Goal: Task Accomplishment & Management: Complete application form

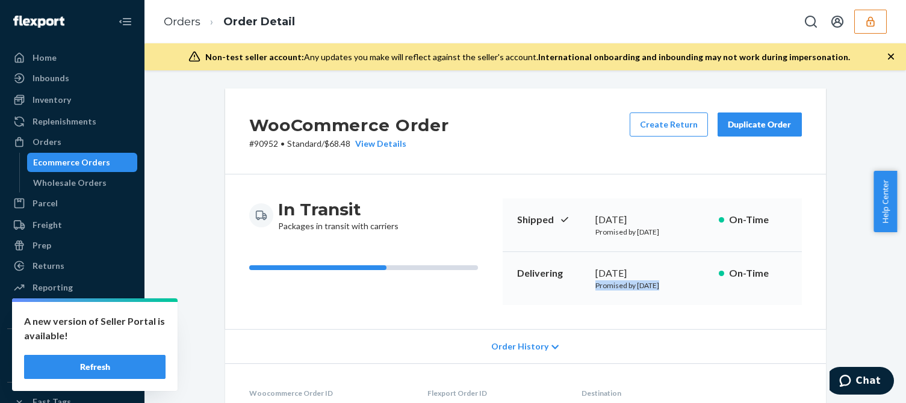
scroll to position [789, 0]
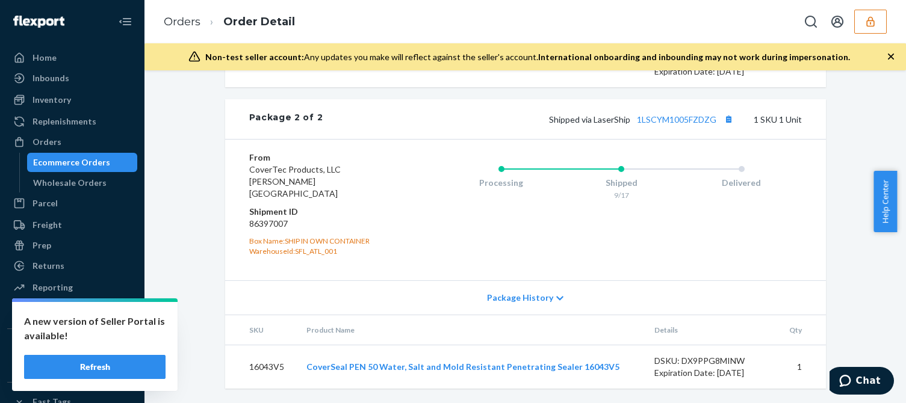
click at [873, 16] on icon "button" at bounding box center [871, 22] width 12 height 12
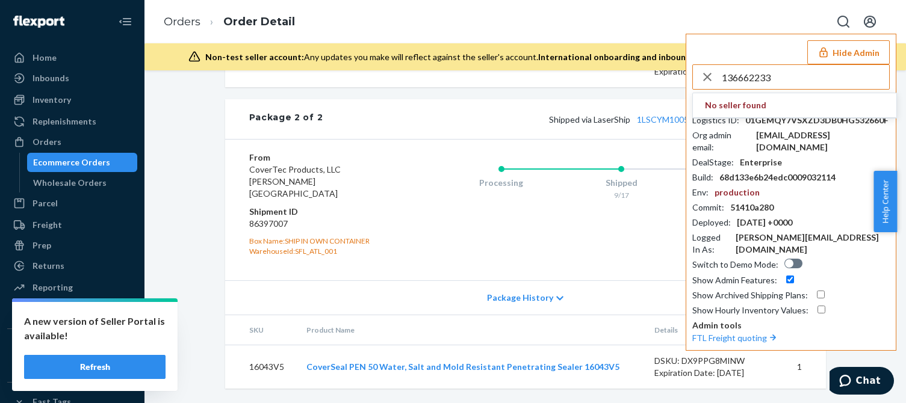
click at [750, 75] on input "136662233" at bounding box center [805, 77] width 167 height 24
paste input "trycomfrtgmailcom"
click at [801, 82] on input "trycomfrtgmailcom" at bounding box center [805, 77] width 167 height 24
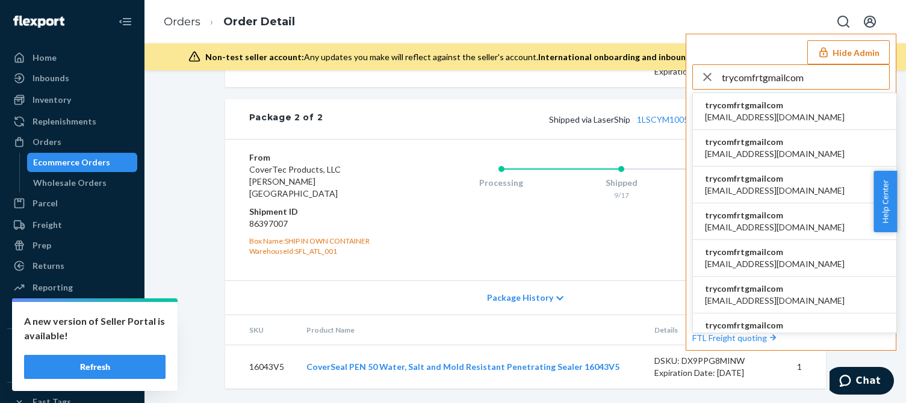
type input "trycomfrtgmailcom"
drag, startPoint x: 719, startPoint y: 113, endPoint x: 705, endPoint y: 117, distance: 14.7
click at [719, 113] on span "abby@sh-shc.com" at bounding box center [775, 117] width 140 height 12
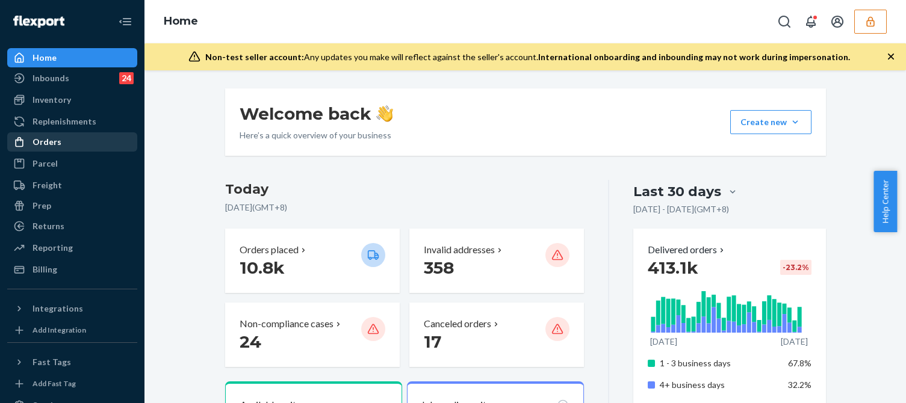
click at [59, 146] on div "Orders" at bounding box center [47, 142] width 29 height 12
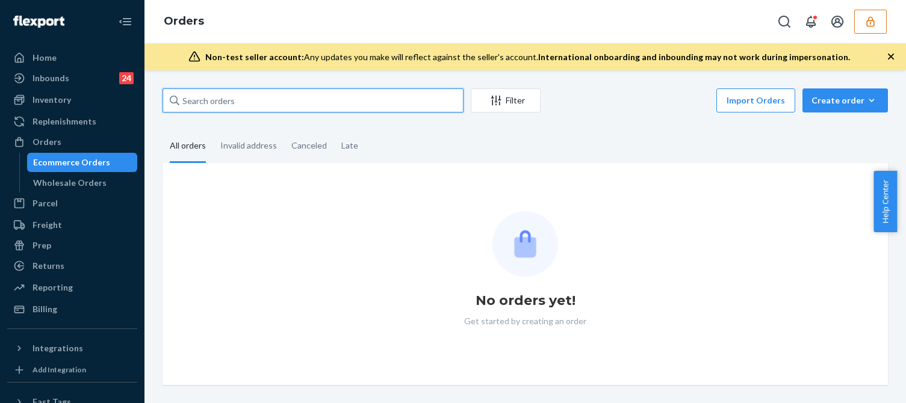
click at [247, 102] on input "text" at bounding box center [313, 100] width 301 height 24
paste input "136662233"
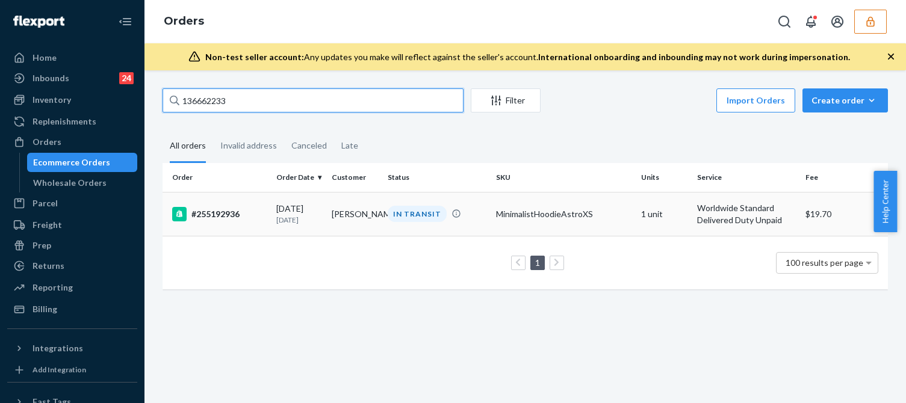
type input "136662233"
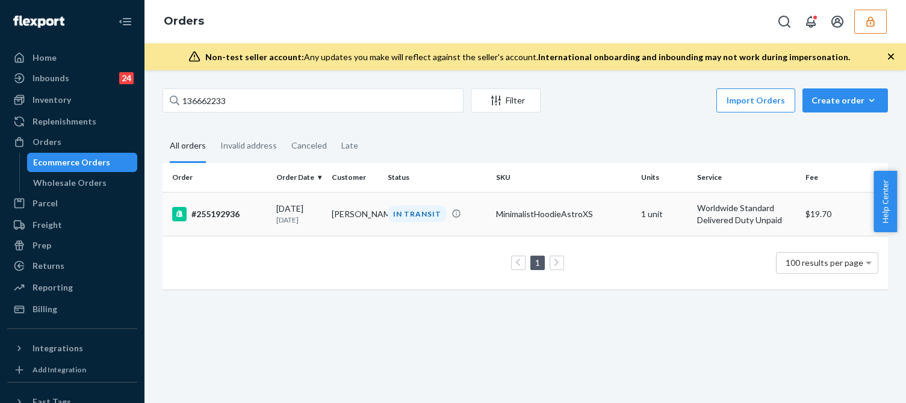
click at [253, 205] on td "#255192936" at bounding box center [217, 214] width 109 height 44
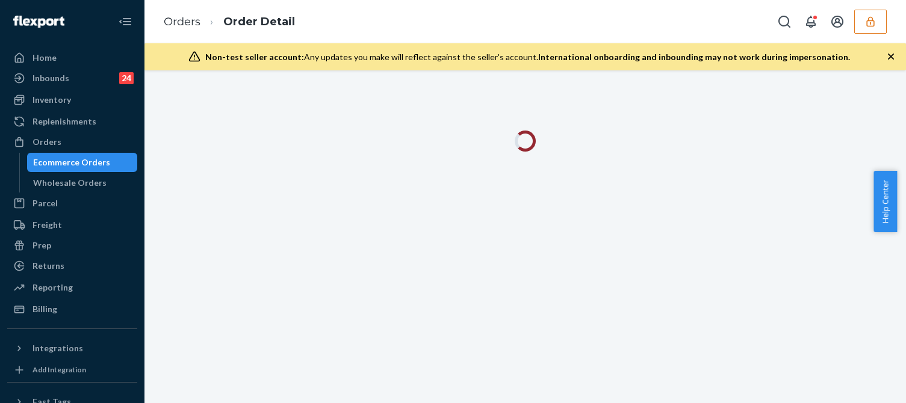
click at [876, 12] on button "button" at bounding box center [870, 22] width 33 height 24
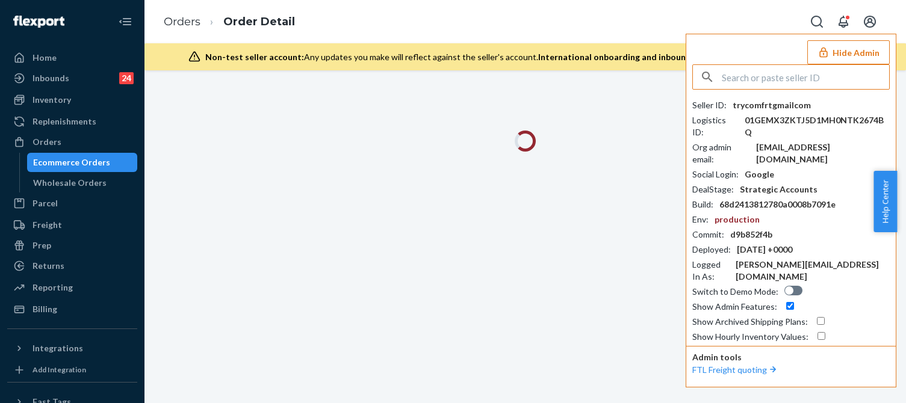
click at [780, 141] on div "ali@comfrt.com" at bounding box center [823, 153] width 134 height 24
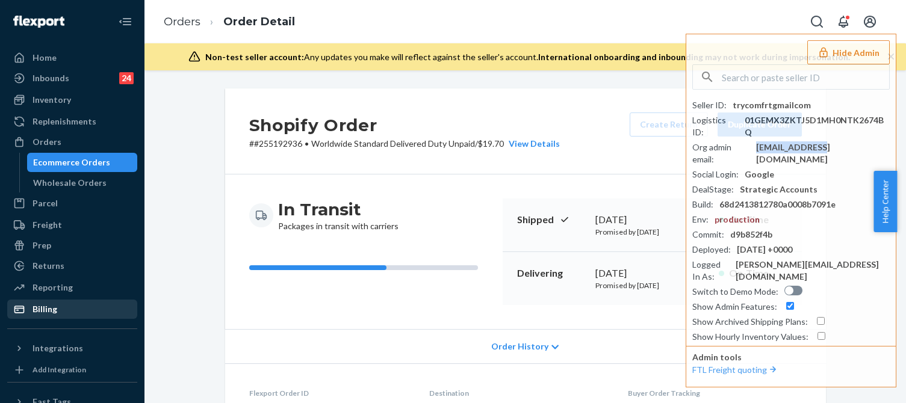
scroll to position [128, 0]
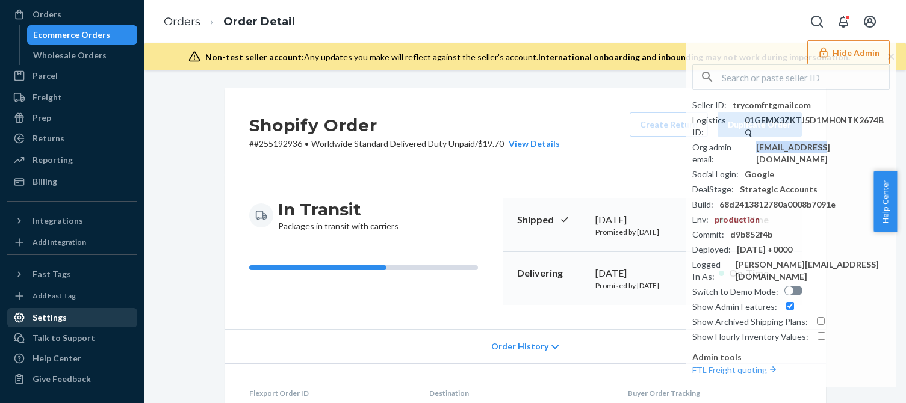
click at [61, 320] on div "Settings" at bounding box center [50, 318] width 34 height 12
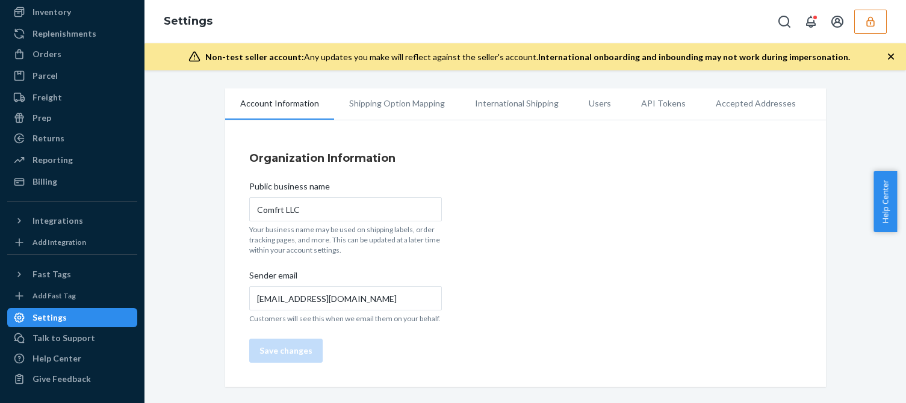
scroll to position [88, 0]
click at [586, 104] on li "Users" at bounding box center [600, 103] width 52 height 30
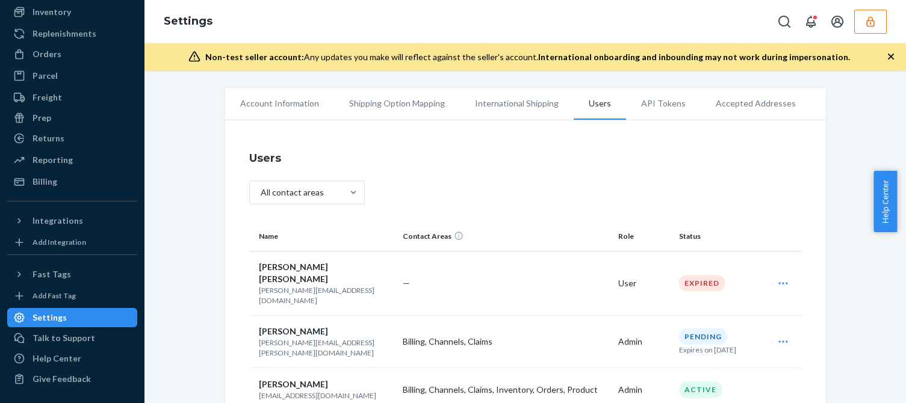
scroll to position [181, 0]
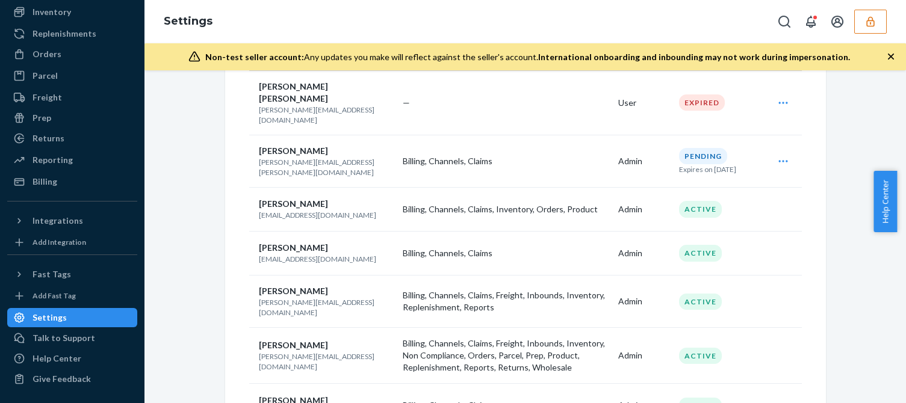
click at [282, 210] on p "ali@comfrt.com" at bounding box center [326, 215] width 135 height 10
click at [281, 254] on p "dakota@comfrt.com" at bounding box center [326, 259] width 135 height 10
copy p "comfrt"
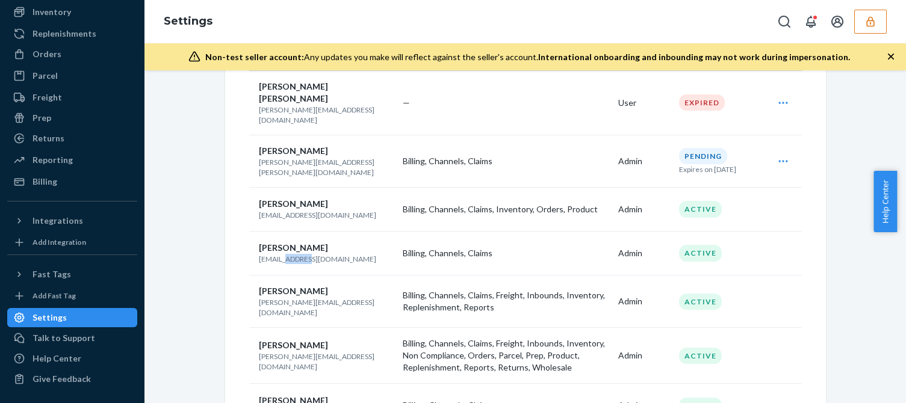
click at [282, 254] on p "dakota@comfrt.com" at bounding box center [326, 259] width 135 height 10
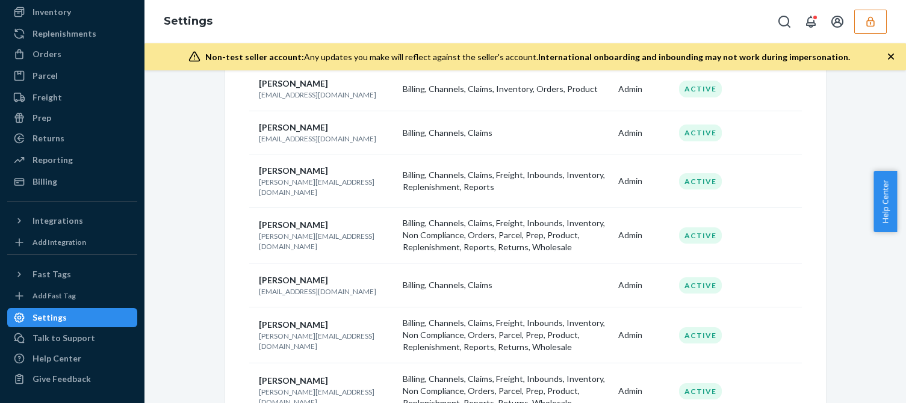
click at [270, 231] on p "edwin@comfrt.com" at bounding box center [326, 241] width 135 height 20
click at [273, 231] on p "edwin@comfrt.com" at bounding box center [326, 241] width 135 height 20
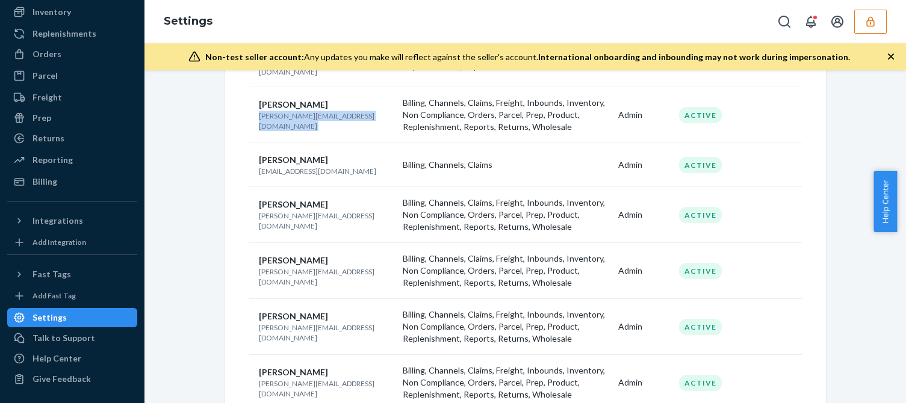
scroll to position [482, 0]
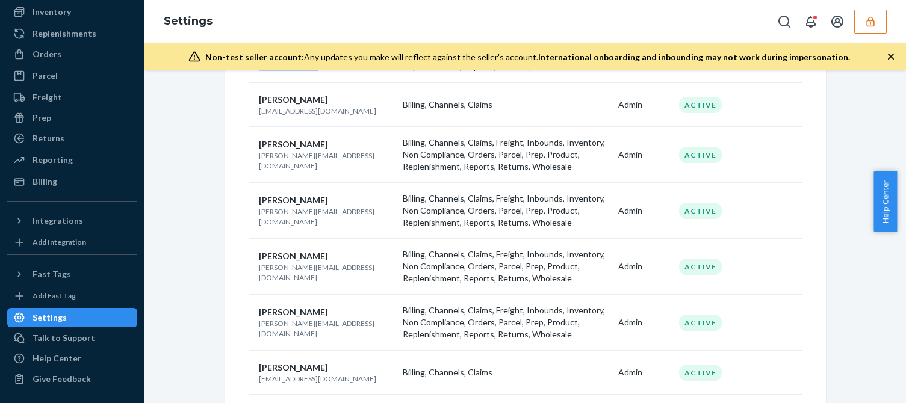
copy p "trycomfrt@gmail.com"
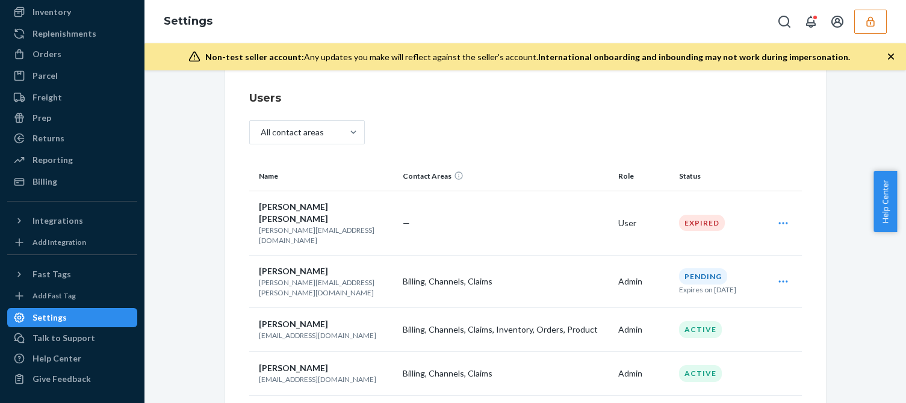
scroll to position [120, 0]
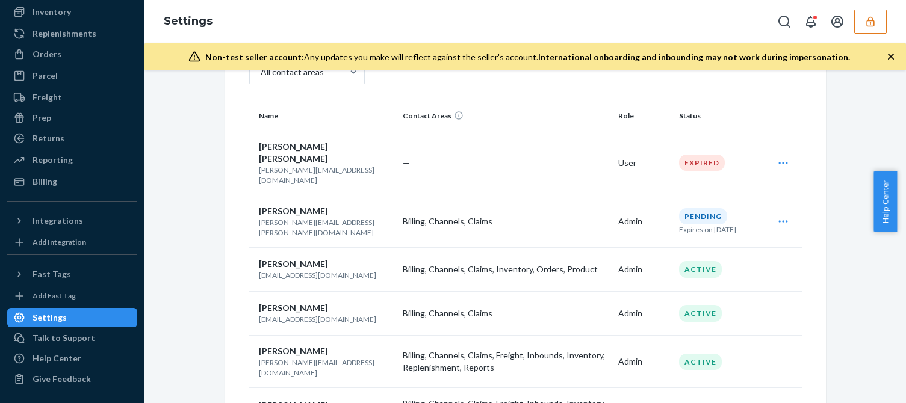
click at [278, 270] on p "ali@comfrt.com" at bounding box center [326, 275] width 135 height 10
copy p "ali@comfrt.com"
drag, startPoint x: 72, startPoint y: 56, endPoint x: 718, endPoint y: 88, distance: 646.2
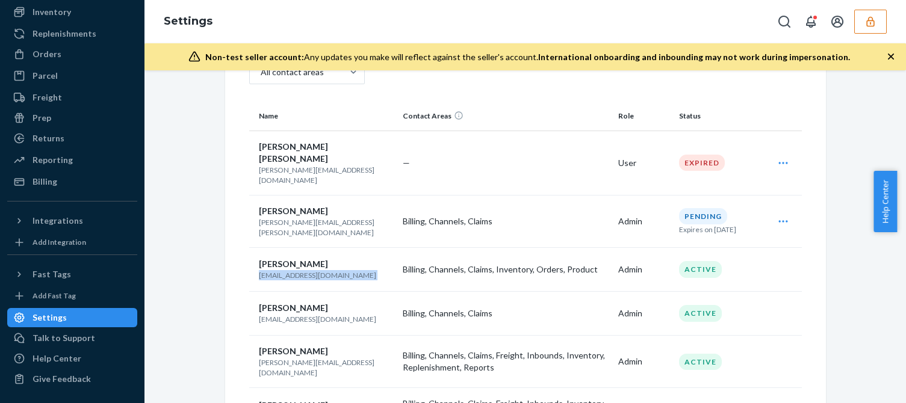
click at [72, 56] on div "Orders" at bounding box center [72, 54] width 128 height 17
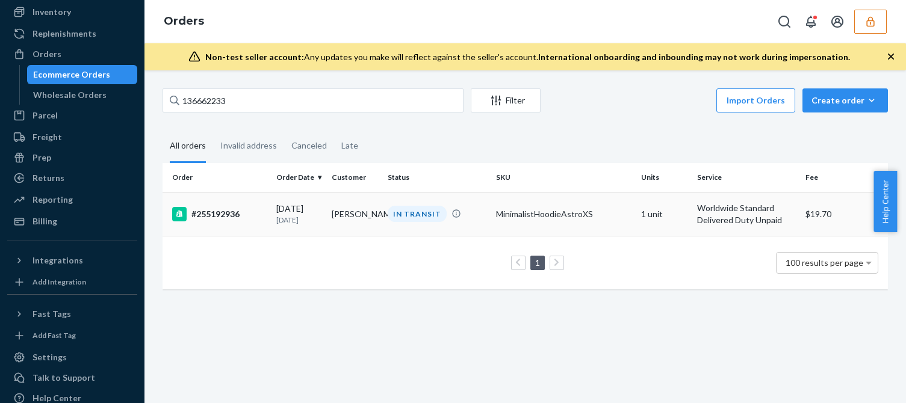
click at [298, 213] on div "09/14/2025 9 days ago" at bounding box center [299, 214] width 46 height 22
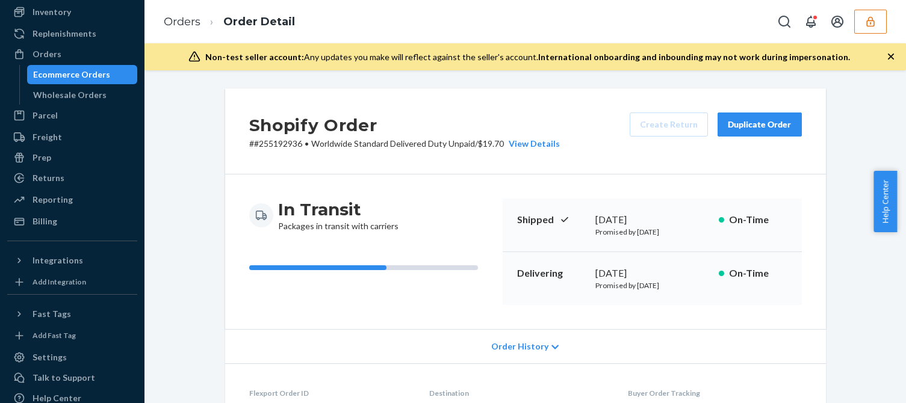
click at [279, 146] on p "# #255192936 • Worldwide Standard Delivered Duty Unpaid / $19.70 View Details" at bounding box center [404, 144] width 311 height 12
copy p "255192936"
click at [60, 223] on div "Billing" at bounding box center [72, 221] width 128 height 17
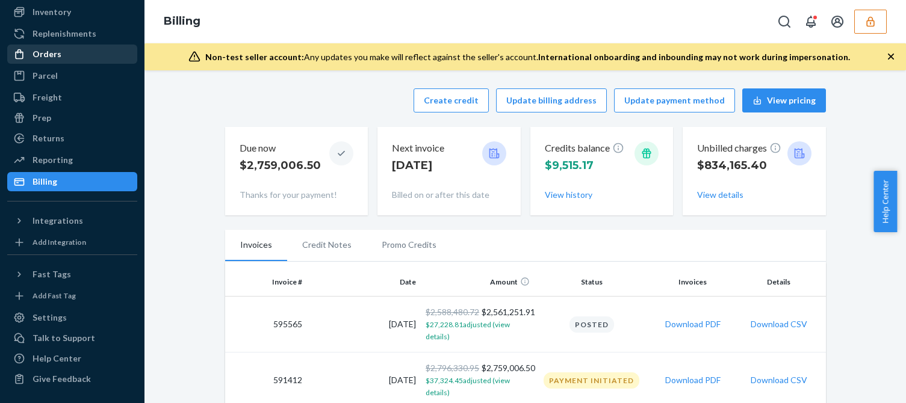
drag, startPoint x: 59, startPoint y: 55, endPoint x: 116, endPoint y: 25, distance: 64.6
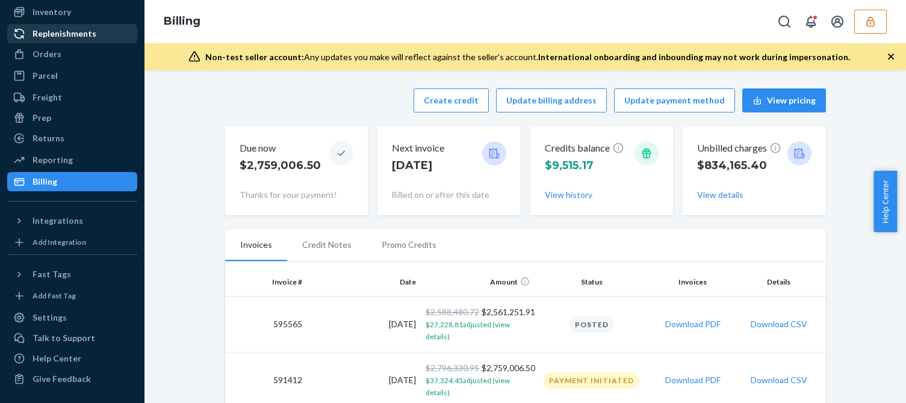
click at [60, 55] on div "Orders" at bounding box center [72, 54] width 128 height 17
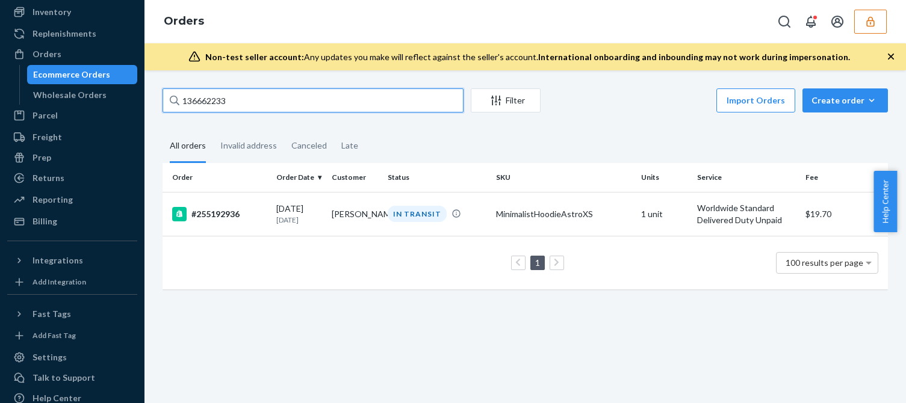
click at [200, 96] on input "136662233" at bounding box center [313, 100] width 301 height 24
paste input "125"
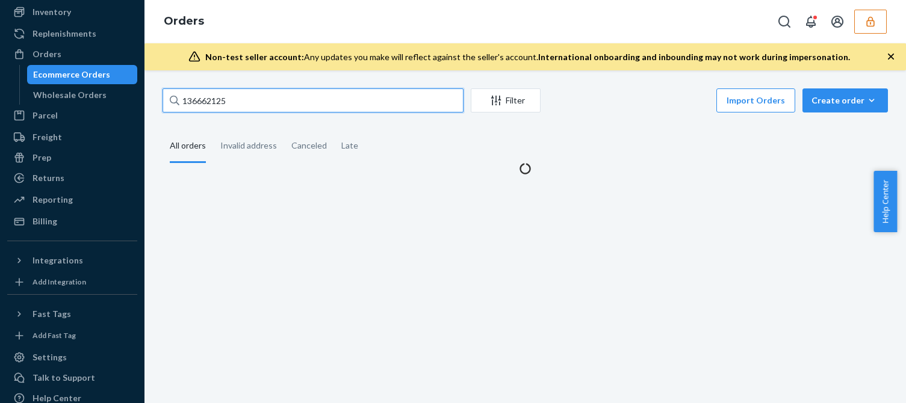
click at [236, 99] on input "136662125" at bounding box center [313, 100] width 301 height 24
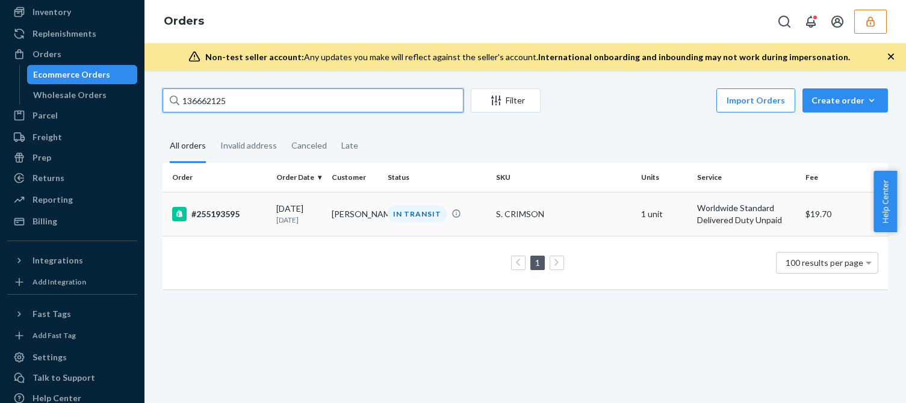
type input "136662125"
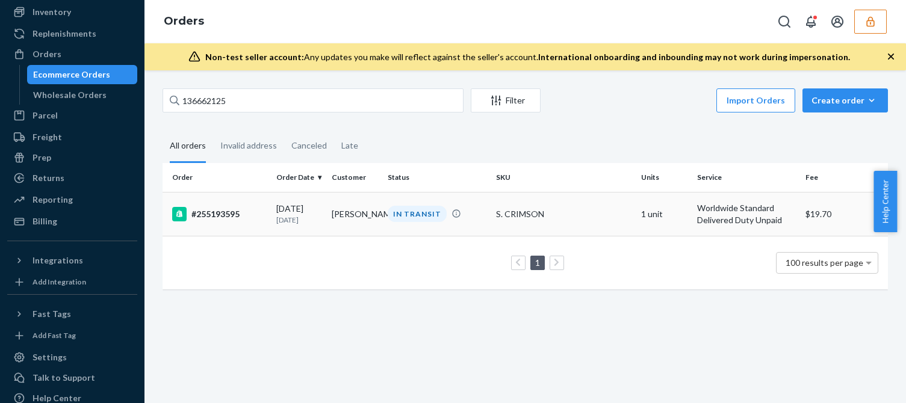
click at [269, 213] on td "#255193595" at bounding box center [217, 214] width 109 height 44
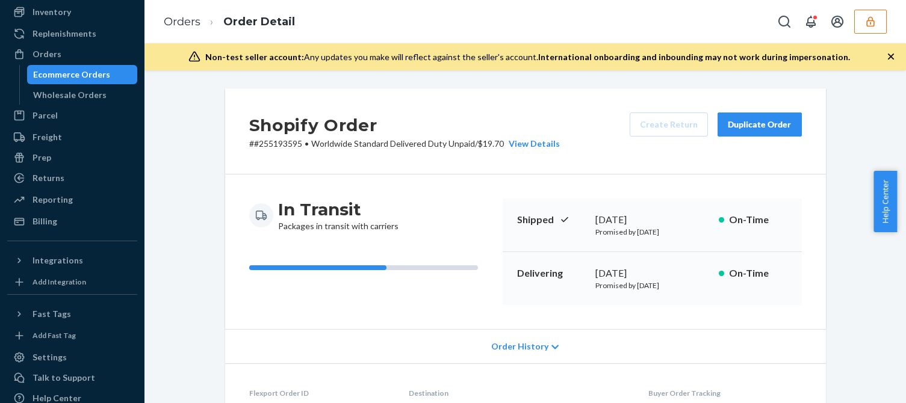
click at [276, 143] on p "# #255193595 • Worldwide Standard Delivered Duty Unpaid / $19.70 View Details" at bounding box center [404, 144] width 311 height 12
copy p "255193595"
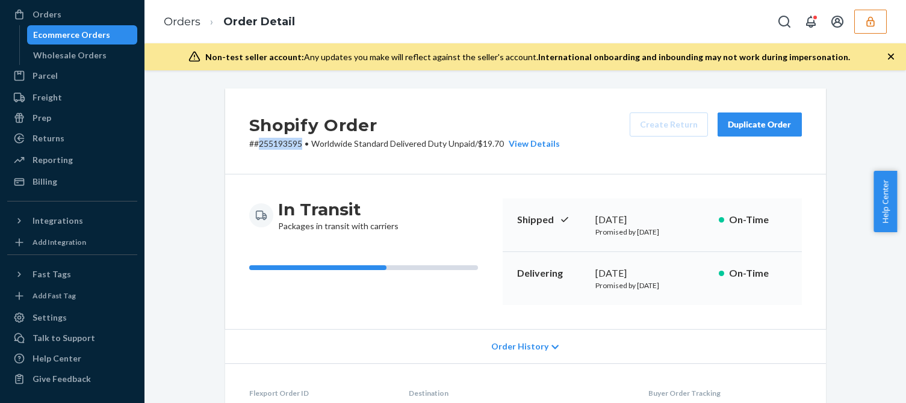
click at [56, 304] on div "Home Inbounds 24 Shipping Plans Problems 24 Inventory Products Replenishments O…" at bounding box center [72, 201] width 144 height 403
click at [52, 316] on div "Settings" at bounding box center [50, 318] width 34 height 12
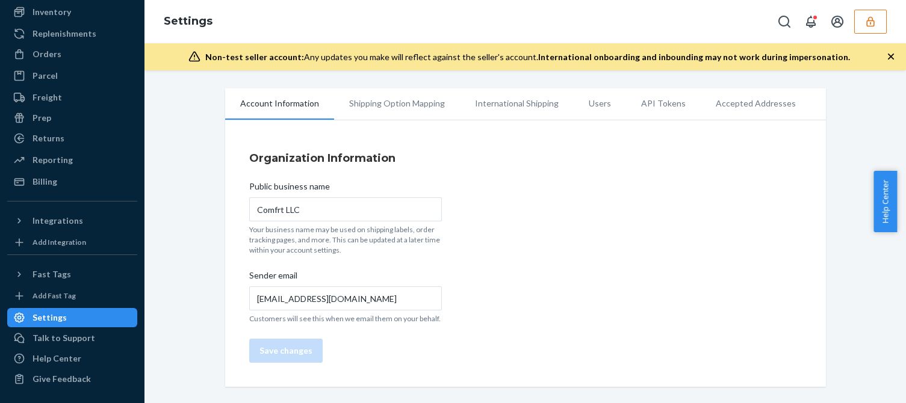
scroll to position [88, 0]
click at [582, 103] on li "Users" at bounding box center [600, 103] width 52 height 30
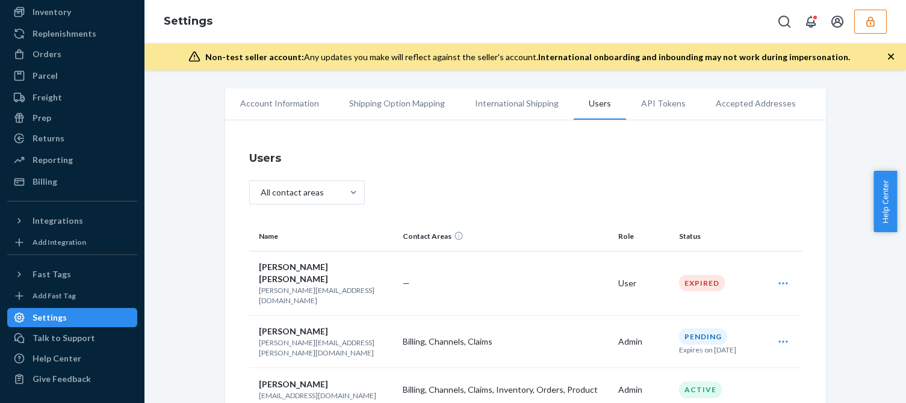
click at [274, 379] on span "Ali Yousuf" at bounding box center [293, 384] width 69 height 10
click at [270, 391] on p "ali@comfrt.com" at bounding box center [326, 396] width 135 height 10
click at [269, 391] on p "ali@comfrt.com" at bounding box center [326, 396] width 135 height 10
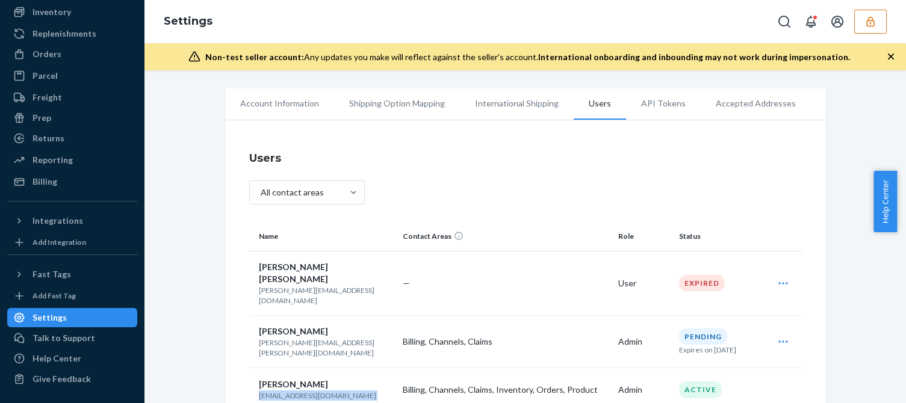
click at [269, 391] on p "ali@comfrt.com" at bounding box center [326, 396] width 135 height 10
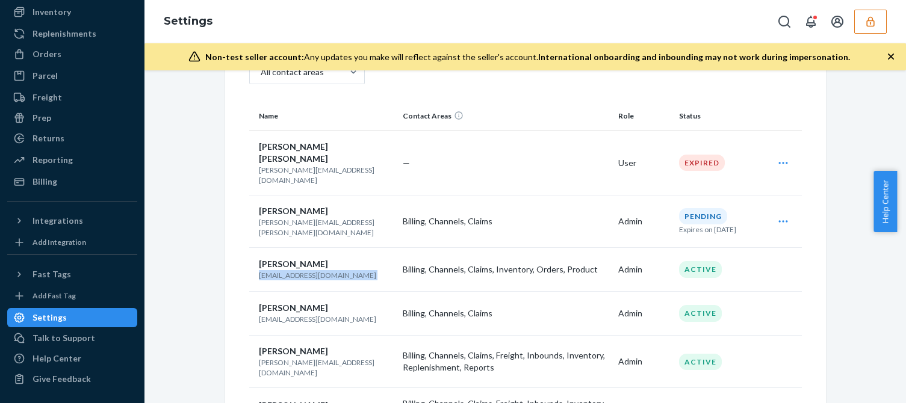
click at [278, 314] on p "dakota@comfrt.com" at bounding box center [326, 319] width 135 height 10
copy p "dakota@comfrt.com"
click at [281, 358] on p "edward@comfrt.com" at bounding box center [326, 368] width 135 height 20
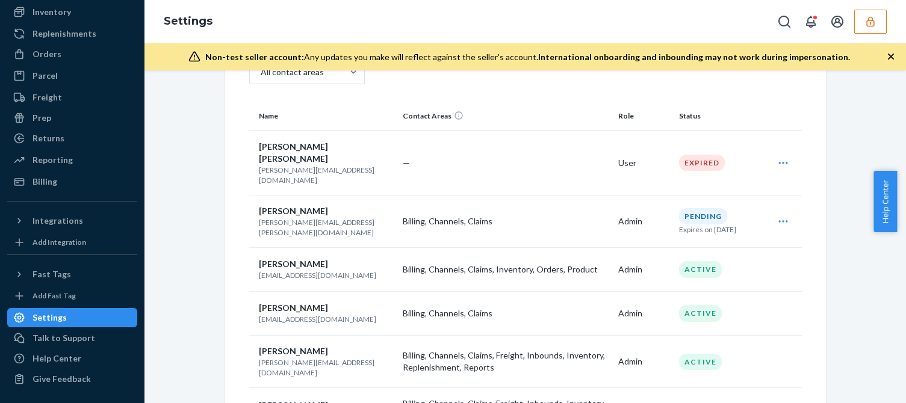
click at [281, 358] on p "edward@comfrt.com" at bounding box center [326, 368] width 135 height 20
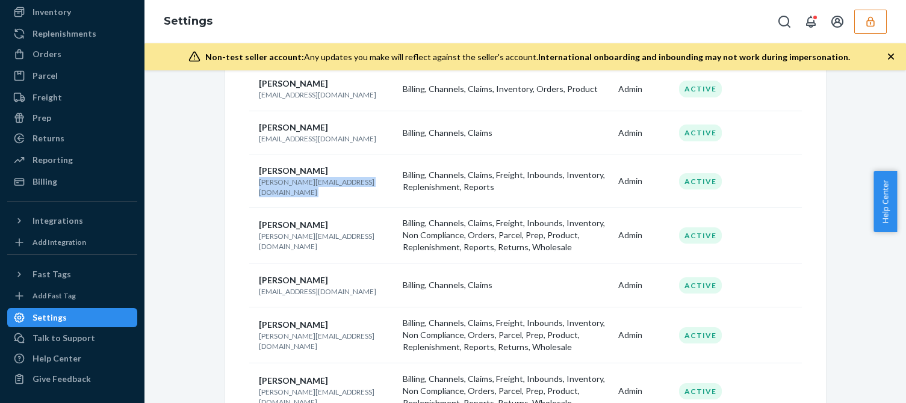
scroll to position [361, 0]
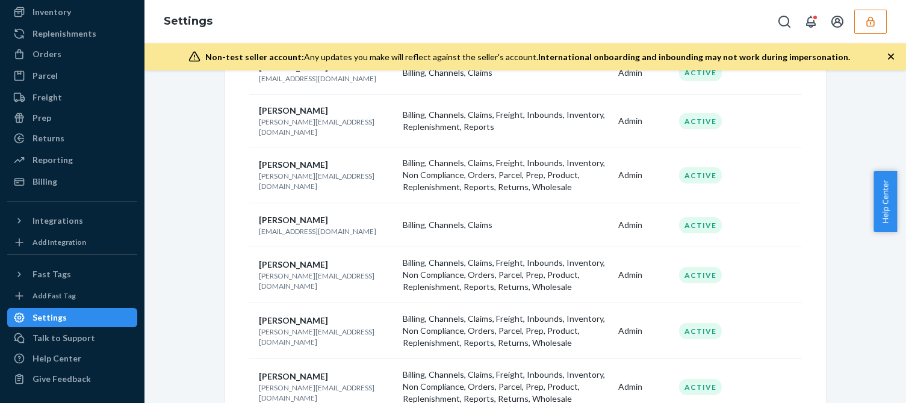
click at [271, 271] on p "ken@comfrt.com" at bounding box center [326, 281] width 135 height 20
copy p "ken@comfrt.com"
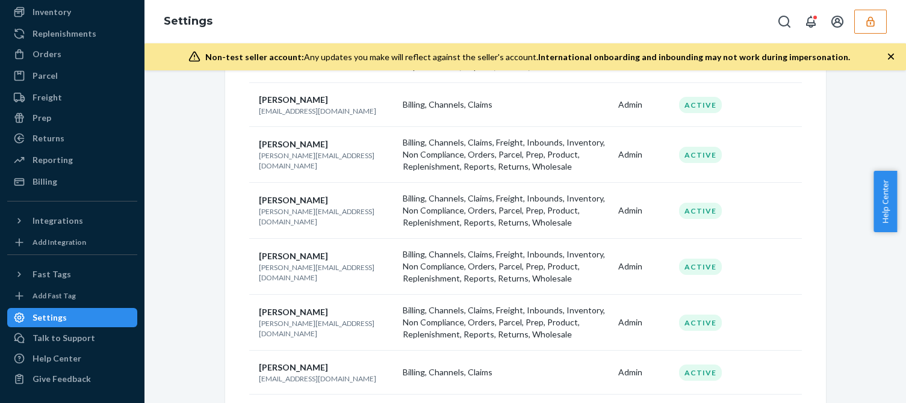
click at [290, 318] on p "sean@sh-shc.com" at bounding box center [326, 328] width 135 height 20
copy p "sean@sh-shc.com"
click at [274, 262] on p "kristen@comfrt.com" at bounding box center [326, 272] width 135 height 20
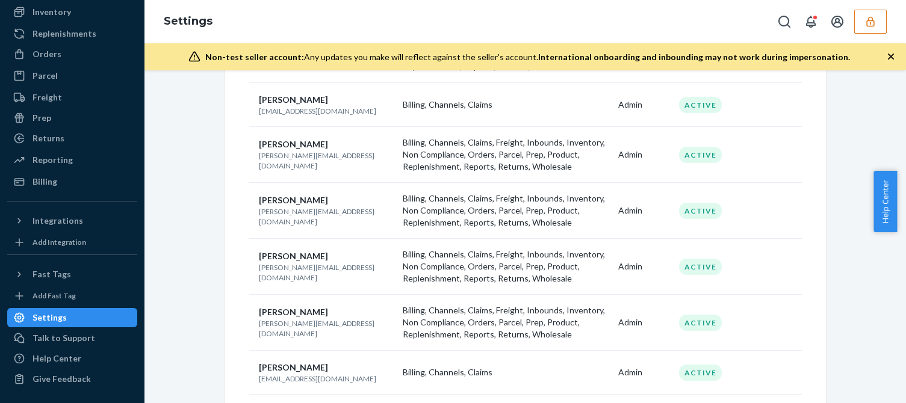
click at [274, 262] on p "kristen@comfrt.com" at bounding box center [326, 272] width 135 height 20
copy p "kristen@comfrt.com"
click at [871, 23] on icon "button" at bounding box center [870, 21] width 8 height 10
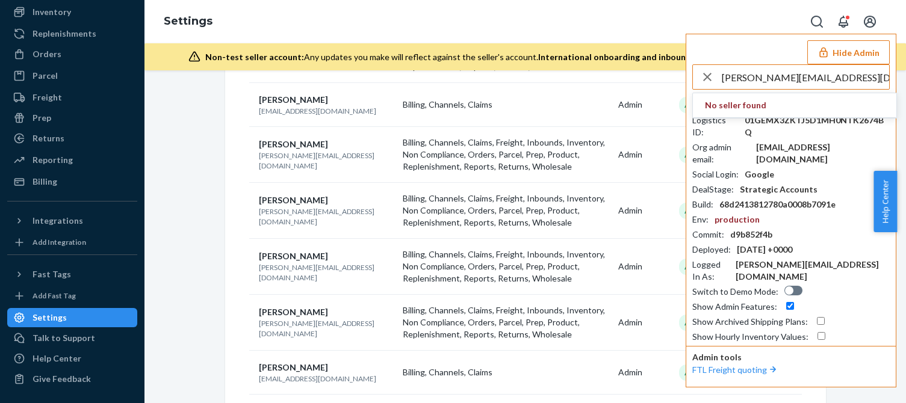
click at [856, 76] on input "justin@cocktailkits2go.com" at bounding box center [805, 77] width 167 height 24
click at [789, 76] on input "justin@cocktailkits2go.com" at bounding box center [805, 77] width 167 height 24
click at [817, 85] on input "justin@cocktailkits2go.com" at bounding box center [805, 77] width 167 height 24
click at [835, 84] on input "justin@cocktailkits2go.com" at bounding box center [805, 77] width 167 height 24
drag, startPoint x: 747, startPoint y: 76, endPoint x: 681, endPoint y: 84, distance: 65.5
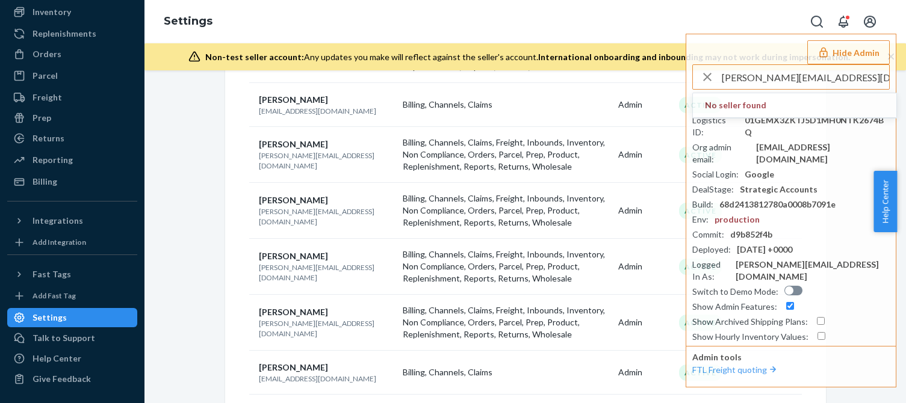
click at [710, 77] on div "justin@cocktailkits2go.com" at bounding box center [791, 77] width 196 height 24
click at [753, 79] on input "justin@cocktailkits2go.com" at bounding box center [805, 77] width 167 height 24
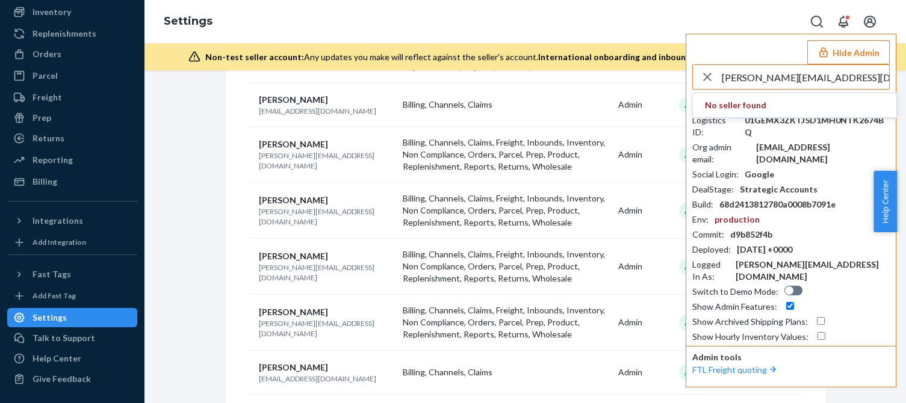
paste input "chriscocktailkits2go"
click at [828, 78] on input "chriscocktailkits2gocom" at bounding box center [805, 77] width 167 height 24
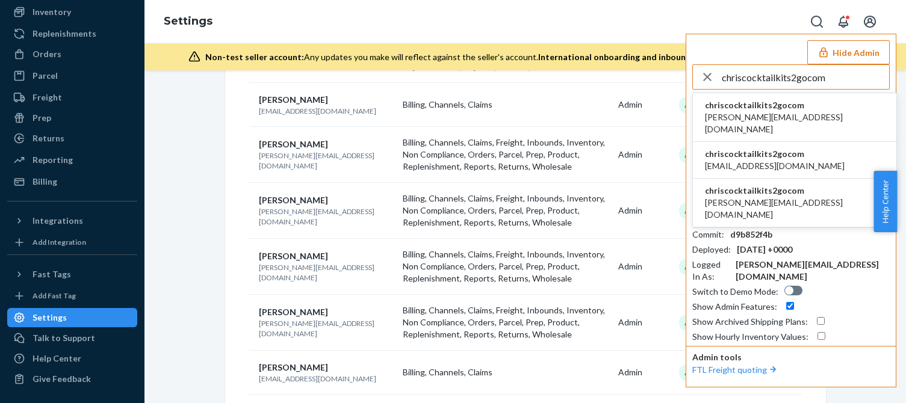
type input "chriscocktailkits2gocom"
click at [759, 109] on span "chriscocktailkits2gocom" at bounding box center [794, 105] width 179 height 12
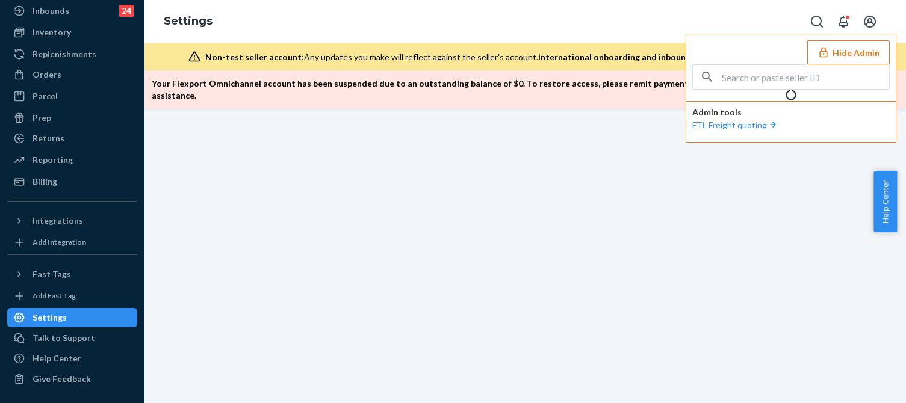
scroll to position [88, 0]
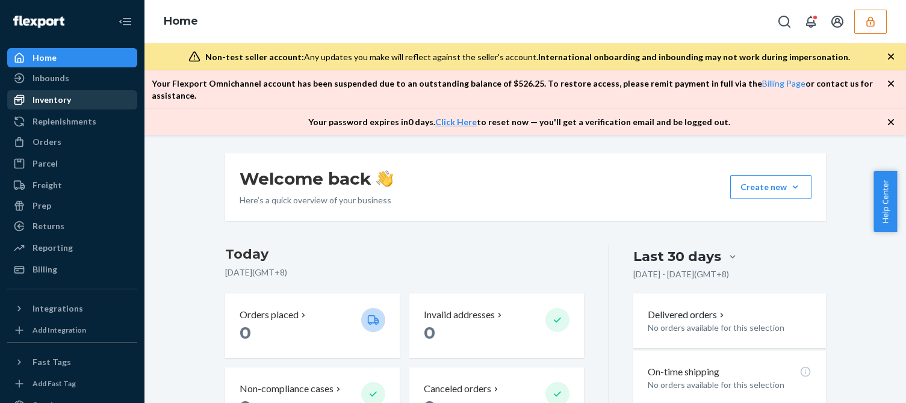
click at [61, 99] on div "Inventory" at bounding box center [52, 100] width 39 height 12
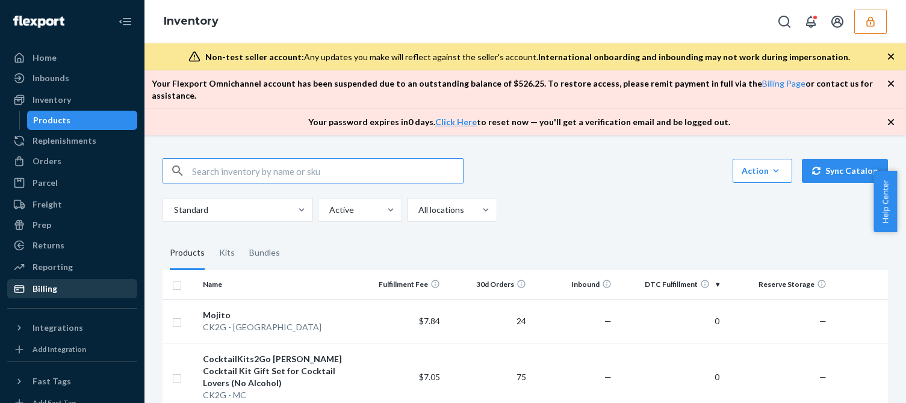
click at [45, 295] on div "Billing" at bounding box center [72, 289] width 128 height 17
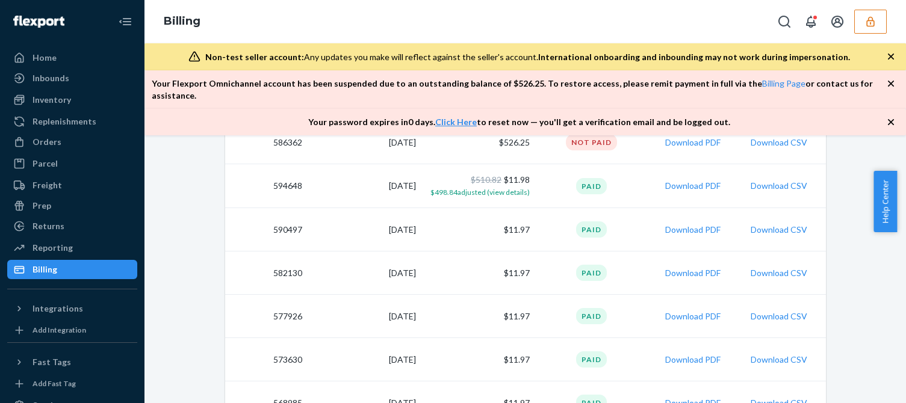
scroll to position [181, 0]
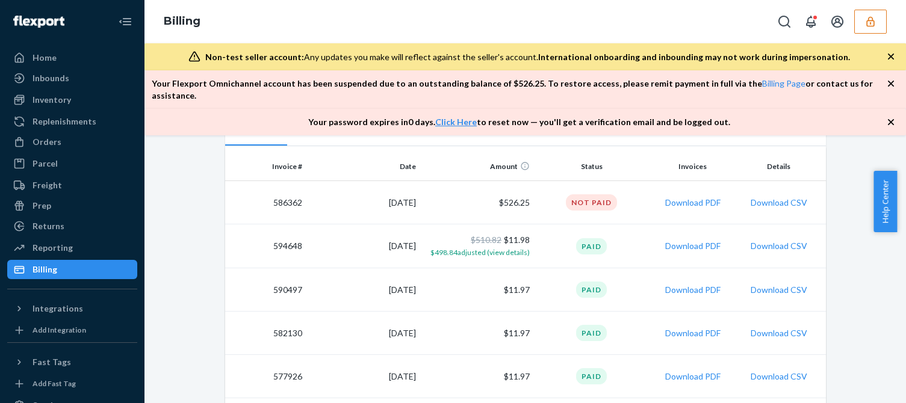
click at [869, 17] on icon "button" at bounding box center [870, 21] width 8 height 10
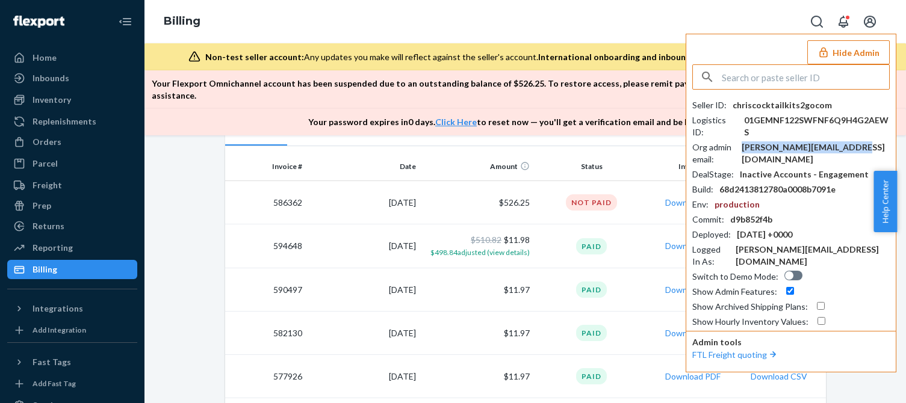
click at [804, 141] on div "chris@cocktailkits2go.com" at bounding box center [816, 153] width 148 height 24
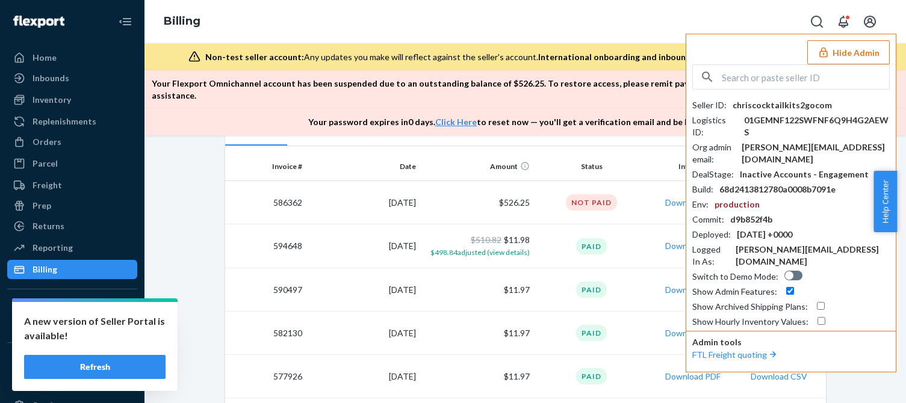
click at [748, 87] on input "text" at bounding box center [805, 77] width 167 height 24
paste input "walmartsupporthomissorflagcom"
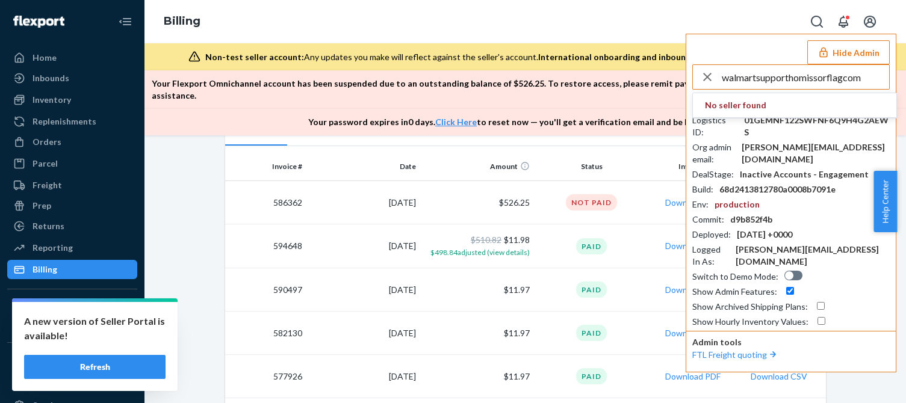
drag, startPoint x: 780, startPoint y: 76, endPoint x: 806, endPoint y: 86, distance: 28.4
click at [780, 76] on input "walmartsupporthomissorflagcom" at bounding box center [805, 77] width 167 height 24
click at [799, 84] on input "walmartsupporthomissorflagcom" at bounding box center [805, 77] width 167 height 24
click at [807, 84] on input "walmartsupporthomissorflagcom" at bounding box center [805, 77] width 167 height 24
type input "walmartsupporthomissorflagcom"
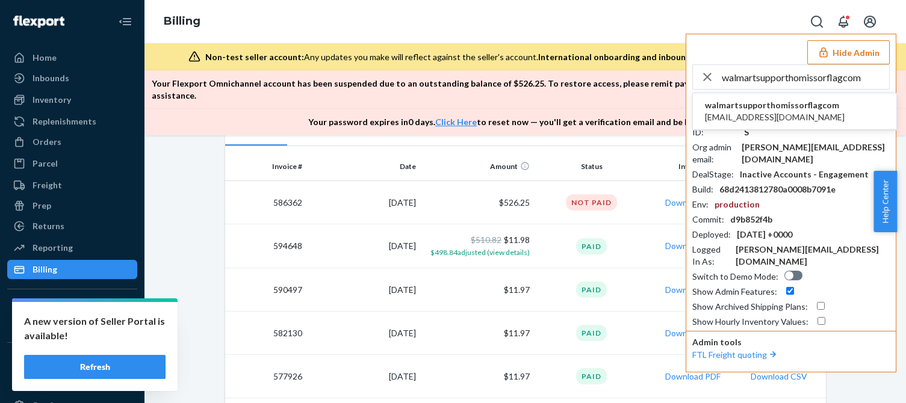
click at [756, 108] on span "walmartsupporthomissorflagcom" at bounding box center [775, 105] width 140 height 12
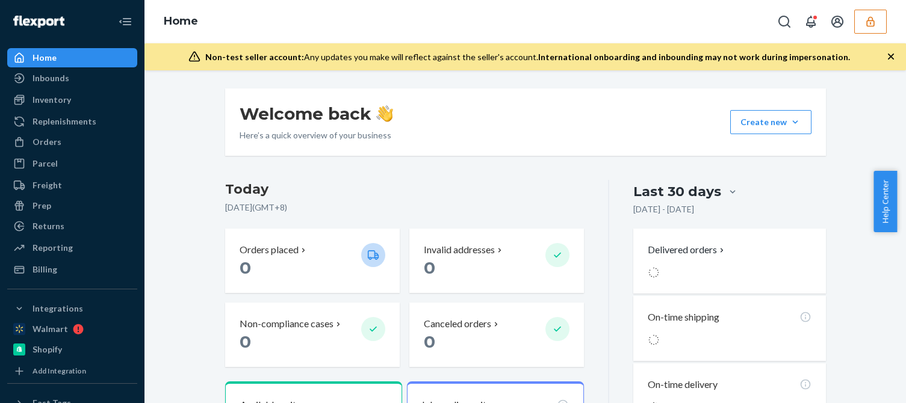
click at [75, 91] on link "Inventory" at bounding box center [72, 99] width 130 height 19
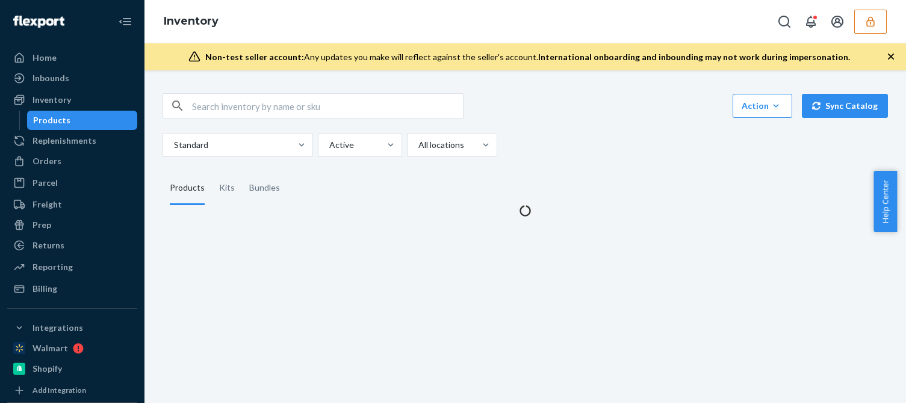
click at [736, 176] on fieldset "Products Kits Bundles" at bounding box center [525, 189] width 725 height 34
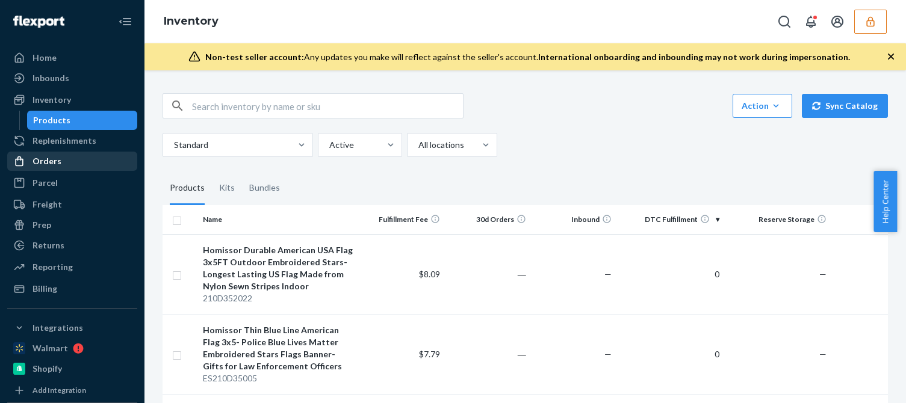
click at [72, 167] on div "Orders" at bounding box center [72, 161] width 128 height 17
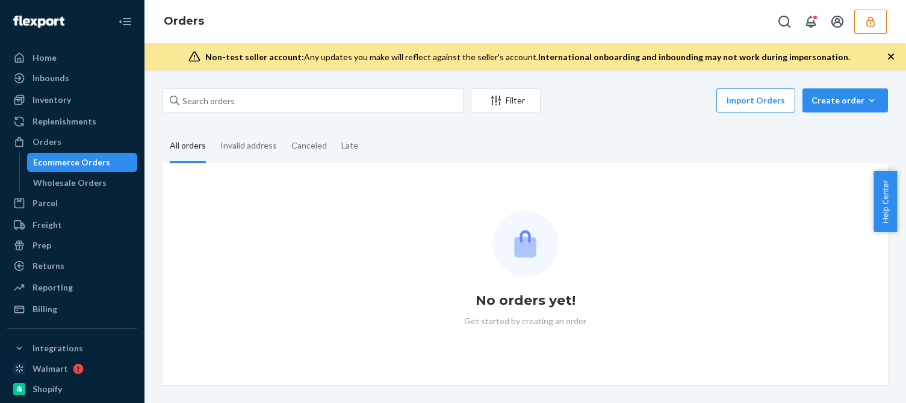
click at [638, 120] on div "Filter Import Orders Create order Ecommerce order Removal order All orders Inva…" at bounding box center [525, 236] width 743 height 297
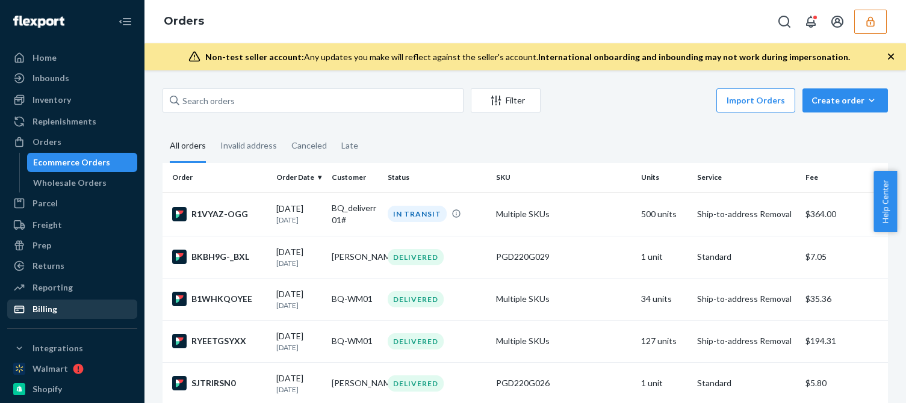
click at [43, 314] on div "Billing" at bounding box center [45, 309] width 25 height 12
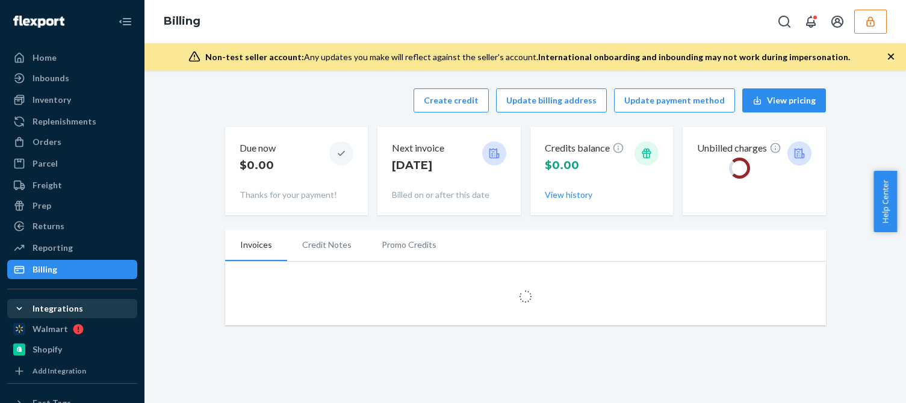
scroll to position [120, 0]
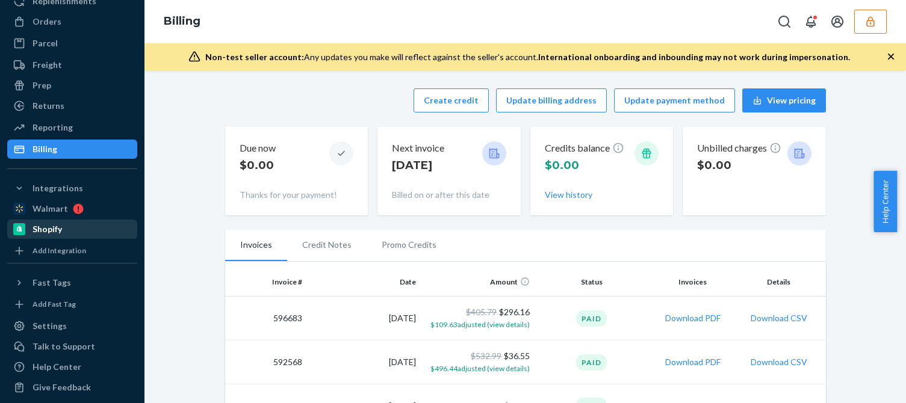
click at [64, 226] on div "Shopify" at bounding box center [72, 229] width 128 height 17
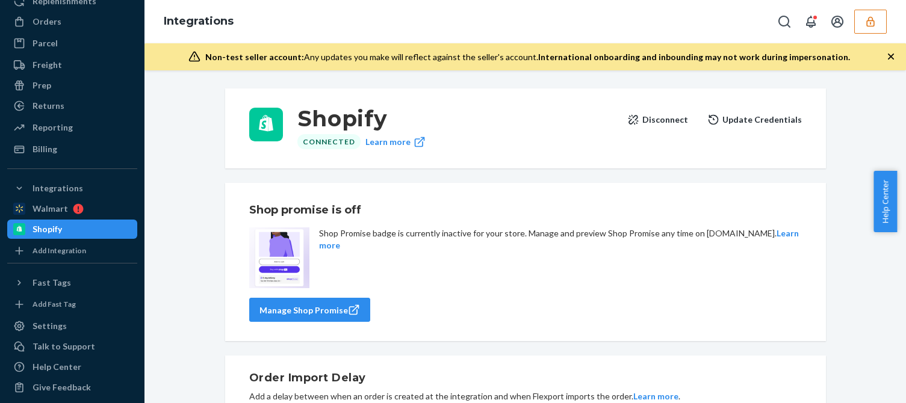
drag, startPoint x: 536, startPoint y: 129, endPoint x: 603, endPoint y: 125, distance: 67.0
click at [536, 129] on div "Shopify Connected Learn more" at bounding box center [457, 128] width 320 height 46
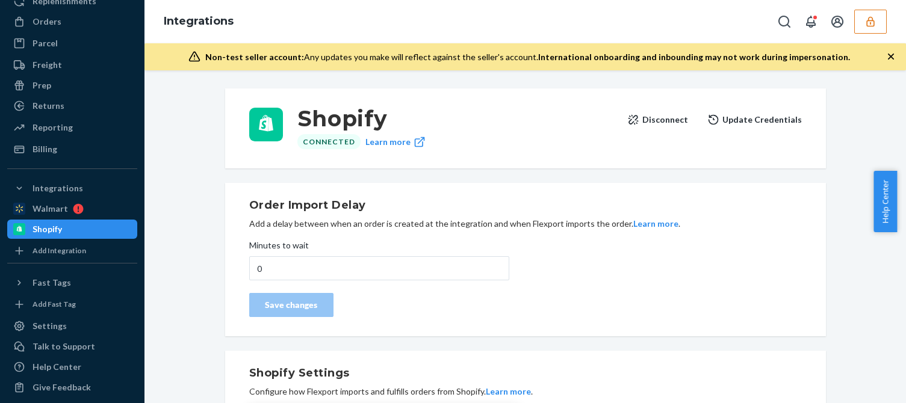
click at [658, 121] on button "Disconnect" at bounding box center [657, 120] width 61 height 24
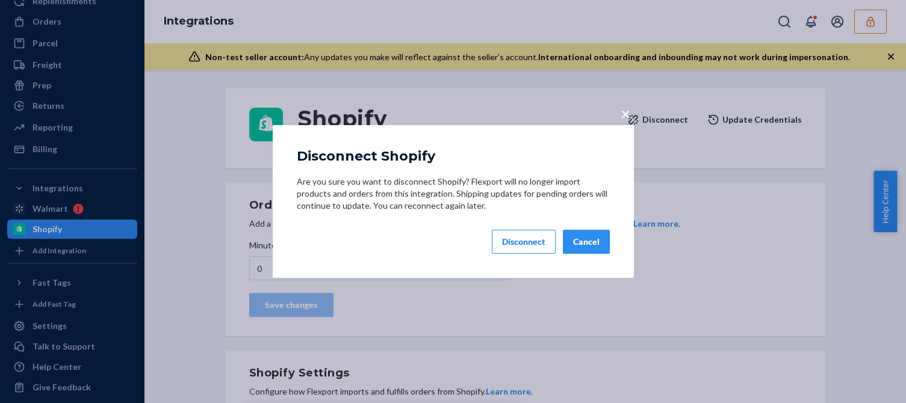
click at [518, 249] on button "Disconnect" at bounding box center [524, 242] width 64 height 24
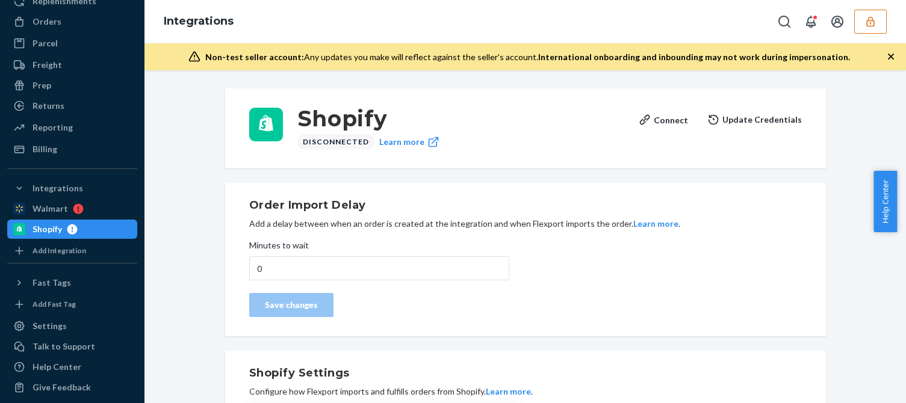
click at [871, 28] on button "button" at bounding box center [870, 22] width 33 height 24
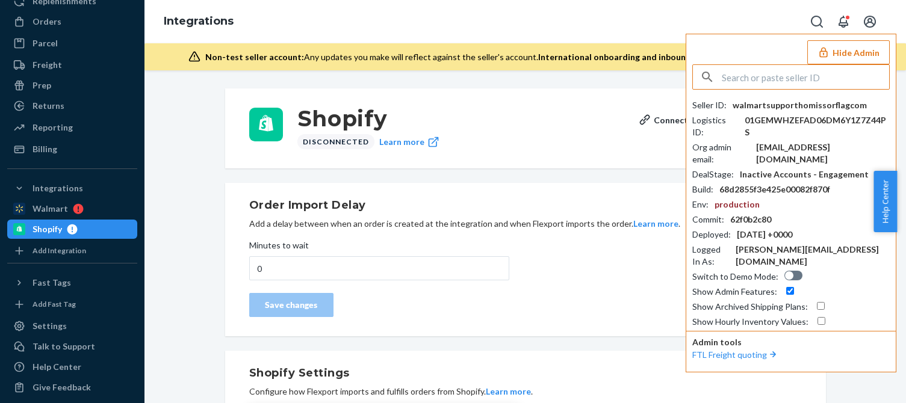
click at [798, 141] on div "walmart_support@homissorflag.com" at bounding box center [823, 153] width 134 height 24
click at [774, 81] on input "text" at bounding box center [805, 77] width 167 height 24
paste input "supportgrindcurvecom"
click at [821, 78] on input "supportgrindcurvecom" at bounding box center [805, 77] width 167 height 24
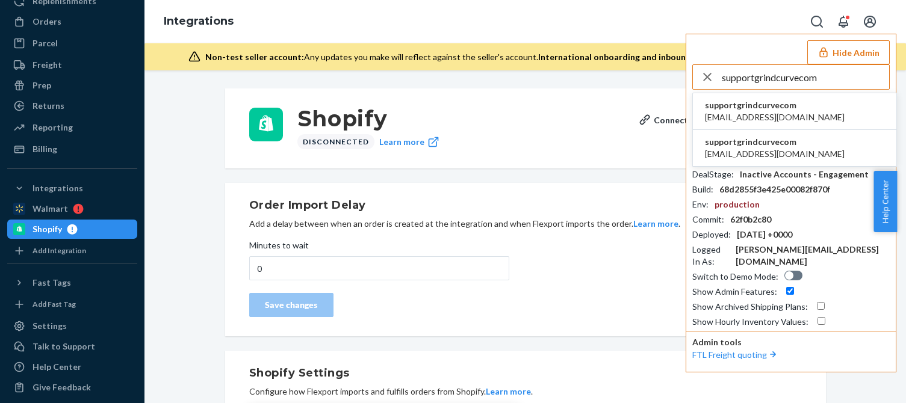
type input "supportgrindcurvecom"
click at [754, 111] on span "supportgrindcurvecom" at bounding box center [775, 105] width 140 height 12
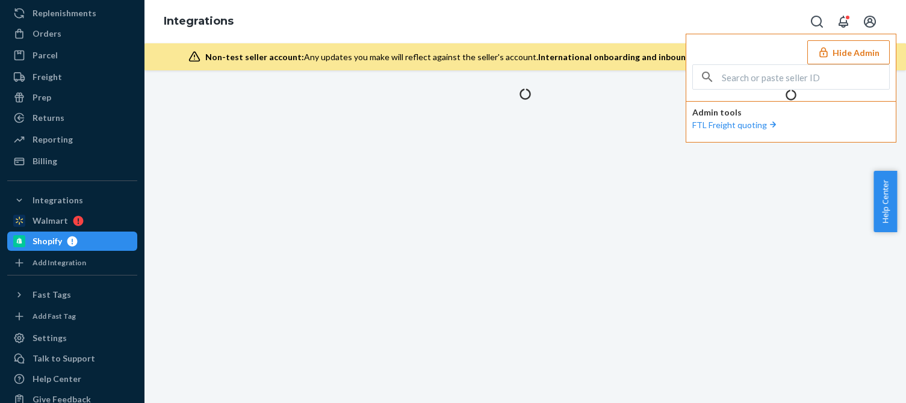
scroll to position [120, 0]
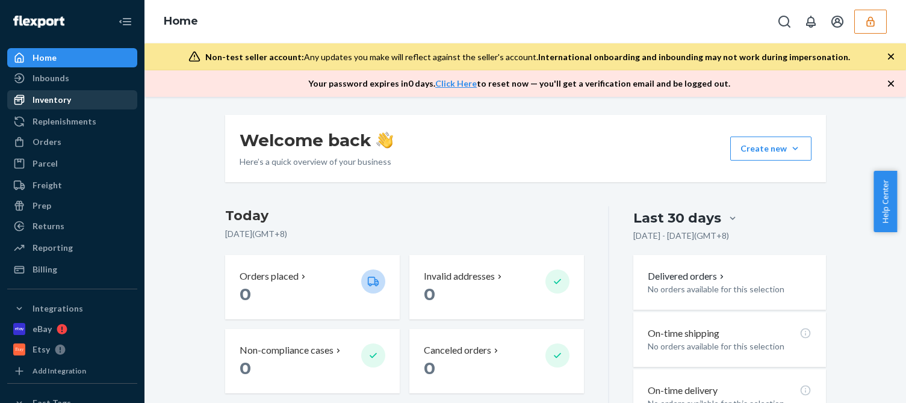
click at [69, 97] on div "Inventory" at bounding box center [52, 100] width 39 height 12
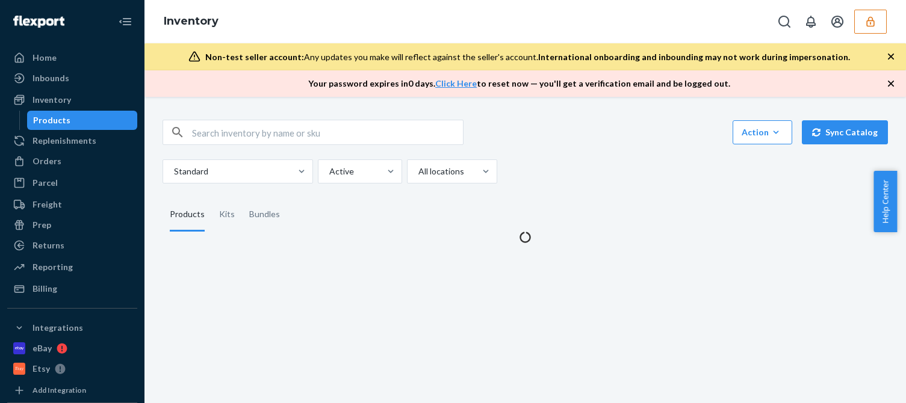
click at [892, 82] on icon "button" at bounding box center [891, 84] width 12 height 12
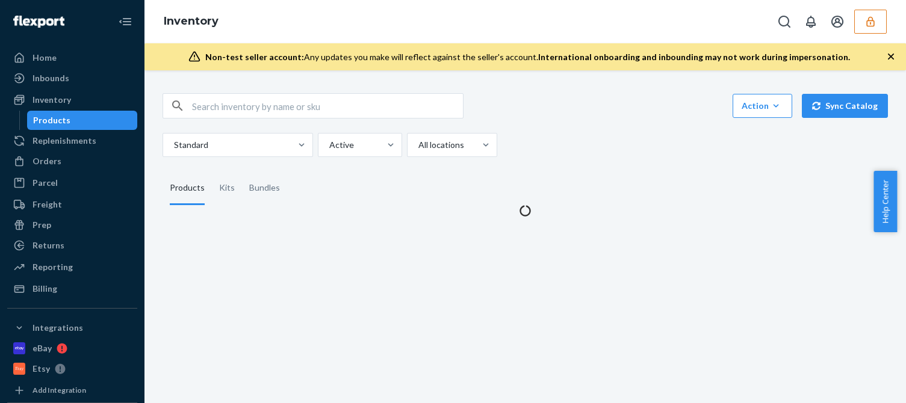
click at [890, 67] on div "Non-test seller account: Any updates you make will reflect against the seller's…" at bounding box center [525, 56] width 762 height 27
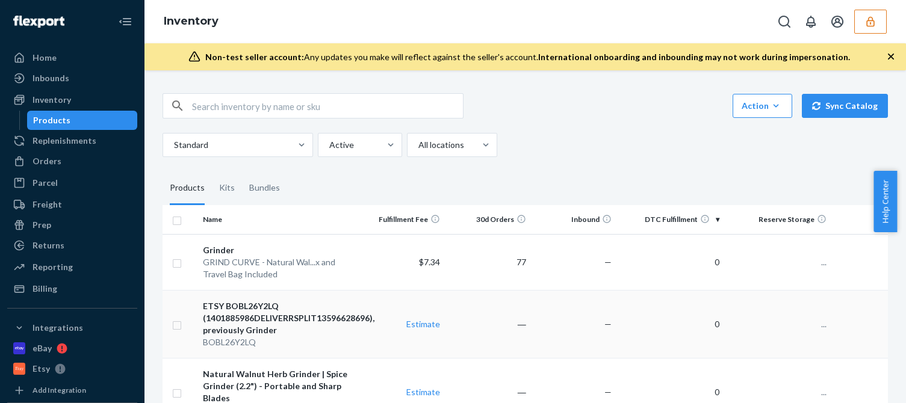
scroll to position [120, 0]
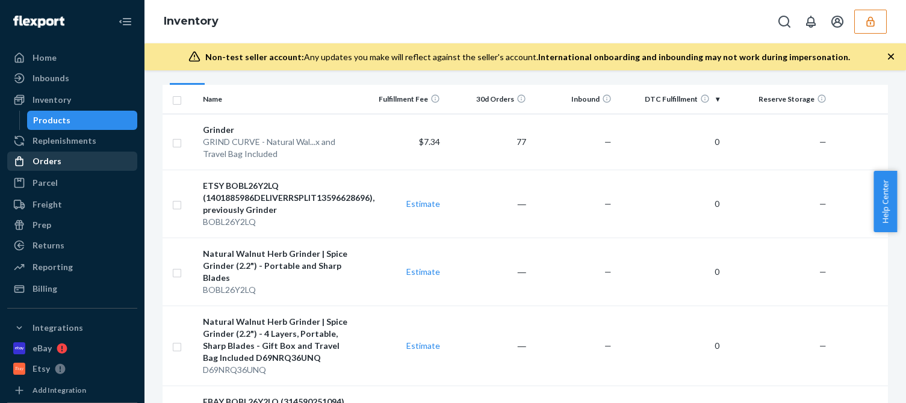
click at [59, 166] on div "Orders" at bounding box center [47, 161] width 29 height 12
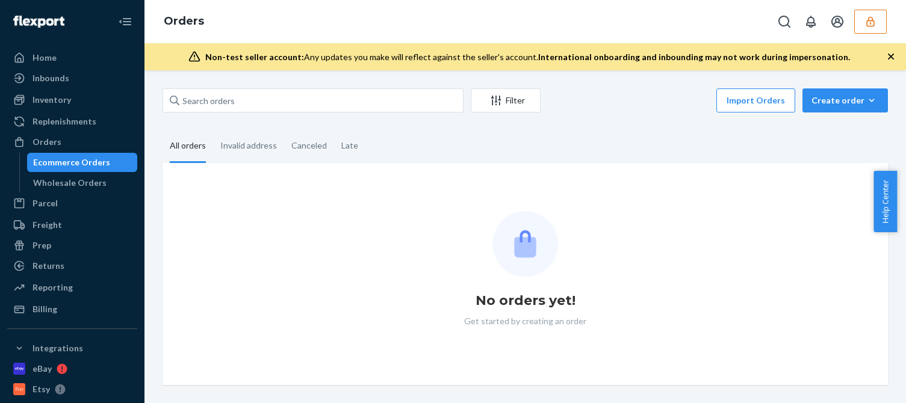
click at [589, 117] on div "Filter Import Orders Create order Ecommerce order Removal order All orders Inva…" at bounding box center [525, 236] width 743 height 297
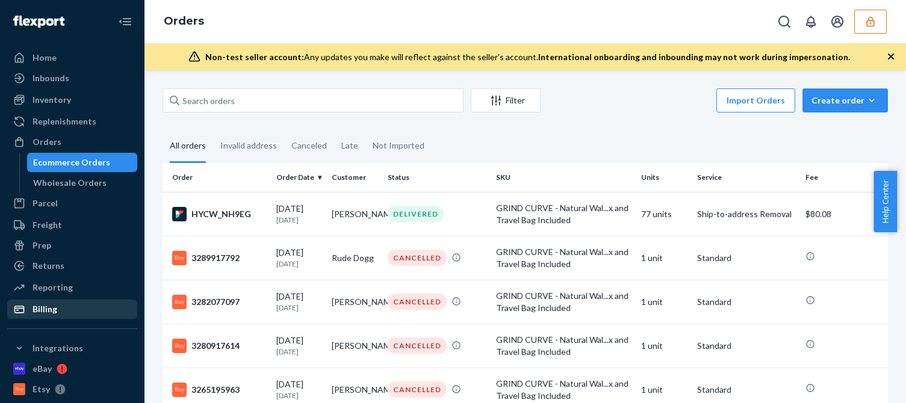
click at [78, 314] on div "Billing" at bounding box center [72, 309] width 128 height 17
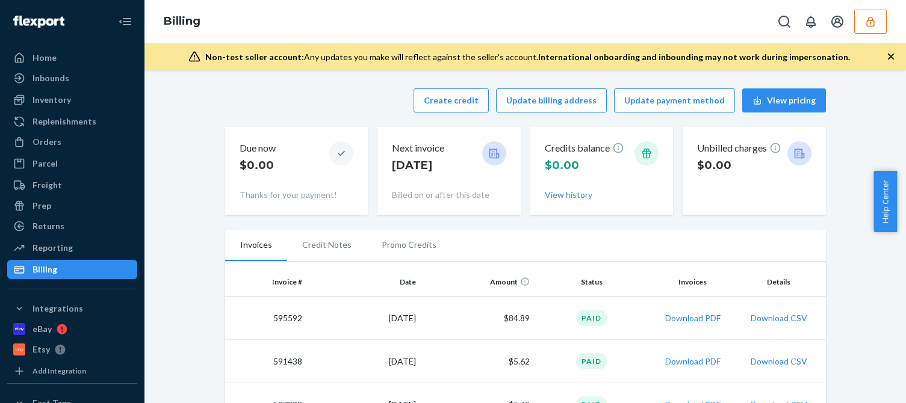
click at [876, 13] on button "button" at bounding box center [870, 22] width 33 height 24
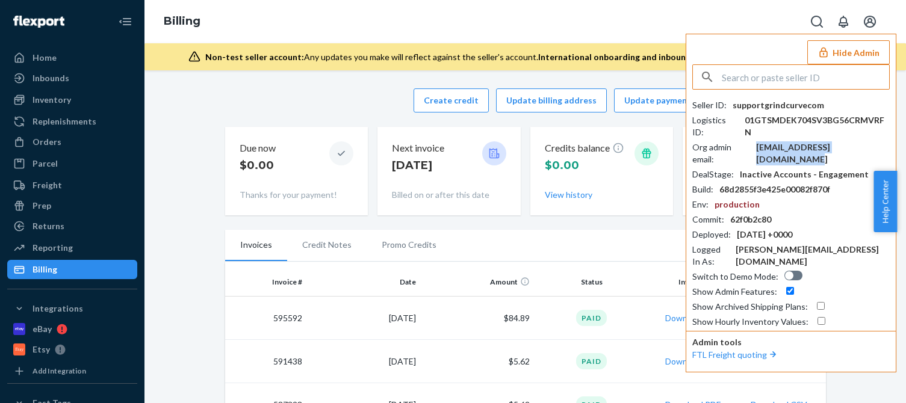
click at [802, 141] on div "[EMAIL_ADDRESS][DOMAIN_NAME]" at bounding box center [823, 153] width 134 height 24
copy div "[EMAIL_ADDRESS][DOMAIN_NAME]"
click at [786, 75] on input "text" at bounding box center [805, 77] width 167 height 24
paste input "import2leaderltdtj"
click at [802, 79] on input "import2leaderltdtj" at bounding box center [805, 77] width 167 height 24
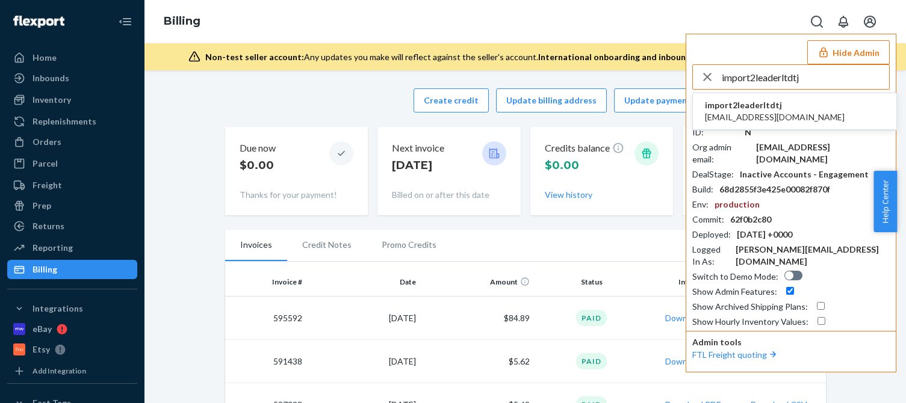
click at [805, 79] on input "import2leaderltdtj" at bounding box center [805, 77] width 167 height 24
type input "import2leaderltdtj"
click at [745, 118] on span "[EMAIL_ADDRESS][DOMAIN_NAME]" at bounding box center [775, 117] width 140 height 12
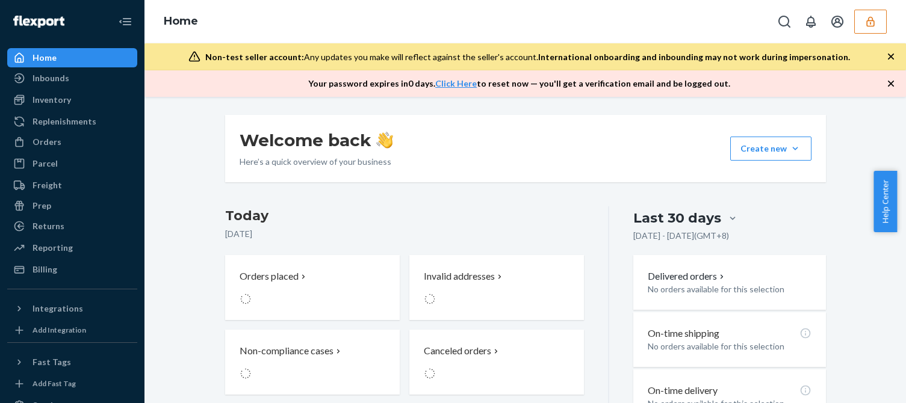
click at [782, 219] on div "Last 30 days" at bounding box center [729, 218] width 192 height 23
click at [662, 219] on input "Last 30 days" at bounding box center [662, 219] width 0 height 0
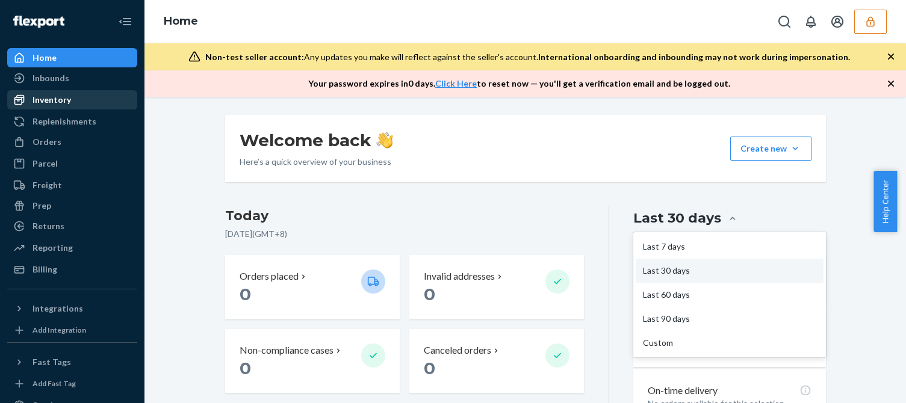
click at [49, 97] on div "Inventory" at bounding box center [52, 100] width 39 height 12
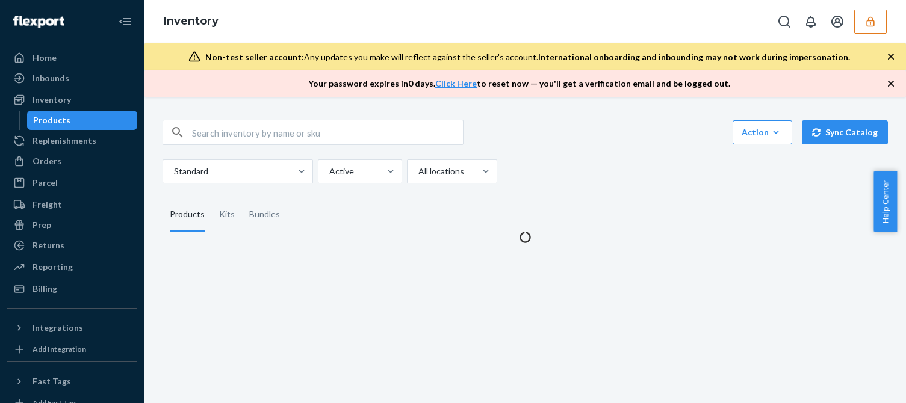
click at [886, 80] on icon "button" at bounding box center [891, 84] width 12 height 12
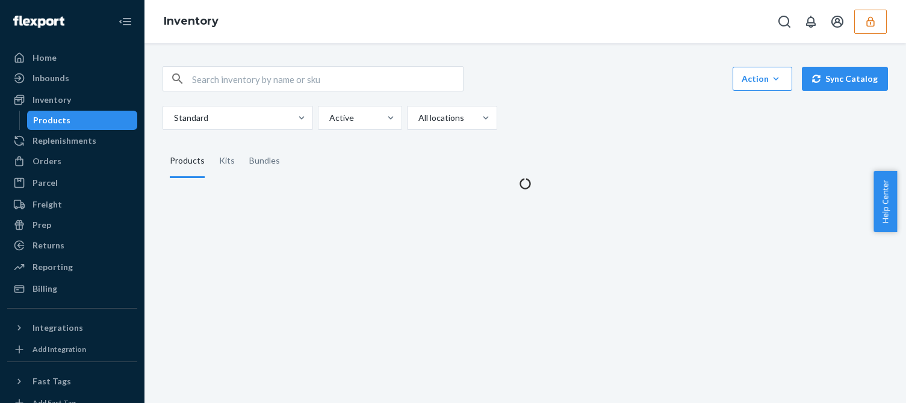
click at [641, 118] on div "Standard Active All locations" at bounding box center [521, 118] width 716 height 24
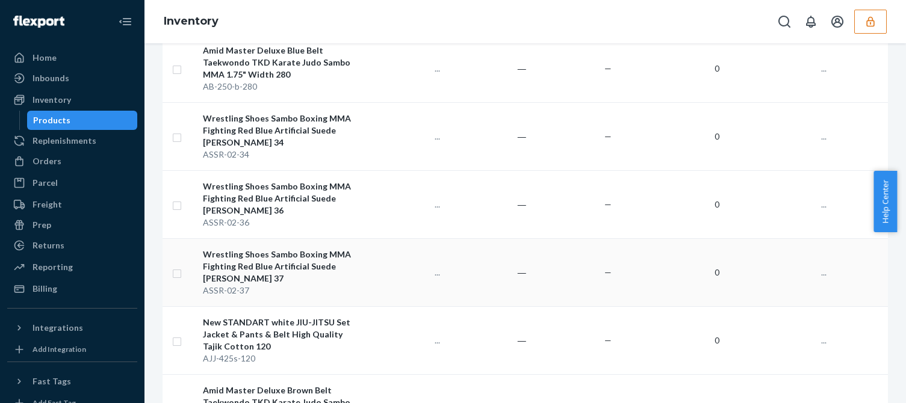
scroll to position [301, 0]
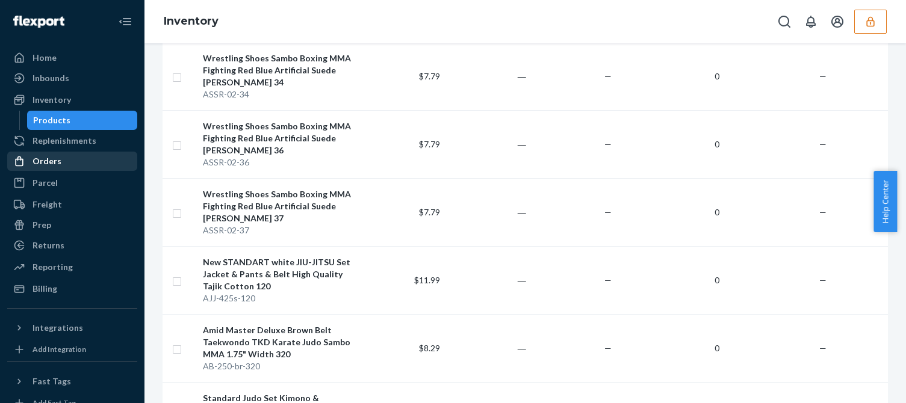
click at [57, 164] on div "Orders" at bounding box center [47, 161] width 29 height 12
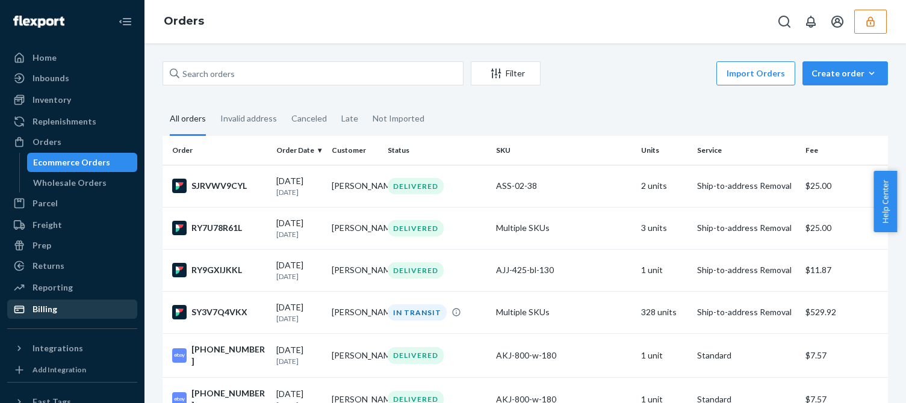
click at [41, 305] on div "Billing" at bounding box center [45, 309] width 25 height 12
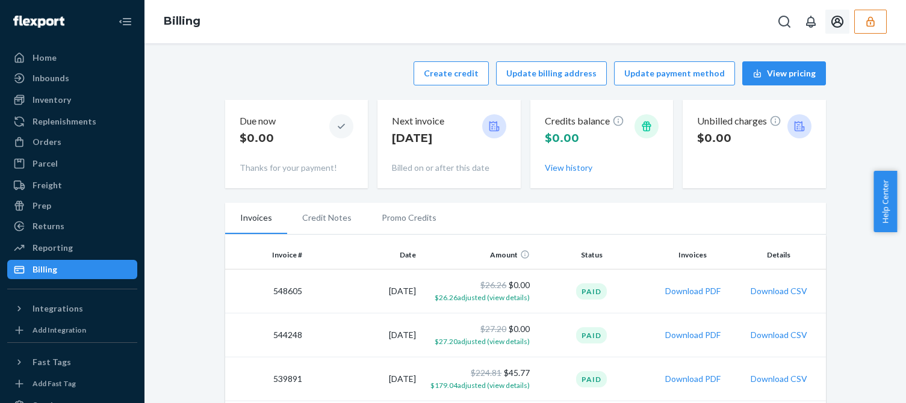
click at [881, 17] on button "button" at bounding box center [870, 22] width 33 height 24
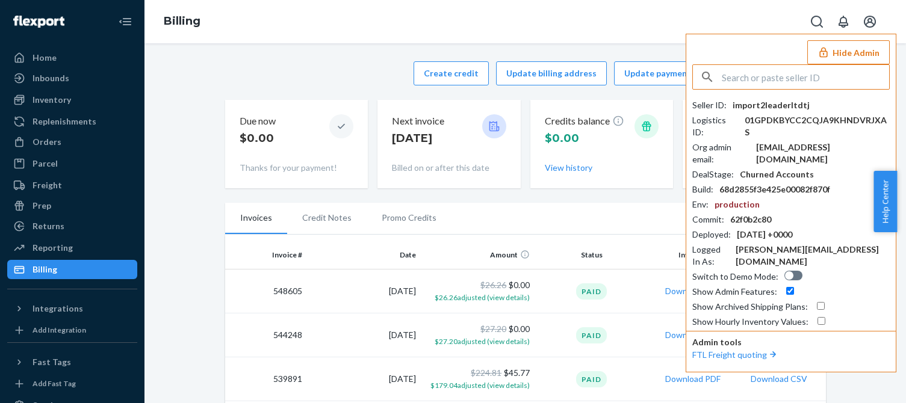
click at [786, 141] on div "import2@leader-ltd.tj" at bounding box center [823, 153] width 134 height 24
copy div "import2@leader-ltd.tj"
click at [765, 73] on input "text" at bounding box center [805, 77] width 167 height 24
paste input "mcaahatsprotonmailcom"
click at [783, 77] on input "mcaahatsprotonmailcom" at bounding box center [805, 77] width 167 height 24
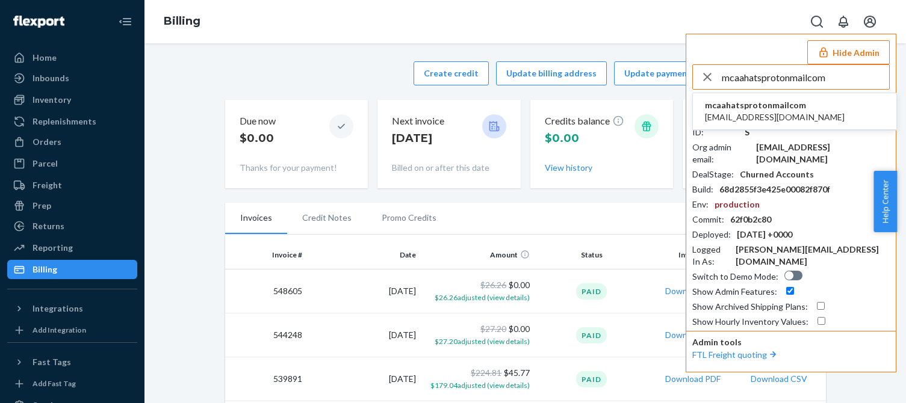
type input "mcaahatsprotonmailcom"
click at [747, 105] on span "mcaahatsprotonmailcom" at bounding box center [775, 105] width 140 height 12
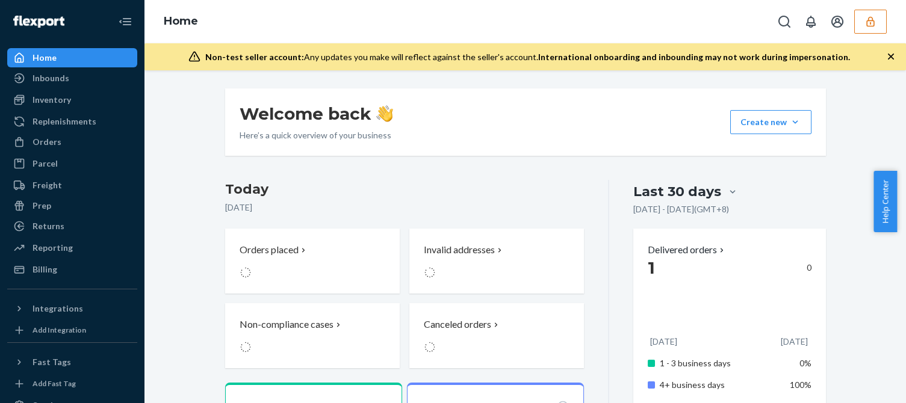
click at [802, 193] on div "Last 30 days" at bounding box center [729, 192] width 192 height 23
click at [662, 192] on input "Last 30 days" at bounding box center [662, 192] width 0 height 0
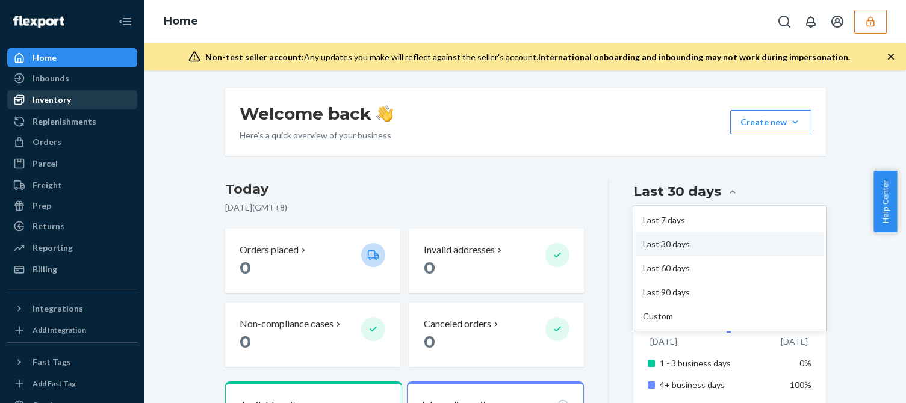
click at [66, 103] on div "Inventory" at bounding box center [52, 100] width 39 height 12
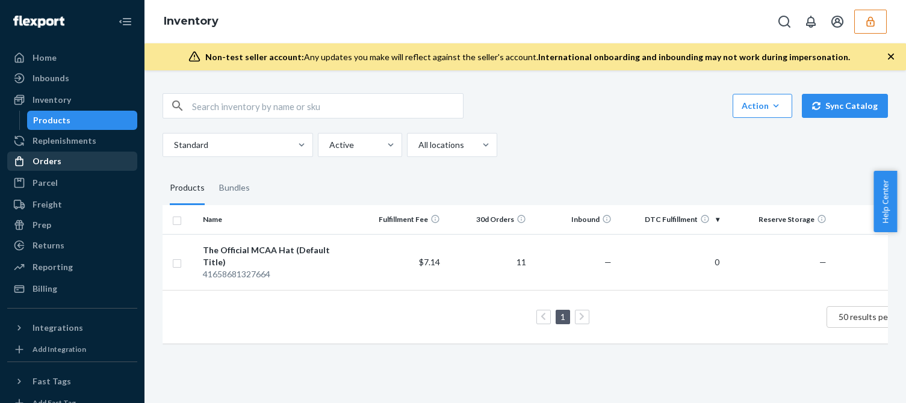
click at [51, 154] on div "Orders" at bounding box center [72, 161] width 128 height 17
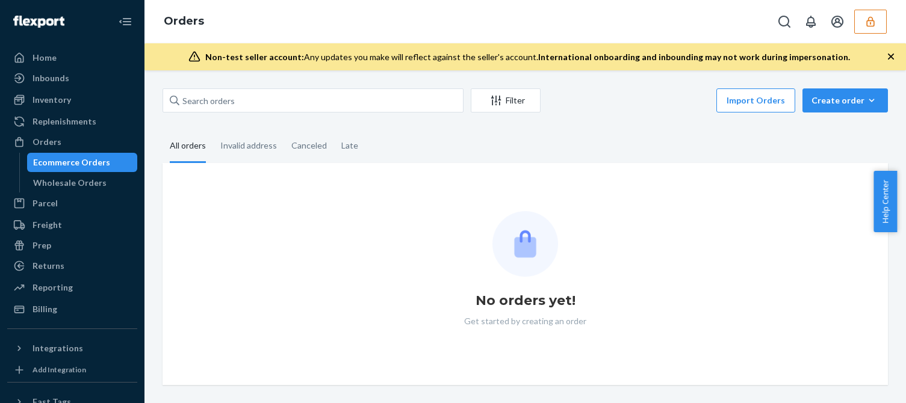
click at [614, 132] on fieldset "All orders Invalid address Canceled Late" at bounding box center [525, 146] width 725 height 33
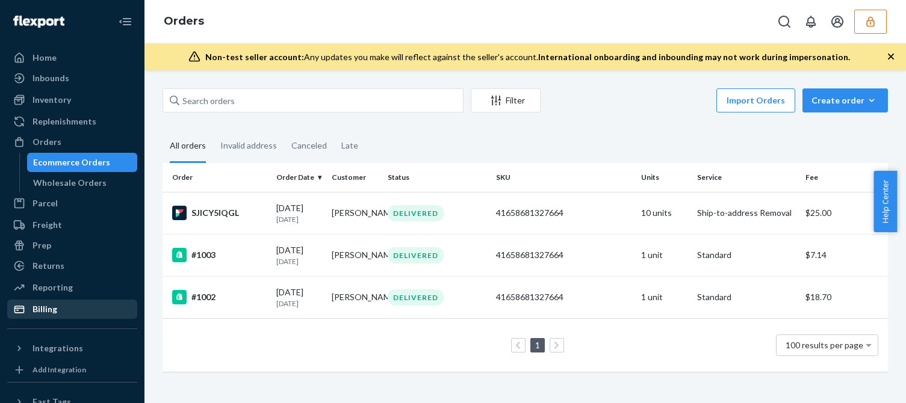
click at [63, 311] on div "Billing" at bounding box center [72, 309] width 128 height 17
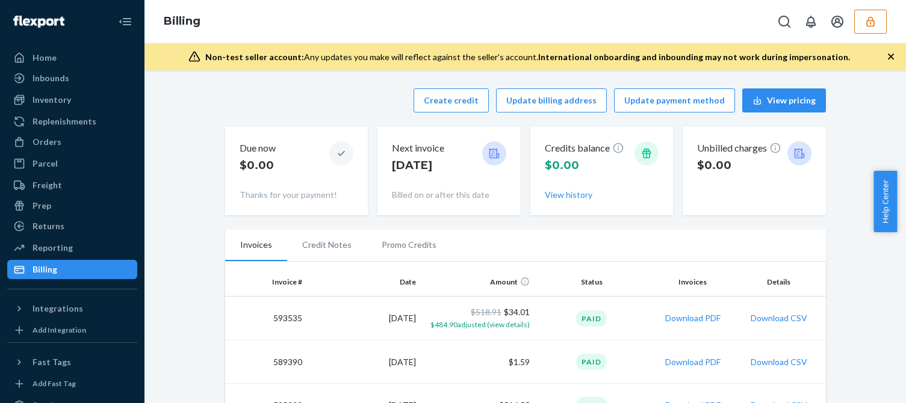
click at [865, 28] on button "button" at bounding box center [870, 22] width 33 height 24
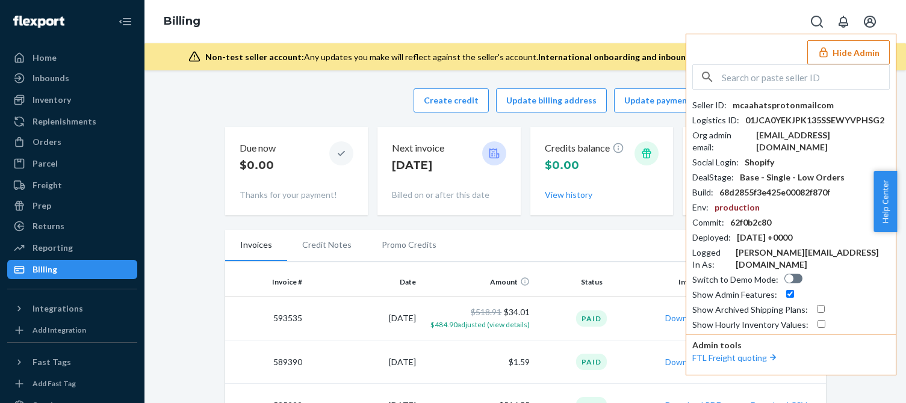
click at [797, 143] on div "Seller ID : mcaahatsprotonmailcom Logistics ID : 01JCA0YEKJPK135SSEWYVPHSG2 Org…" at bounding box center [790, 215] width 197 height 232
click at [812, 139] on div "[EMAIL_ADDRESS][DOMAIN_NAME]" at bounding box center [823, 141] width 134 height 24
copy div "[EMAIL_ADDRESS][DOMAIN_NAME]"
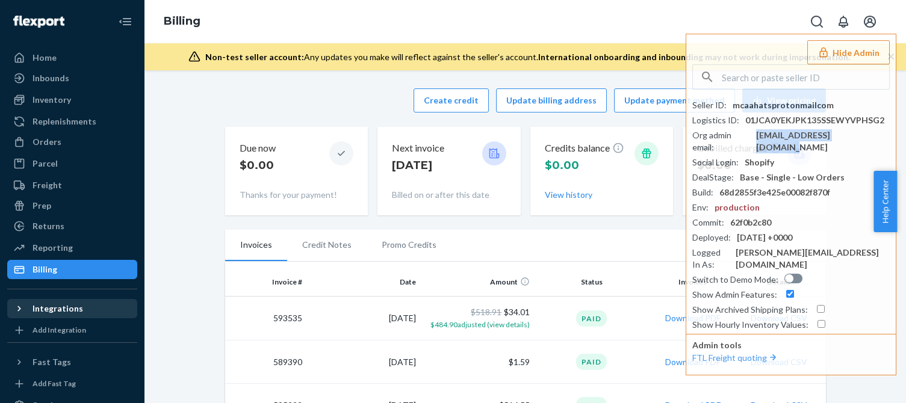
click at [28, 308] on div at bounding box center [22, 309] width 19 height 12
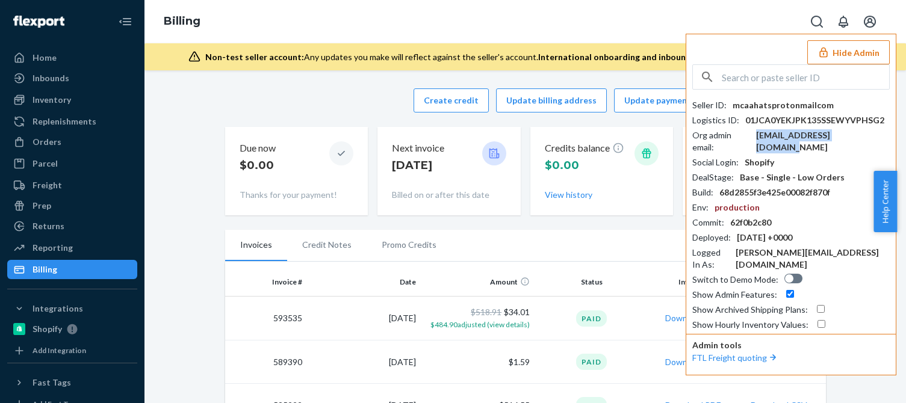
click at [759, 81] on input "text" at bounding box center [805, 77] width 167 height 24
paste input "qualitydetailincgmailcom"
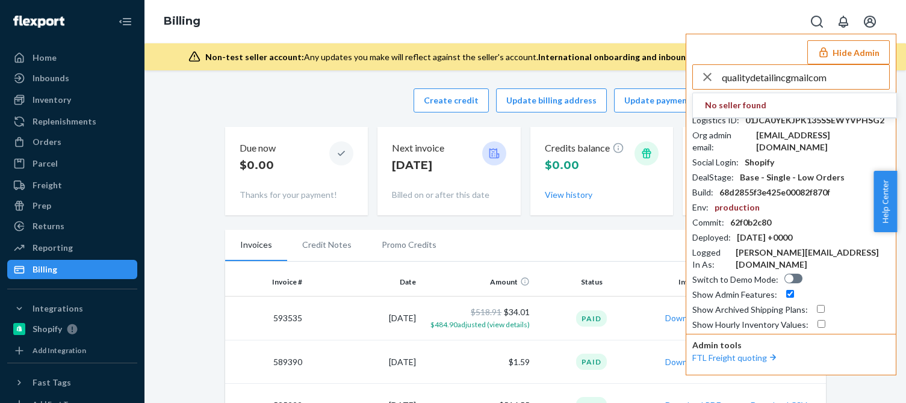
click at [798, 73] on input "qualitydetailincgmailcom" at bounding box center [805, 77] width 167 height 24
click at [822, 80] on input "qualitydetailincgmailcom" at bounding box center [805, 77] width 167 height 24
click at [834, 82] on input "qualitydetailincgmailcom" at bounding box center [805, 77] width 167 height 24
type input "qualitydetailincgmailcom"
click at [772, 117] on span "[EMAIL_ADDRESS][DOMAIN_NAME]" at bounding box center [775, 117] width 140 height 12
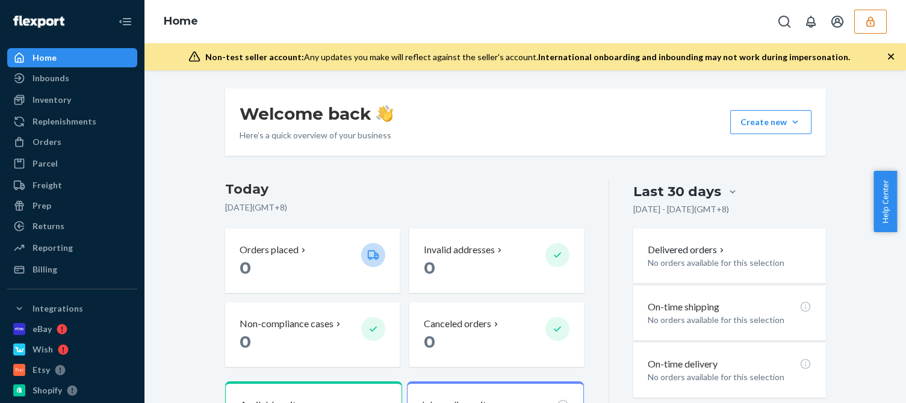
click at [49, 94] on div "Inventory" at bounding box center [52, 100] width 39 height 12
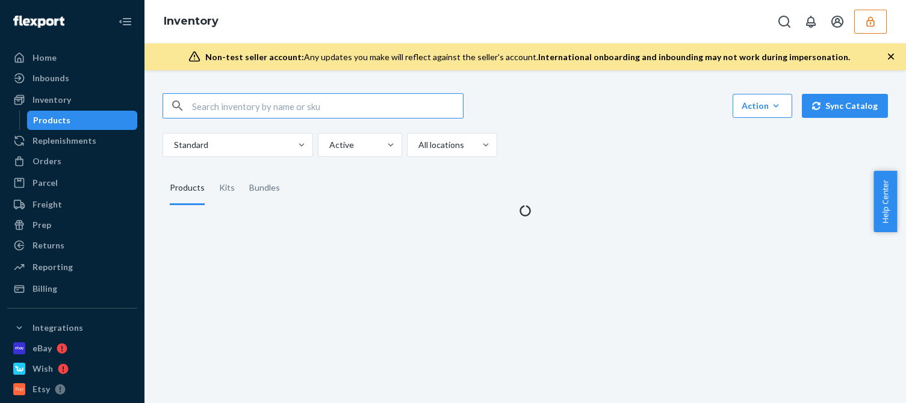
click at [631, 130] on div "Action Create product Create kit or bundle Bulk create products Bulk update pro…" at bounding box center [525, 125] width 725 height 64
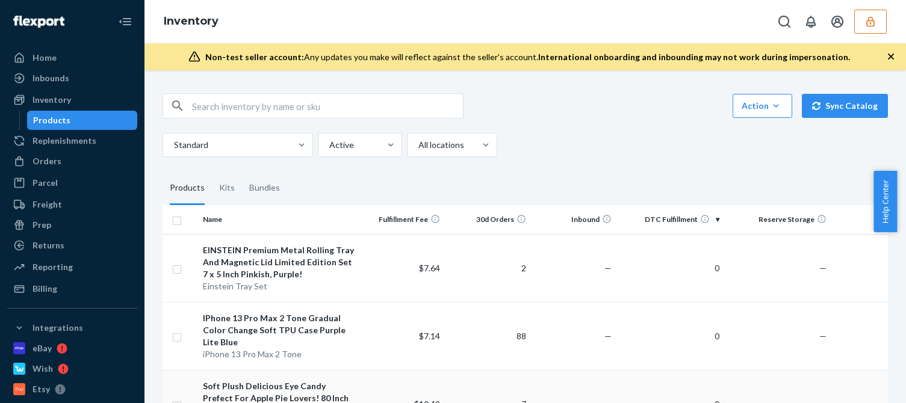
scroll to position [181, 0]
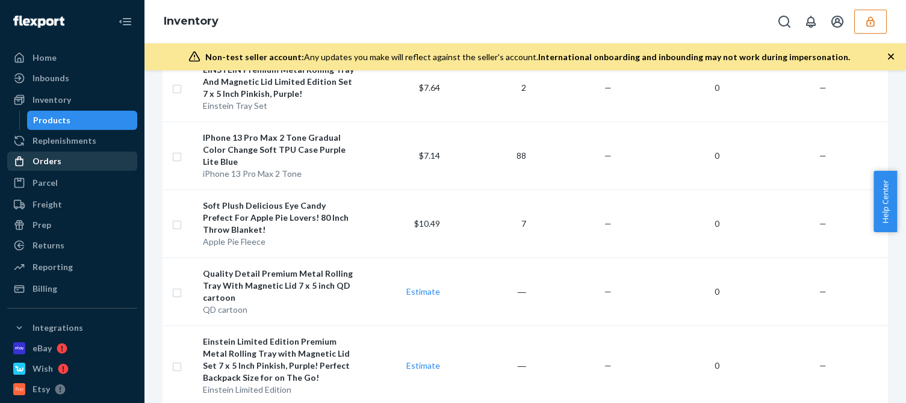
click at [70, 166] on div "Orders" at bounding box center [72, 161] width 128 height 17
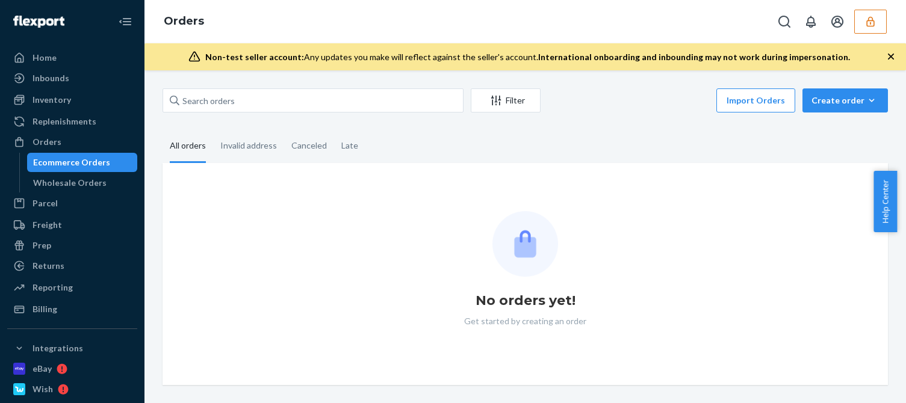
click at [619, 133] on fieldset "All orders Invalid address Canceled Late" at bounding box center [525, 146] width 725 height 33
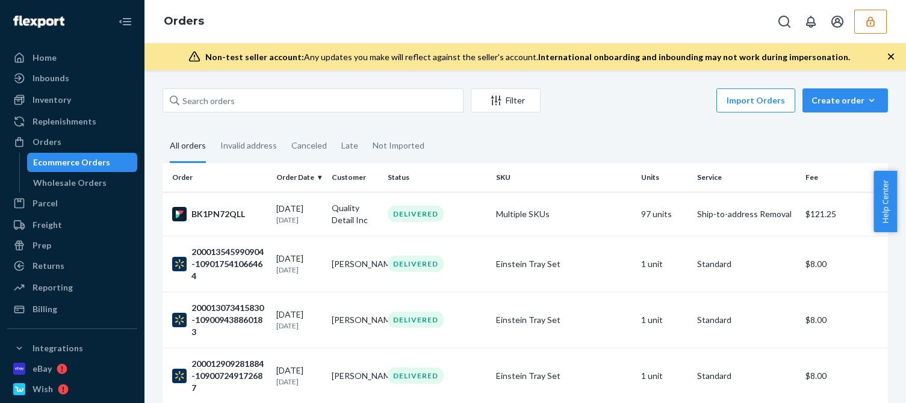
click at [42, 320] on div "Home Inbounds Shipping Plans Problems Inventory Products Replenishments Orders …" at bounding box center [72, 201] width 144 height 403
click at [57, 313] on div "Billing" at bounding box center [72, 309] width 128 height 17
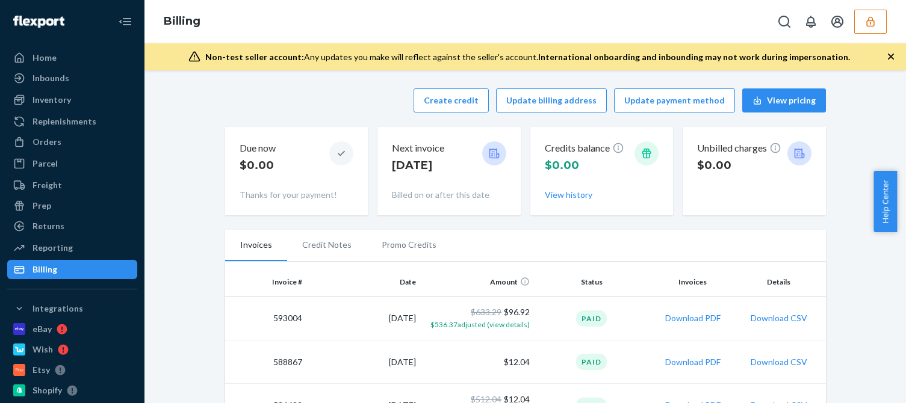
click at [879, 19] on button "button" at bounding box center [870, 22] width 33 height 24
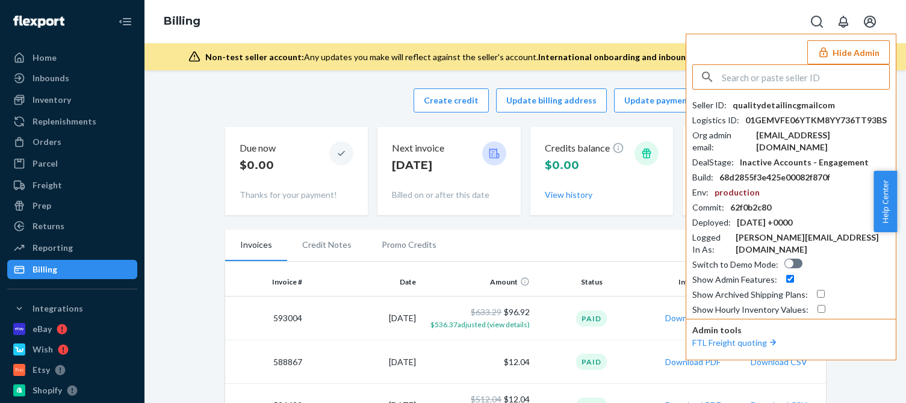
click at [772, 102] on div "qualitydetailincgmailcom" at bounding box center [784, 105] width 102 height 12
copy div "qualitydetailincgmailcom"
click at [816, 138] on div "qualitydetailinc@gmail.com" at bounding box center [823, 141] width 134 height 24
copy div "qualitydetailinc@gmail.com"
click at [770, 71] on input "text" at bounding box center [805, 77] width 167 height 24
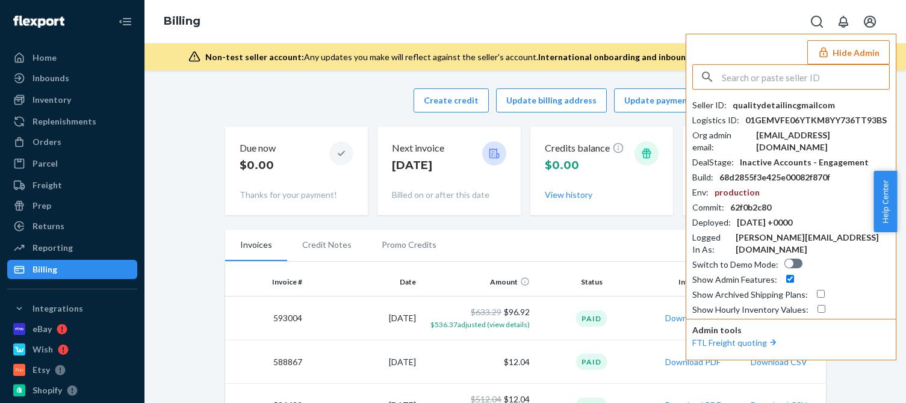
paste input "contactgrapplerslabscom"
click at [849, 81] on input "contactgrapplerslabscom" at bounding box center [805, 77] width 167 height 24
click at [802, 79] on input "contactgrapplerslabscom" at bounding box center [805, 77] width 167 height 24
click at [812, 79] on input "contactgrapplerslabscom" at bounding box center [805, 77] width 167 height 24
type input "contactgrapplerslabscom"
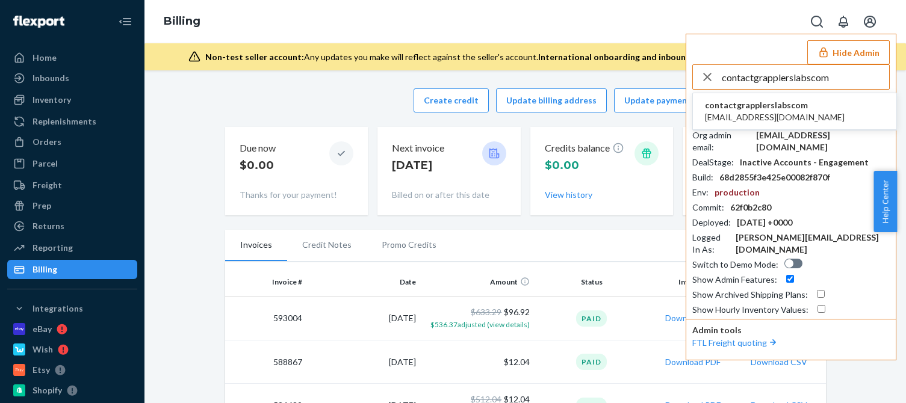
click at [762, 109] on span "contactgrapplerslabscom" at bounding box center [775, 105] width 140 height 12
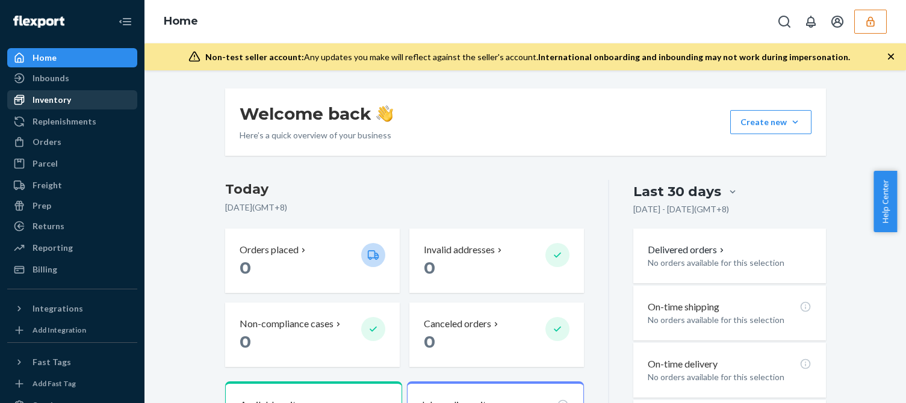
drag, startPoint x: 69, startPoint y: 103, endPoint x: 76, endPoint y: 104, distance: 6.7
click at [69, 103] on div "Inventory" at bounding box center [52, 100] width 39 height 12
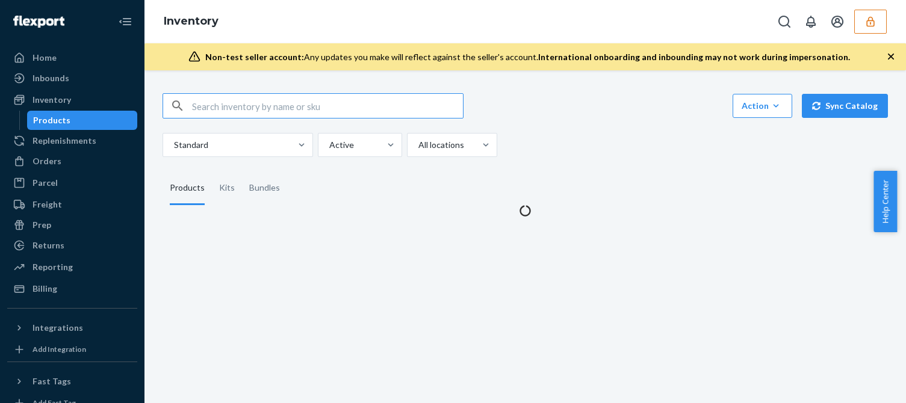
click at [639, 155] on div "Standard Active All locations" at bounding box center [521, 145] width 716 height 24
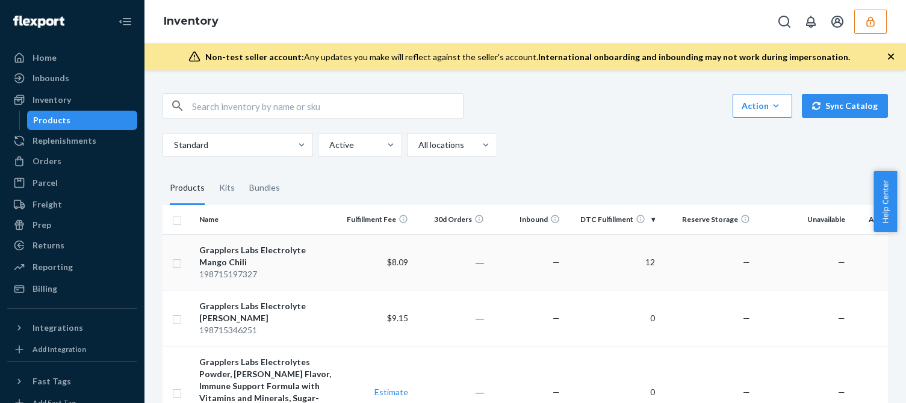
click at [272, 256] on div "Grapplers Labs Electrolyte Mango Chili" at bounding box center [265, 256] width 133 height 24
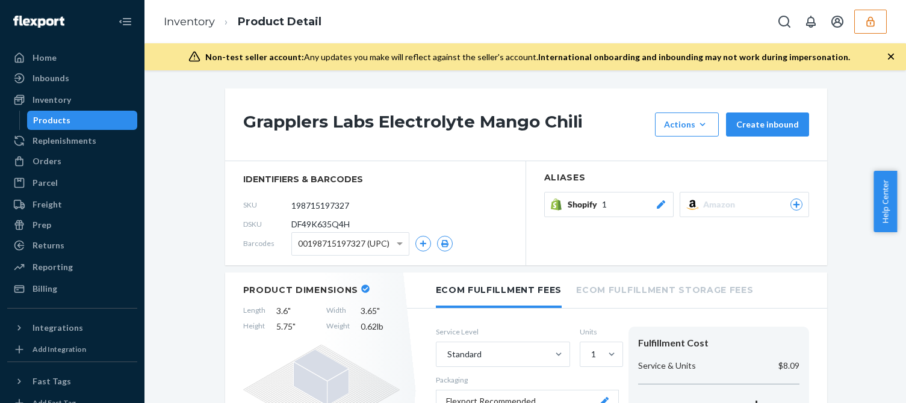
click at [863, 24] on button "button" at bounding box center [870, 22] width 33 height 24
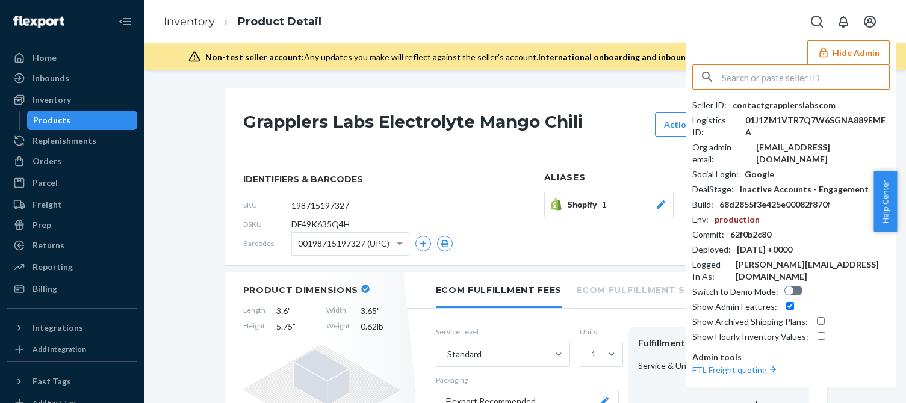
click at [790, 103] on div "contactgrapplerslabscom" at bounding box center [784, 105] width 103 height 12
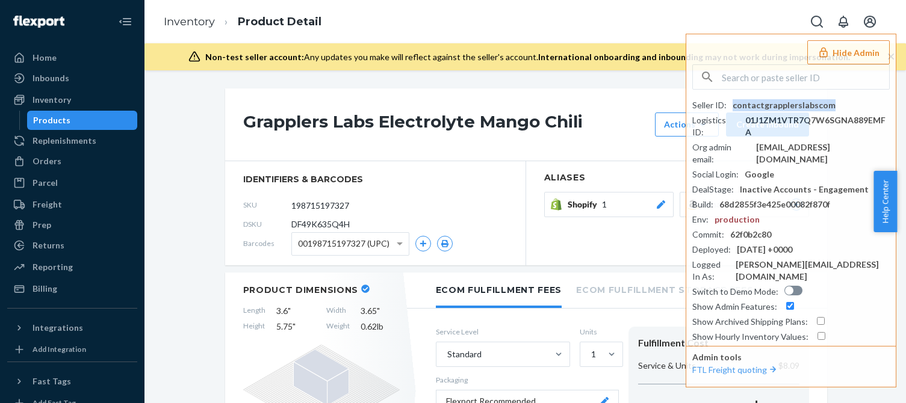
click at [70, 287] on div "Billing" at bounding box center [72, 289] width 128 height 17
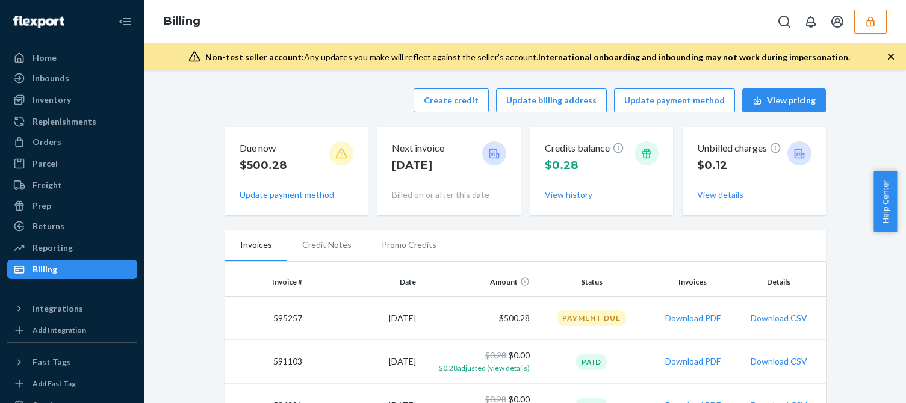
click at [889, 25] on div "Billing" at bounding box center [525, 21] width 762 height 43
click at [873, 19] on icon "button" at bounding box center [870, 21] width 8 height 10
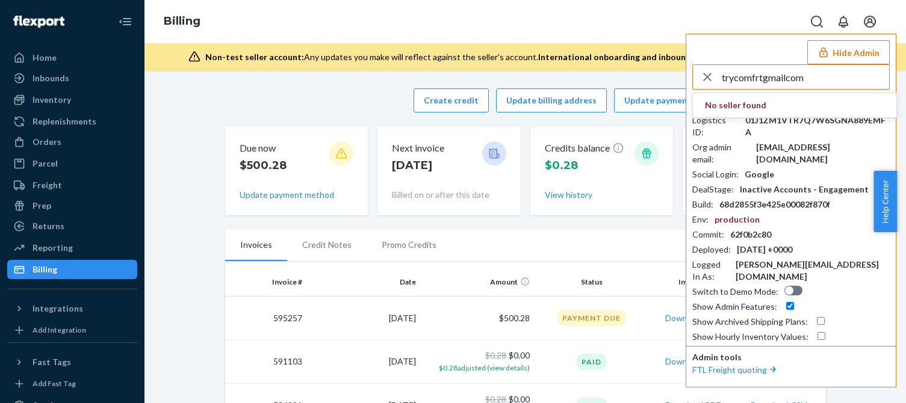
click at [810, 84] on input "trycomfrtgmailcom" at bounding box center [805, 77] width 167 height 24
click at [814, 81] on input "trycomfrtgmailcom" at bounding box center [805, 77] width 167 height 24
click at [801, 82] on input "trycomfrtgmailcom" at bounding box center [805, 77] width 167 height 24
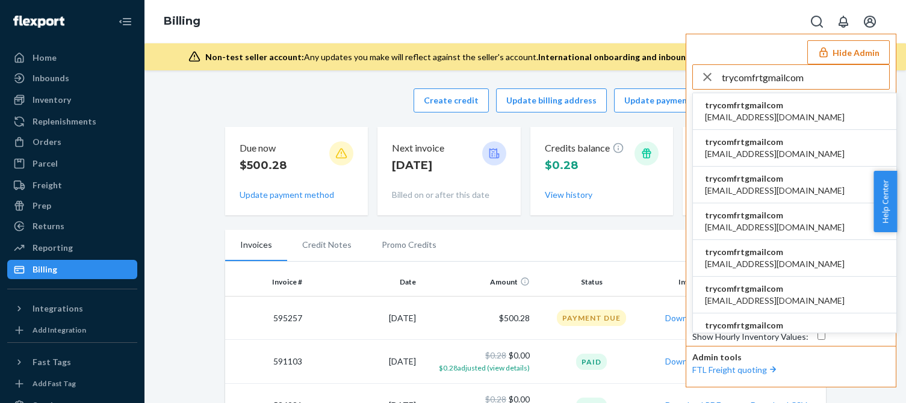
click at [803, 87] on input "trycomfrtgmailcom" at bounding box center [805, 77] width 167 height 24
type input "trycomfrtgmailcom"
click at [745, 111] on span "abby@sh-shc.com" at bounding box center [775, 117] width 140 height 12
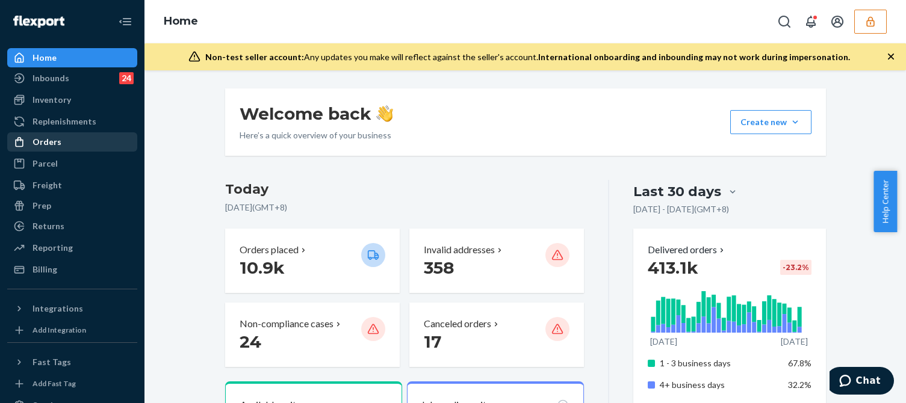
click at [64, 143] on div "Orders" at bounding box center [72, 142] width 128 height 17
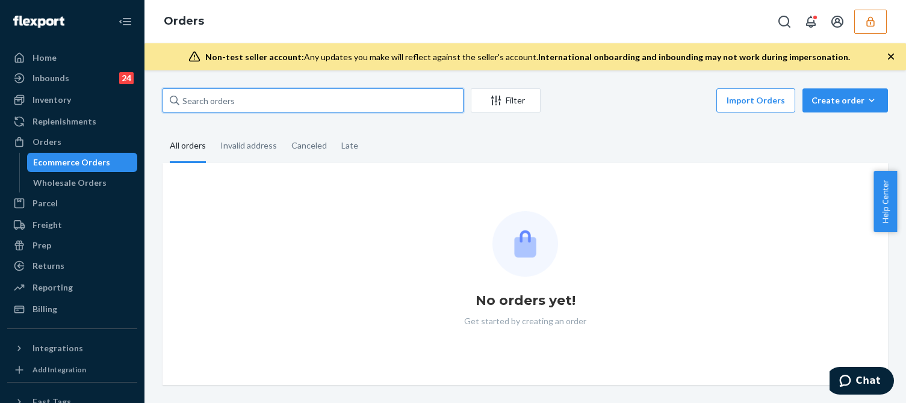
click at [258, 96] on input "text" at bounding box center [313, 100] width 301 height 24
paste input "135118153"
type input "135118153"
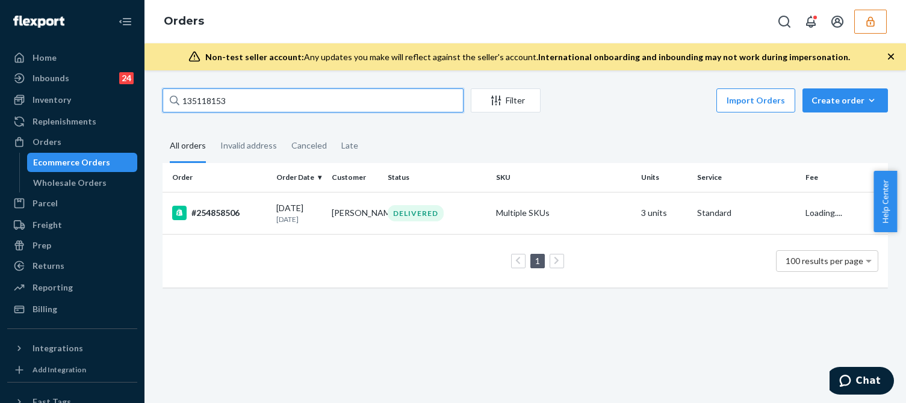
click at [264, 104] on input "135118153" at bounding box center [313, 100] width 301 height 24
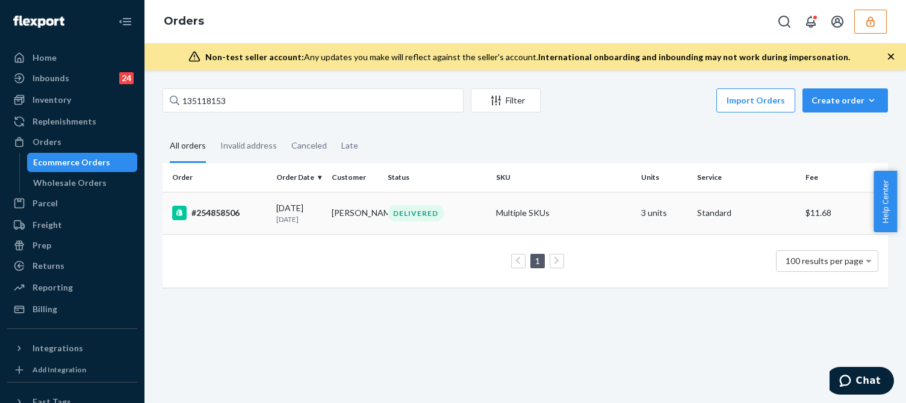
click at [291, 220] on p "[DATE]" at bounding box center [299, 219] width 46 height 10
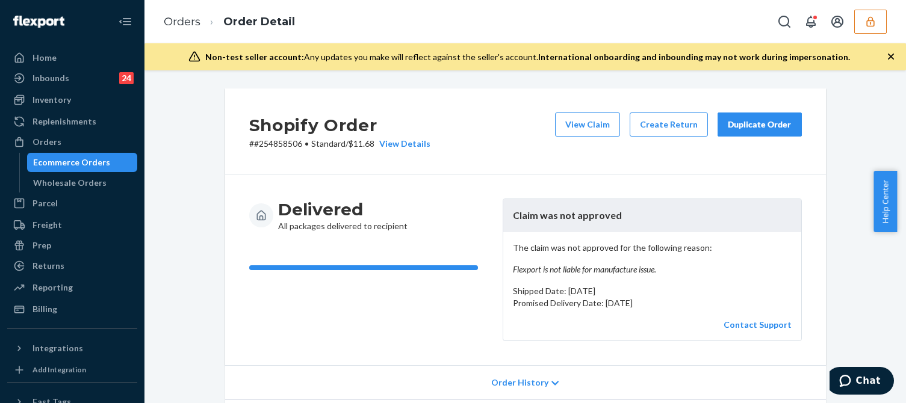
click at [276, 144] on p "# #254858506 • Standard / $11.68 View Details" at bounding box center [339, 144] width 181 height 12
copy p "254858506"
click at [611, 267] on em "Flexport is not liable for manufacture issue." at bounding box center [652, 270] width 279 height 12
click at [642, 267] on em "Flexport is not liable for manufacture issue." at bounding box center [652, 270] width 279 height 12
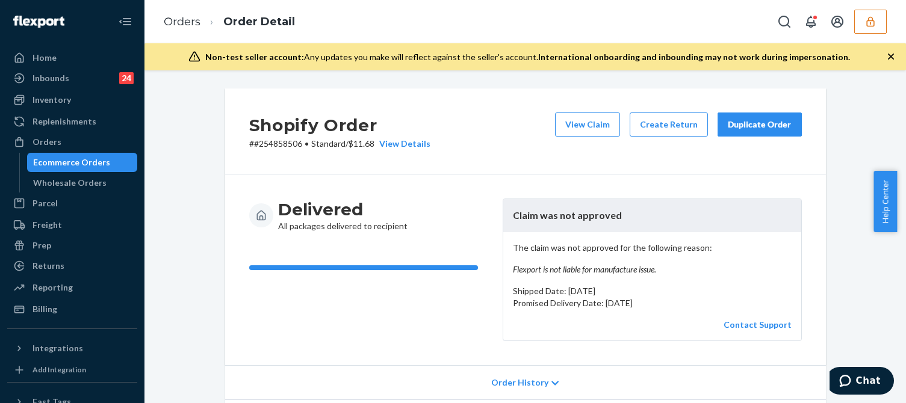
click at [642, 267] on em "Flexport is not liable for manufacture issue." at bounding box center [652, 270] width 279 height 12
click at [578, 120] on button "View Claim" at bounding box center [587, 125] width 65 height 24
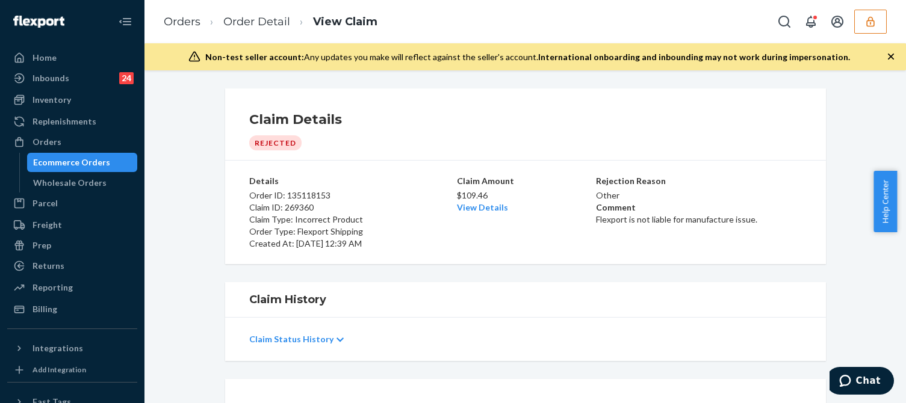
click at [517, 279] on div "Claim Details Rejected Details Order ID: 135118153 Claim ID: 269360 Claim Type:…" at bounding box center [525, 236] width 762 height 333
click at [868, 19] on icon "button" at bounding box center [871, 22] width 12 height 12
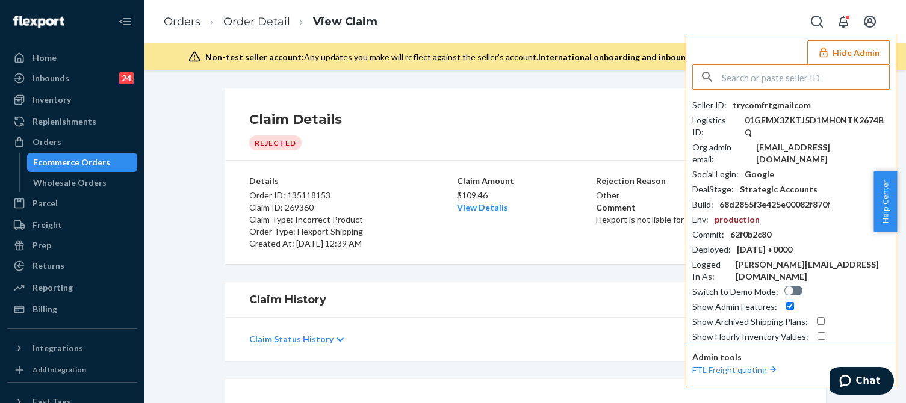
click at [785, 79] on input "text" at bounding box center [805, 77] width 167 height 24
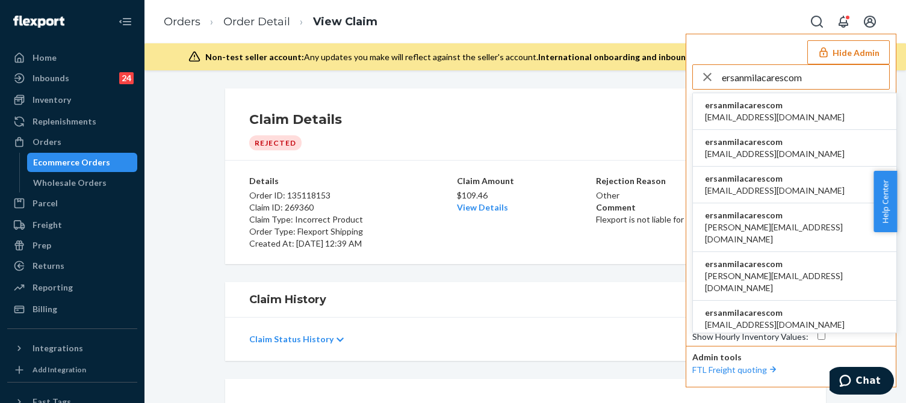
type input "ersanmilacarescom"
click at [737, 110] on span "ersanmilacarescom" at bounding box center [775, 105] width 140 height 12
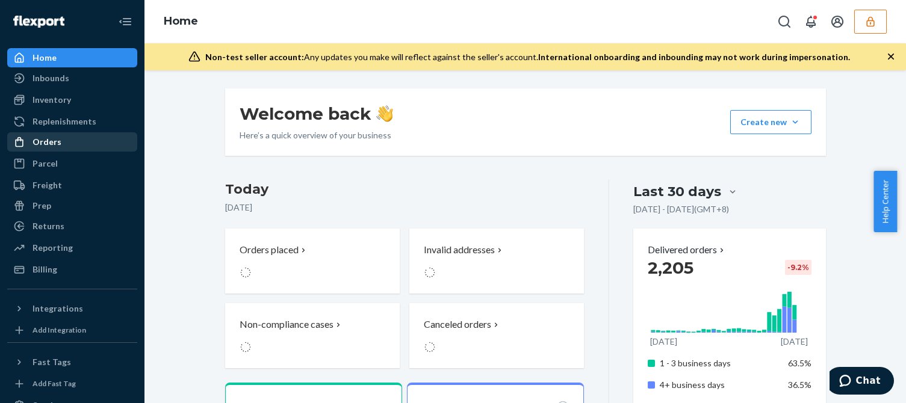
click at [54, 146] on div "Orders" at bounding box center [47, 142] width 29 height 12
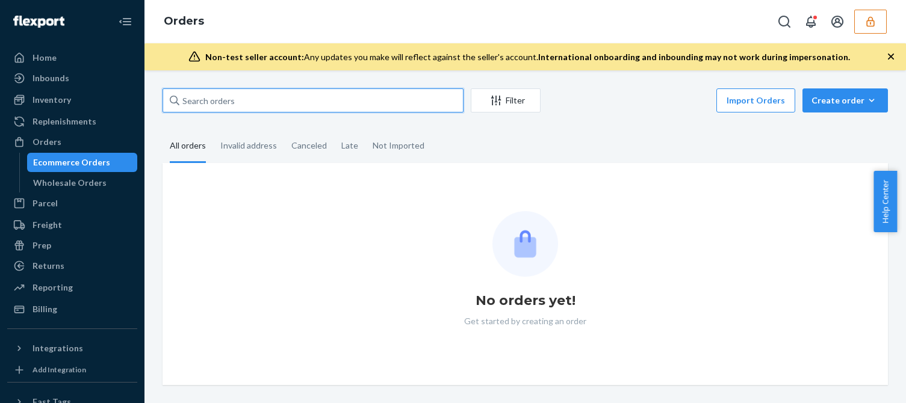
click at [230, 103] on input "text" at bounding box center [313, 100] width 301 height 24
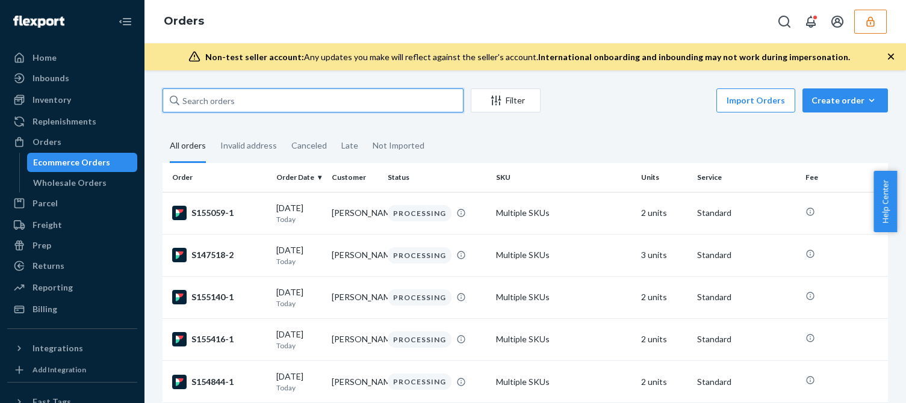
paste input "S148912"
type input "S148912"
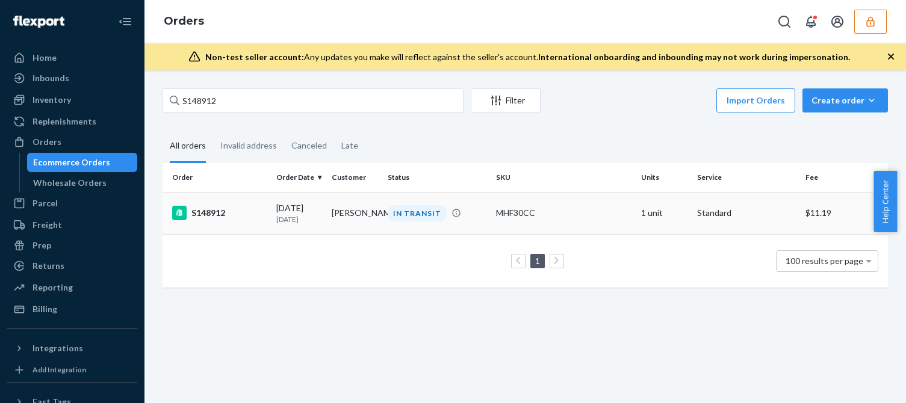
click at [284, 206] on div "[DATE] [DATE]" at bounding box center [299, 213] width 46 height 22
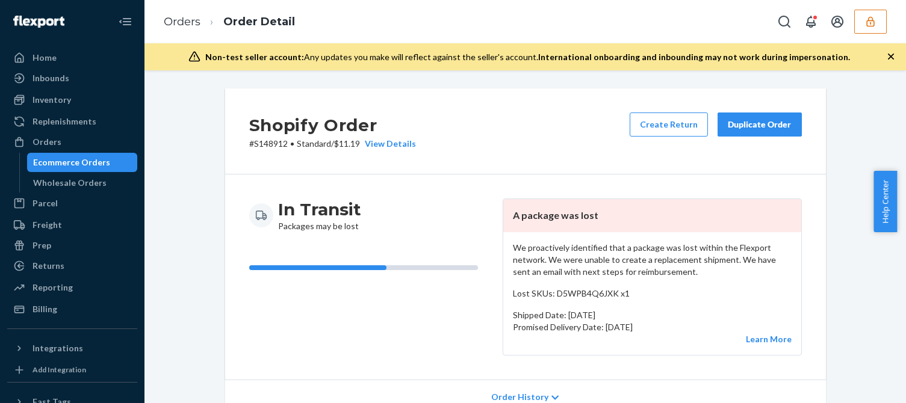
click at [565, 257] on p "We proactively identified that a package was lost within the Flexport network. …" at bounding box center [652, 260] width 279 height 36
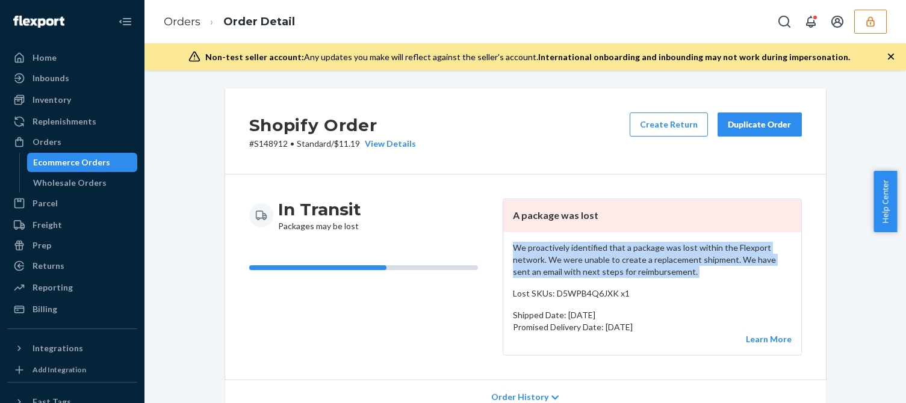
click at [565, 257] on p "We proactively identified that a package was lost within the Flexport network. …" at bounding box center [652, 260] width 279 height 36
click at [563, 256] on p "We proactively identified that a package was lost within the Flexport network. …" at bounding box center [652, 260] width 279 height 36
click at [602, 258] on p "We proactively identified that a package was lost within the Flexport network. …" at bounding box center [652, 260] width 279 height 36
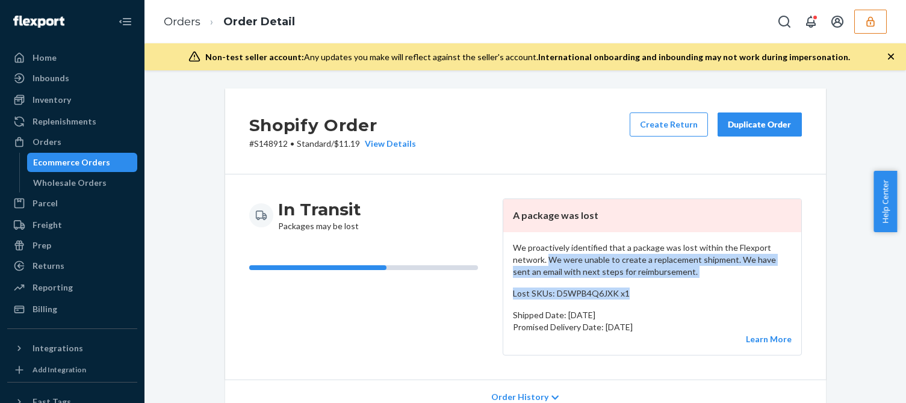
drag, startPoint x: 544, startPoint y: 262, endPoint x: 624, endPoint y: 288, distance: 83.4
click at [624, 288] on div "We proactively identified that a package was lost within the Flexport network. …" at bounding box center [652, 293] width 298 height 123
click at [630, 290] on p "Lost SKUs: D5WPB4Q6JXK x1" at bounding box center [652, 294] width 279 height 12
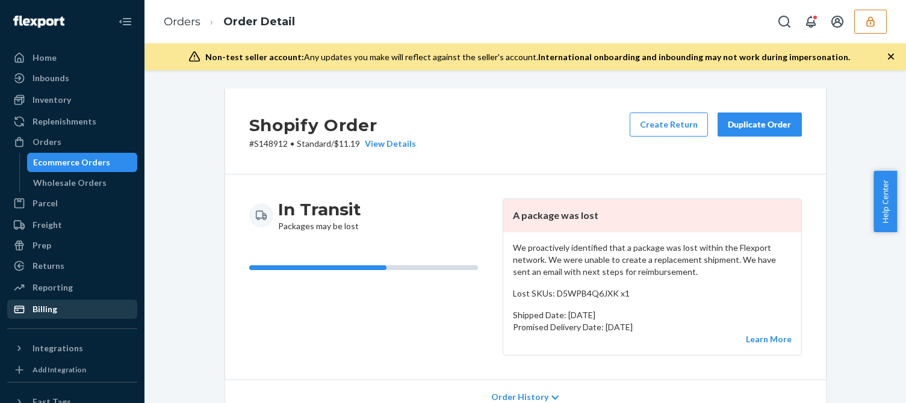
click at [53, 313] on div "Billing" at bounding box center [45, 309] width 25 height 12
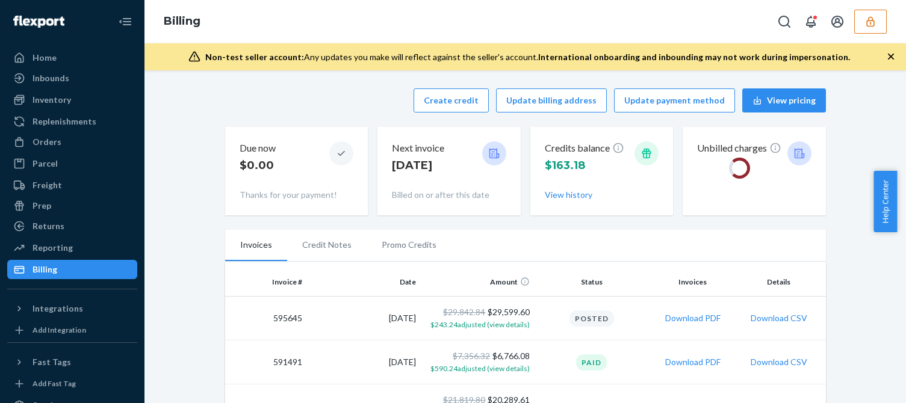
click at [334, 108] on div "Create credit Update billing address Update payment method View pricing" at bounding box center [525, 100] width 601 height 24
click at [450, 105] on button "Create credit" at bounding box center [451, 100] width 75 height 24
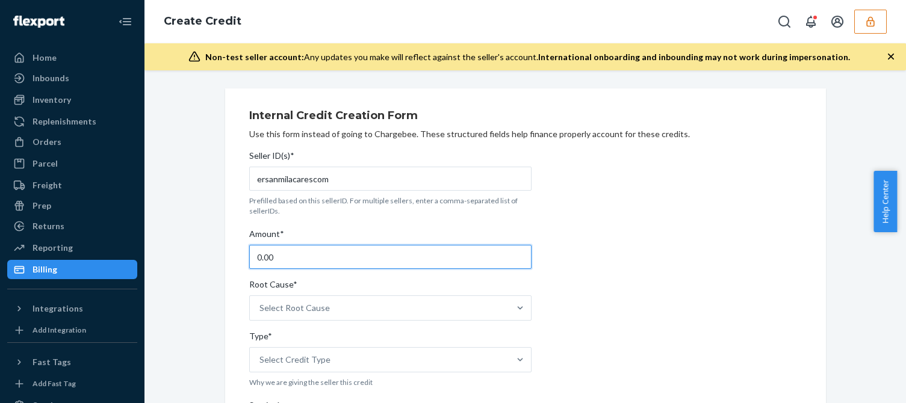
click at [296, 262] on input "0.00" at bounding box center [390, 257] width 282 height 24
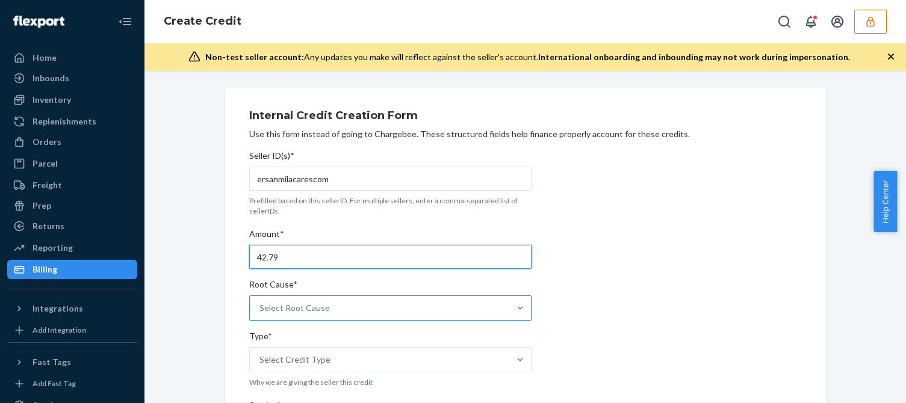
type input "42.79"
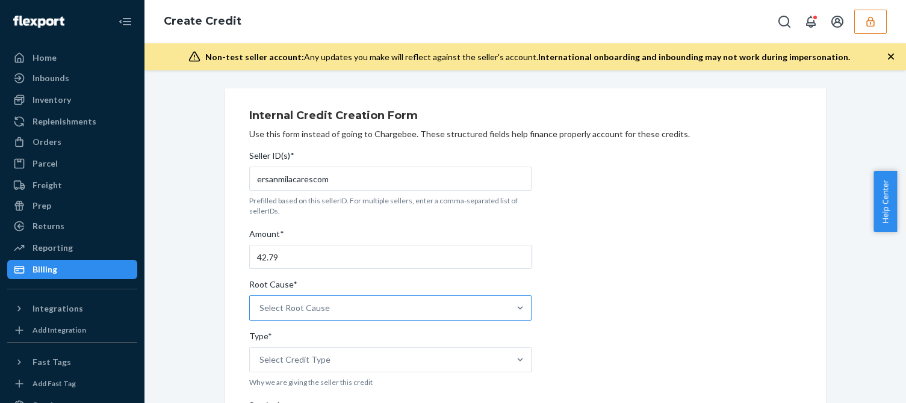
click at [303, 297] on div "Select Root Cause" at bounding box center [379, 308] width 259 height 24
click at [261, 302] on input "Root Cause* Select Root Cause" at bounding box center [259, 308] width 1 height 12
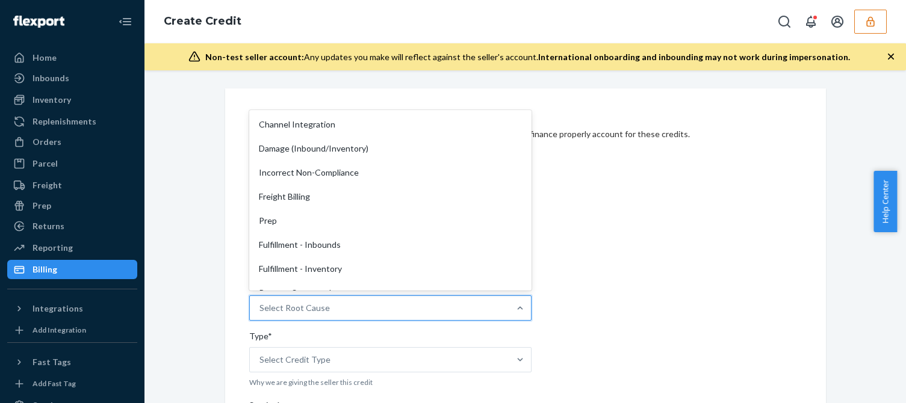
scroll to position [181, 0]
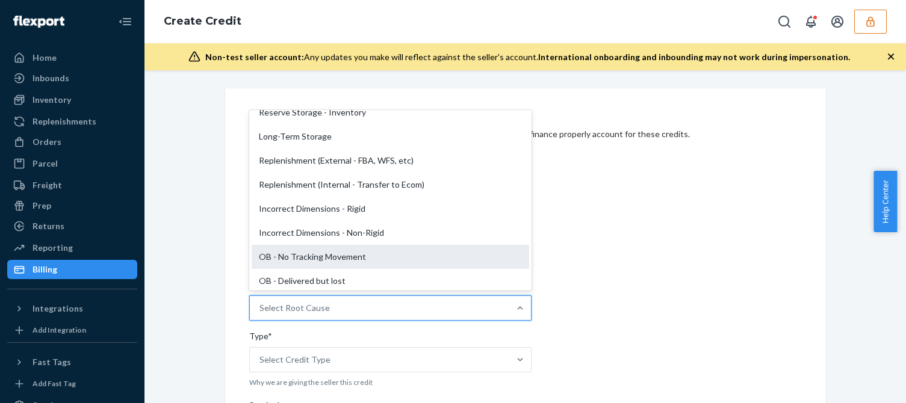
click at [273, 259] on div "OB - No Tracking Movement" at bounding box center [391, 257] width 278 height 24
click at [261, 302] on input "Root Cause* option OB - No Tracking Movement focused, 14 of 29. 29 results avai…" at bounding box center [259, 308] width 1 height 12
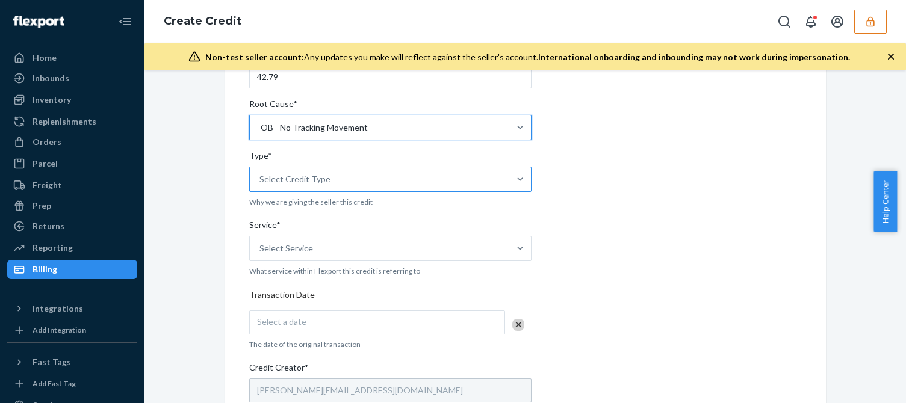
click at [278, 188] on div "Select Credit Type" at bounding box center [379, 179] width 259 height 24
click at [261, 185] on input "Type* Select Credit Type" at bounding box center [259, 179] width 1 height 12
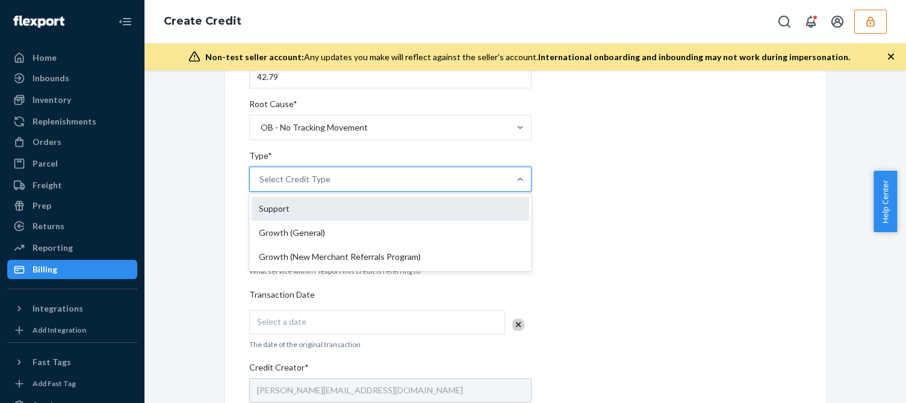
click at [277, 216] on div "Support" at bounding box center [391, 209] width 278 height 24
click at [261, 185] on input "Type* option Support focused, 1 of 3. 3 results available. Use Up and Down to c…" at bounding box center [259, 179] width 1 height 12
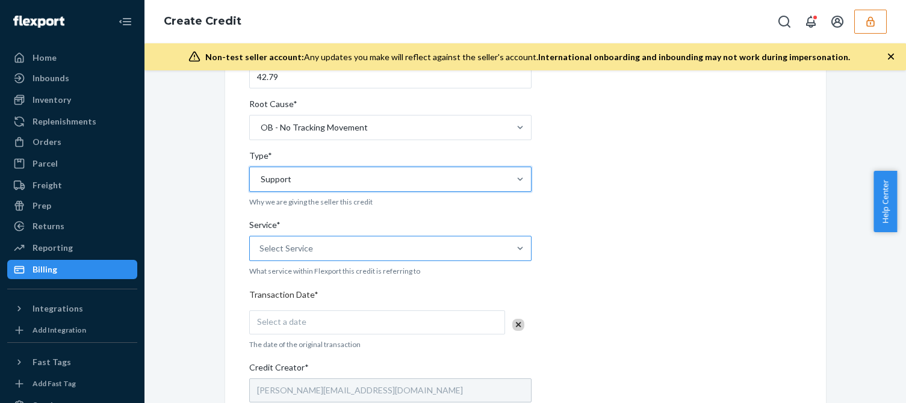
click at [295, 237] on div "Select Service" at bounding box center [379, 249] width 259 height 24
click at [261, 243] on input "Service* Select Service" at bounding box center [259, 249] width 1 height 12
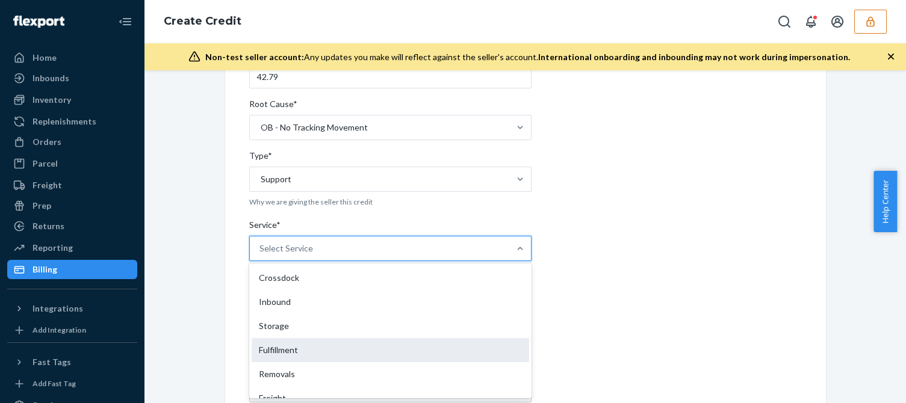
click at [281, 348] on div "Fulfillment" at bounding box center [391, 350] width 278 height 24
click at [261, 255] on input "Service* option Fulfillment focused, 4 of 10. 10 results available. Use Up and …" at bounding box center [259, 249] width 1 height 12
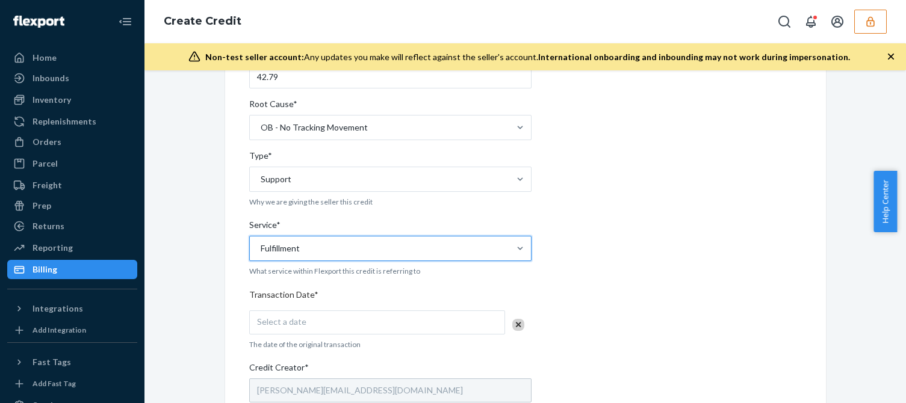
click at [250, 361] on div "Seller ID(s)* ersanmilacarescom Prefilled based on this sellerID. For multiple …" at bounding box center [390, 313] width 282 height 698
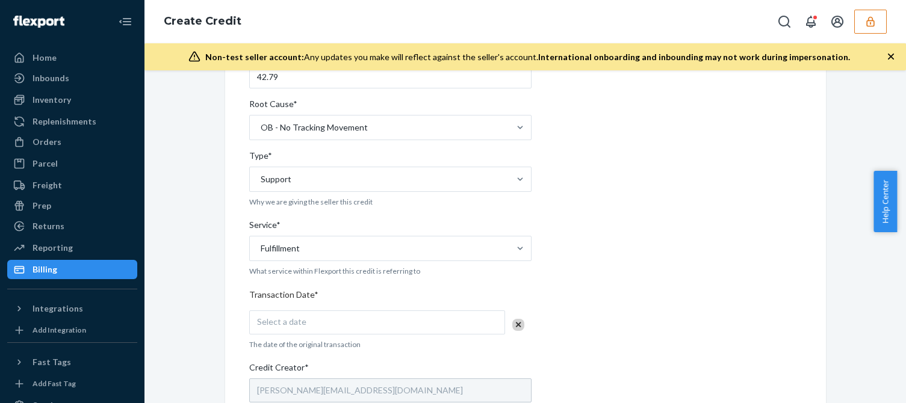
click at [326, 329] on div "Select a date" at bounding box center [377, 323] width 256 height 24
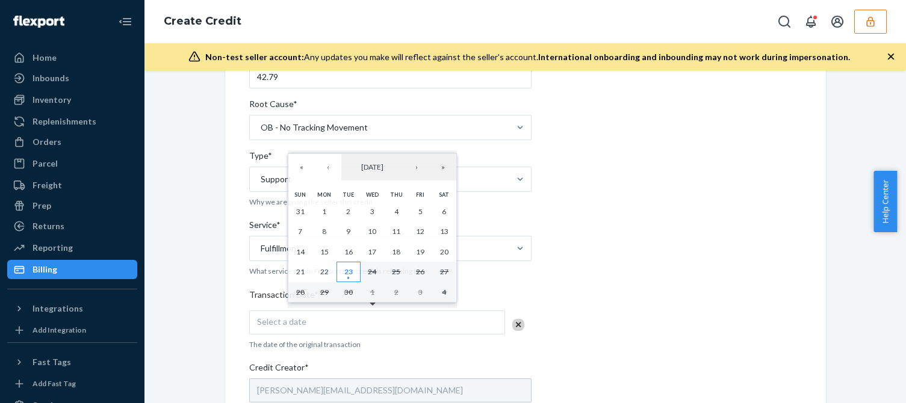
click at [353, 275] on abbr "23" at bounding box center [348, 271] width 8 height 9
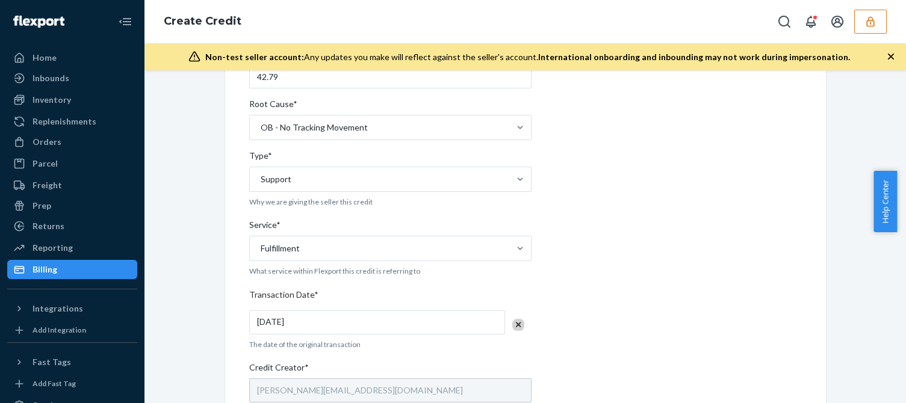
scroll to position [361, 0]
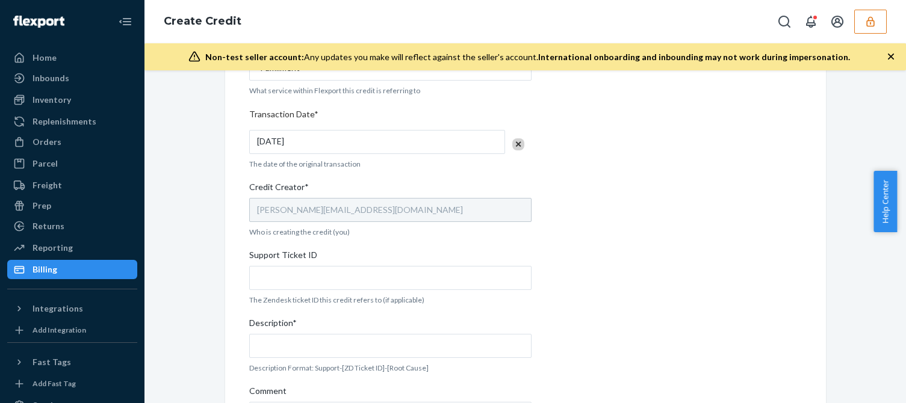
click at [280, 265] on span "Support Ticket ID" at bounding box center [283, 257] width 68 height 17
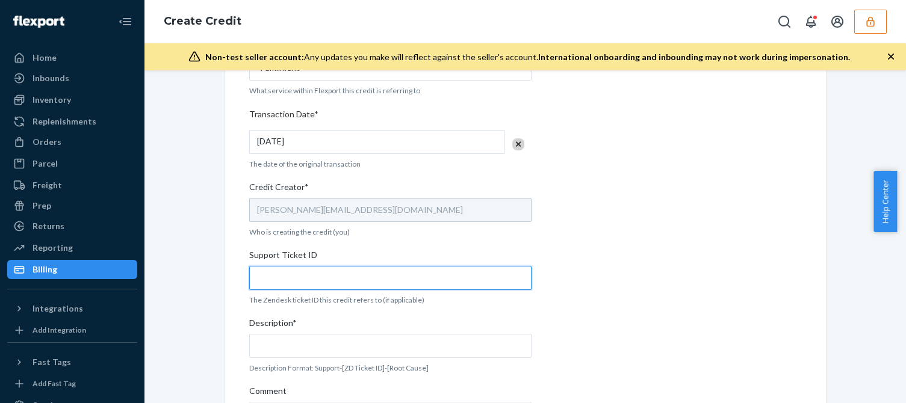
click at [280, 266] on input "Support Ticket ID" at bounding box center [390, 278] width 282 height 24
paste input "823622"
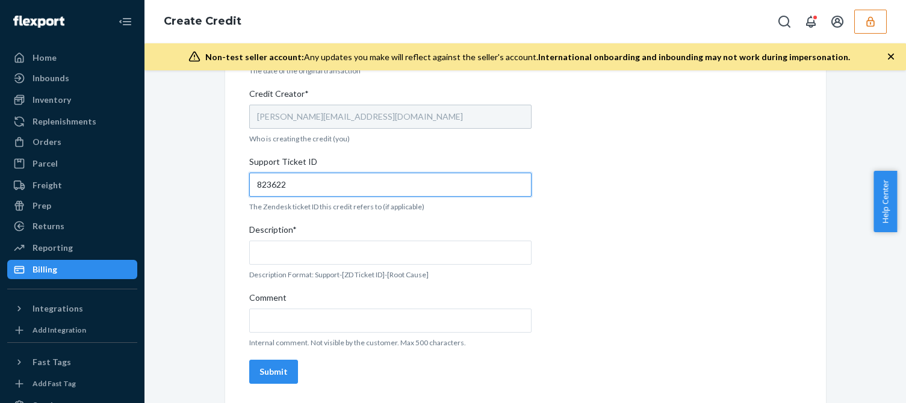
type input "823622"
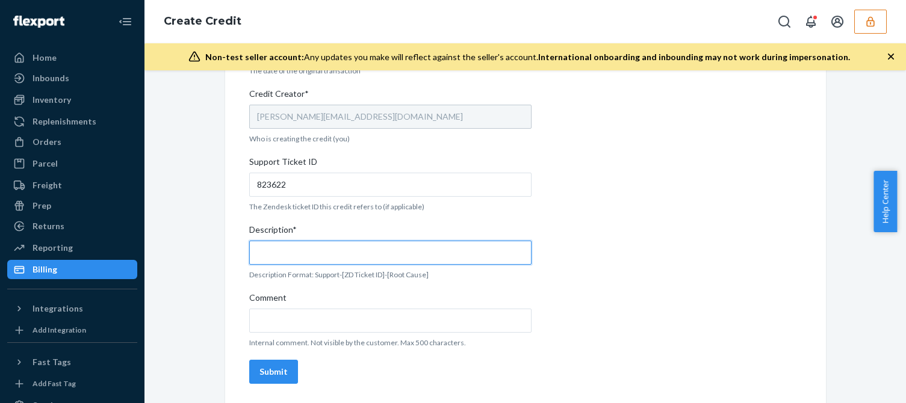
click at [287, 261] on input "Description*" at bounding box center [390, 253] width 282 height 24
paste input "823622"
type input "Support 823622 / OB - No tracking movement"
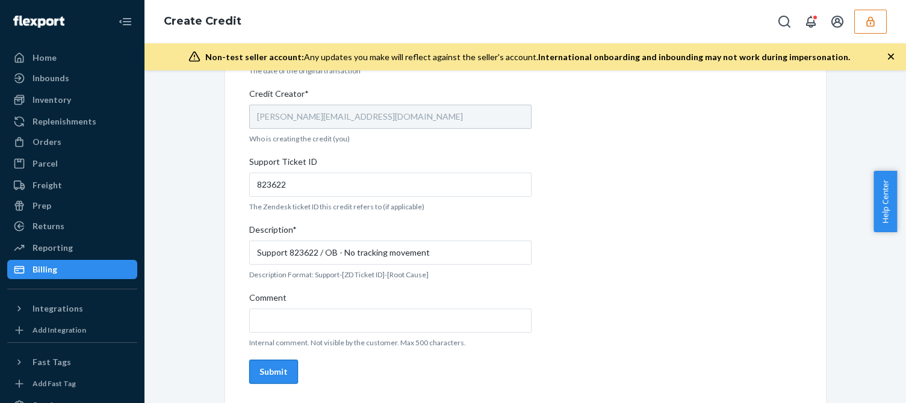
click at [276, 364] on button "Submit" at bounding box center [273, 372] width 49 height 24
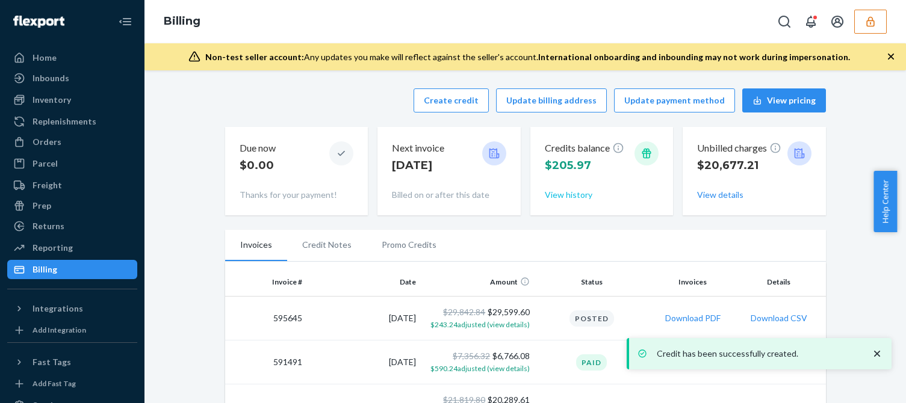
click at [557, 188] on div "Credits balance $205.97 View history" at bounding box center [602, 171] width 114 height 69
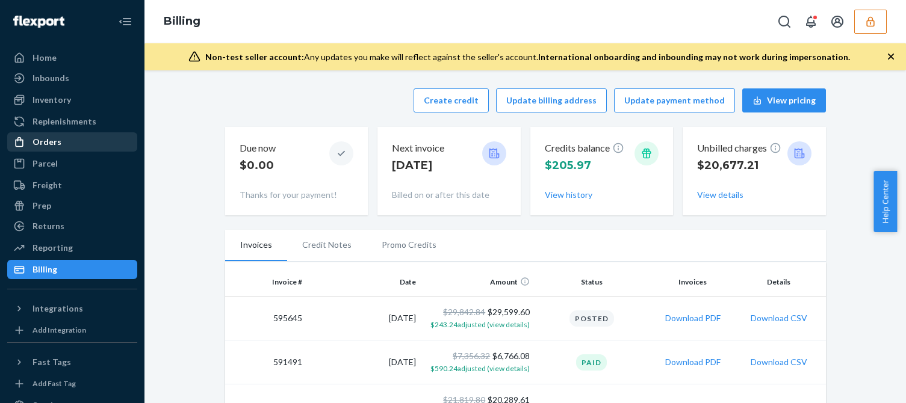
click at [61, 145] on div "Orders" at bounding box center [72, 142] width 128 height 17
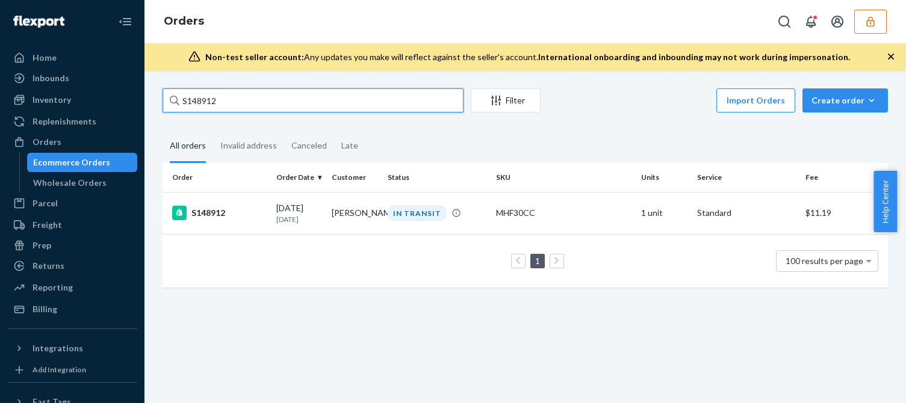
click at [194, 102] on input "S148912" at bounding box center [313, 100] width 301 height 24
paste input "589"
type input "S148589"
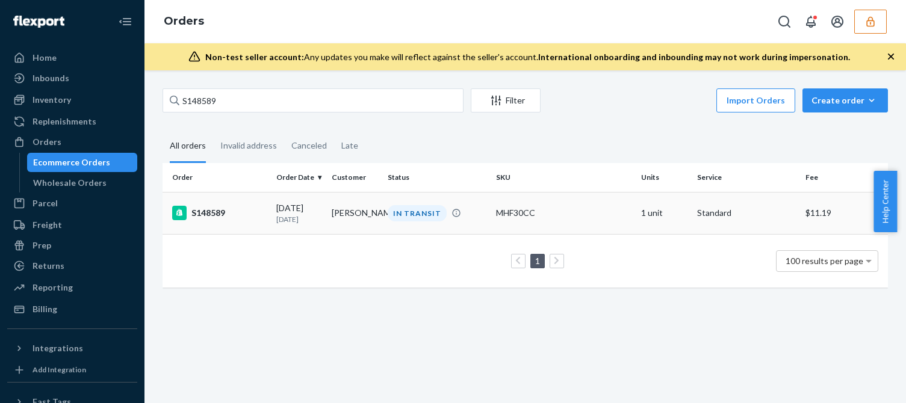
click at [274, 227] on td "09/15/2025 8 days ago" at bounding box center [299, 213] width 55 height 42
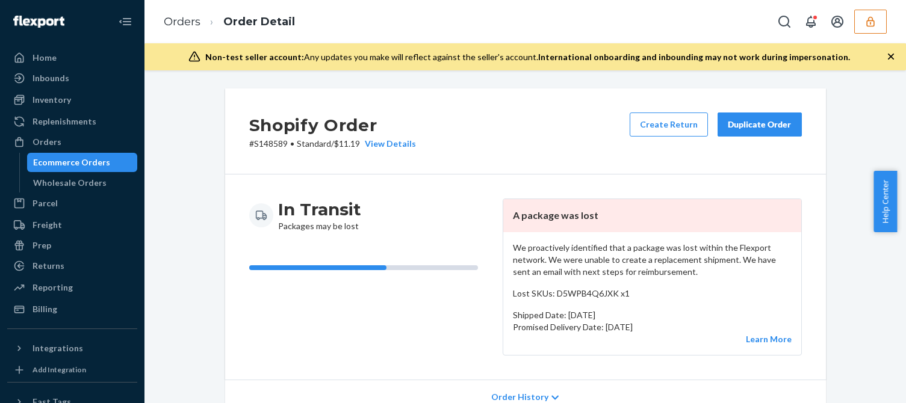
click at [529, 163] on div "Shopify Order # S148589 • Standard / $11.19 View Details Create Return Duplicat…" at bounding box center [525, 131] width 601 height 86
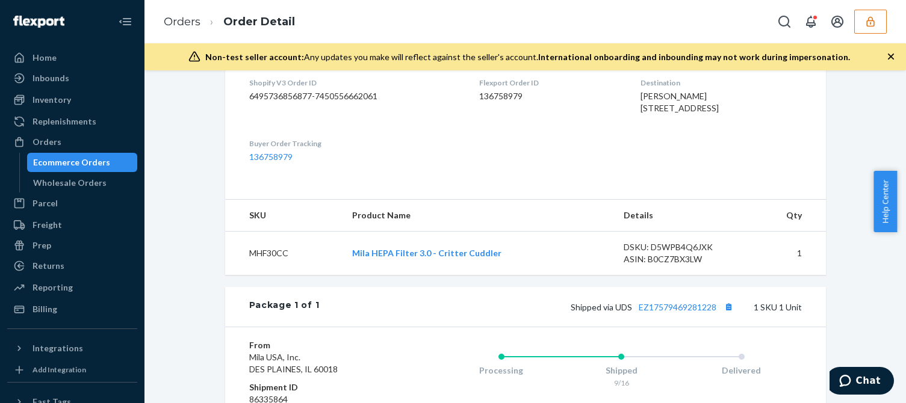
scroll to position [527, 0]
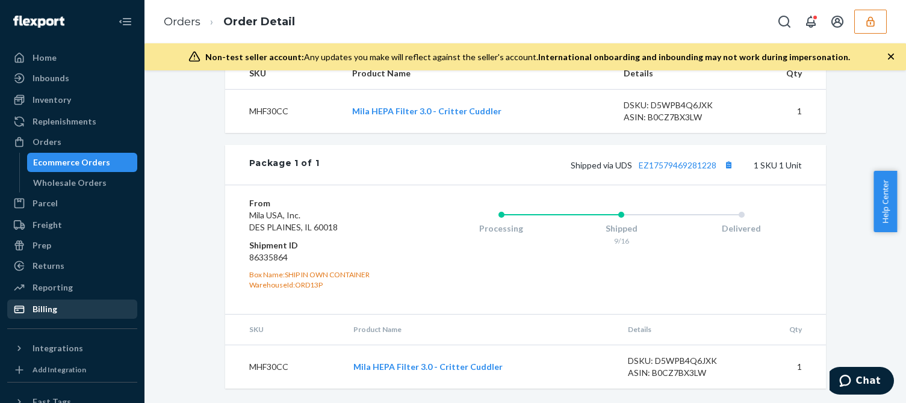
click at [54, 316] on div "Billing" at bounding box center [72, 309] width 128 height 17
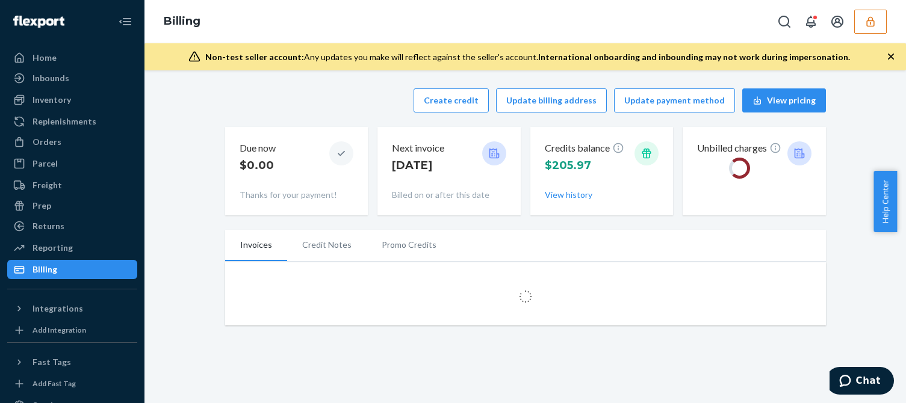
click at [343, 102] on div "Create credit Update billing address Update payment method View pricing" at bounding box center [525, 100] width 601 height 24
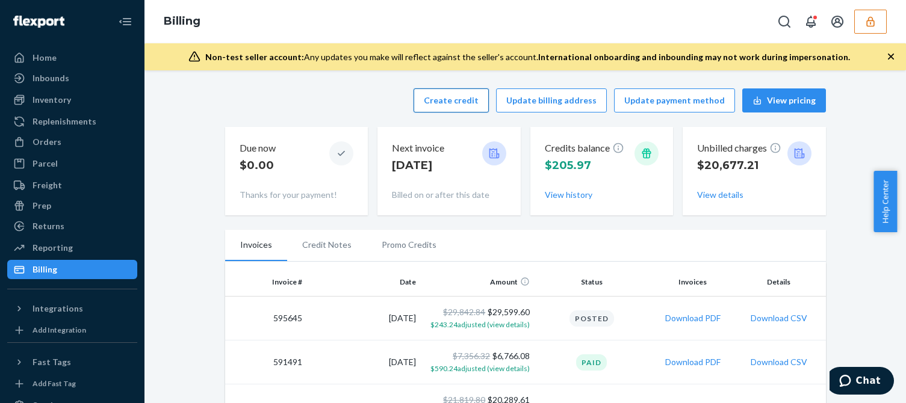
click at [474, 97] on button "Create credit" at bounding box center [451, 100] width 75 height 24
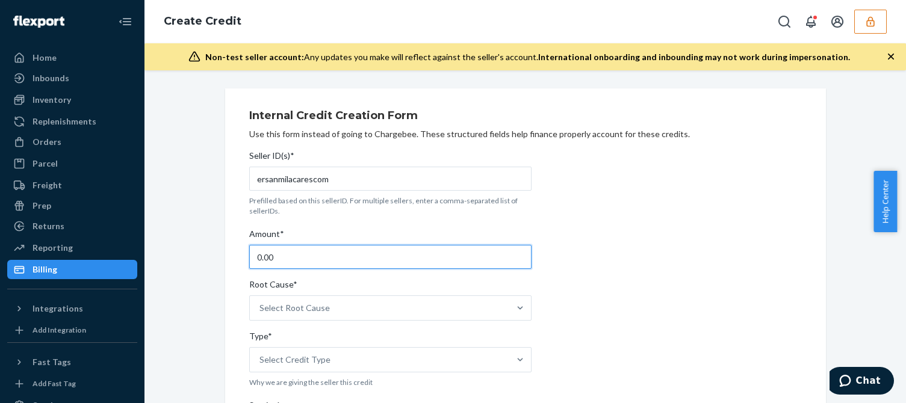
click at [287, 261] on input "0.00" at bounding box center [390, 257] width 282 height 24
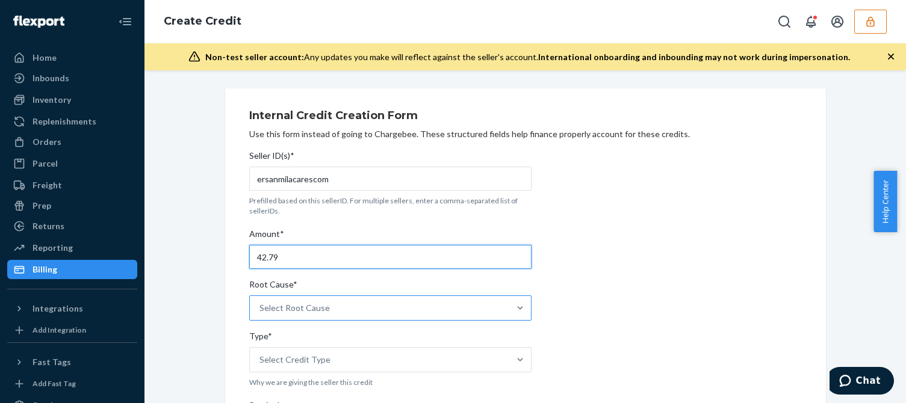
type input "42.79"
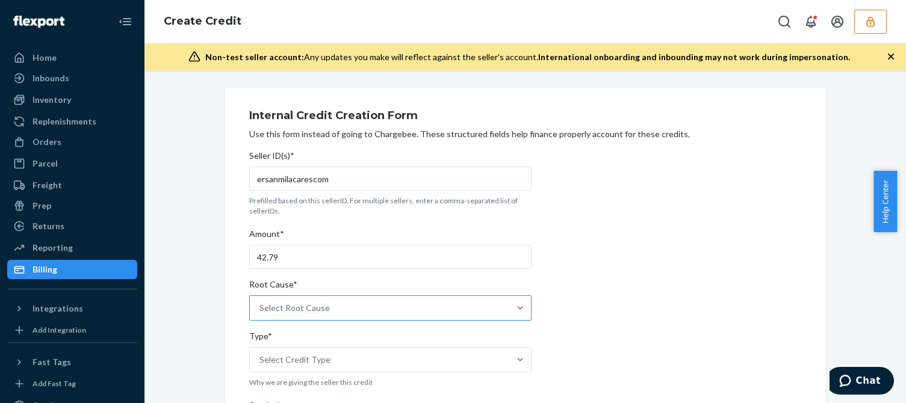
click at [308, 315] on div "Select Root Cause" at bounding box center [379, 308] width 259 height 24
click at [261, 314] on input "Root Cause* Select Root Cause" at bounding box center [259, 308] width 1 height 12
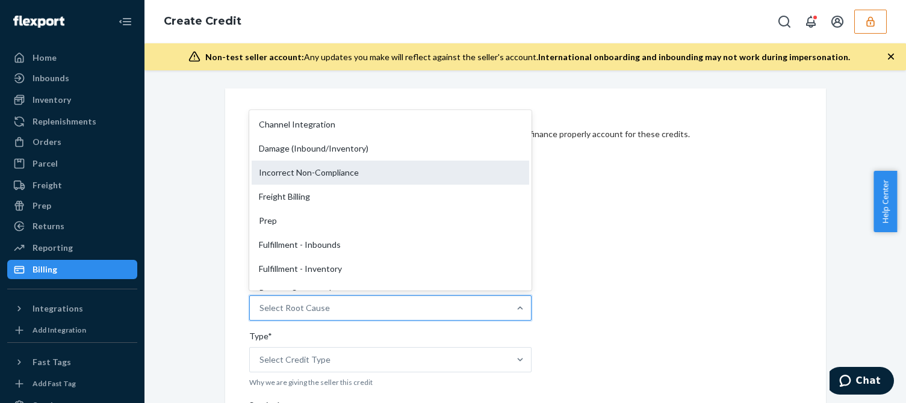
scroll to position [181, 0]
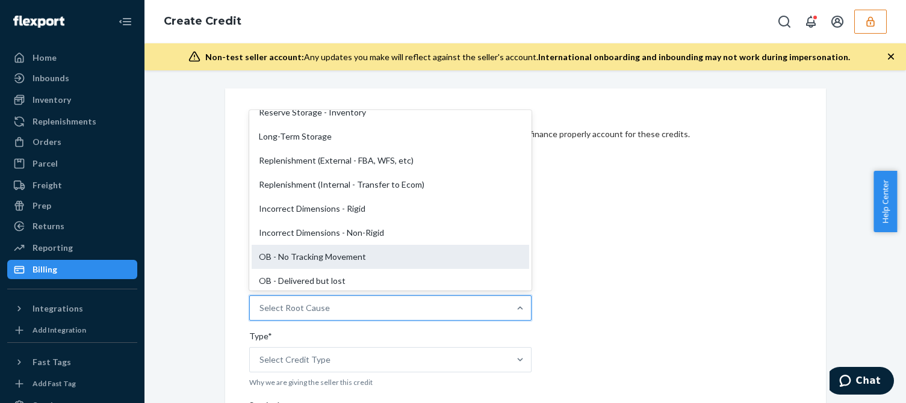
click at [302, 260] on div "OB - No Tracking Movement" at bounding box center [391, 257] width 278 height 24
click at [261, 302] on input "Root Cause* option OB - No Tracking Movement focused, 14 of 29. 29 results avai…" at bounding box center [259, 308] width 1 height 12
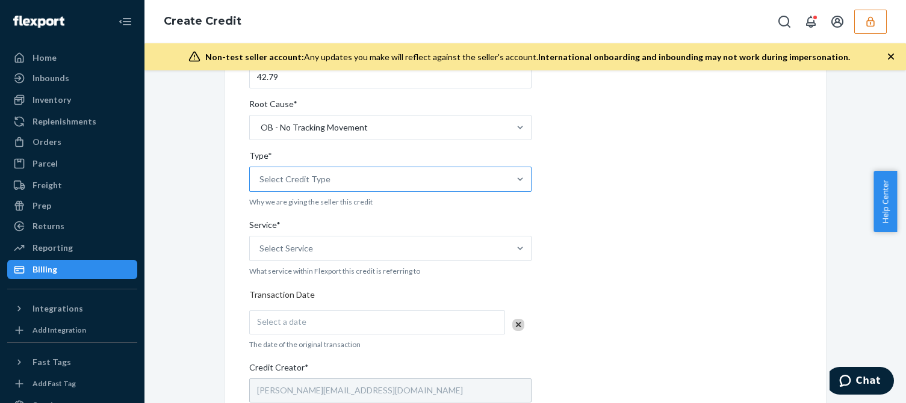
click at [306, 178] on div "Select Credit Type" at bounding box center [294, 179] width 71 height 12
click at [261, 178] on input "Type* Select Credit Type" at bounding box center [259, 179] width 1 height 12
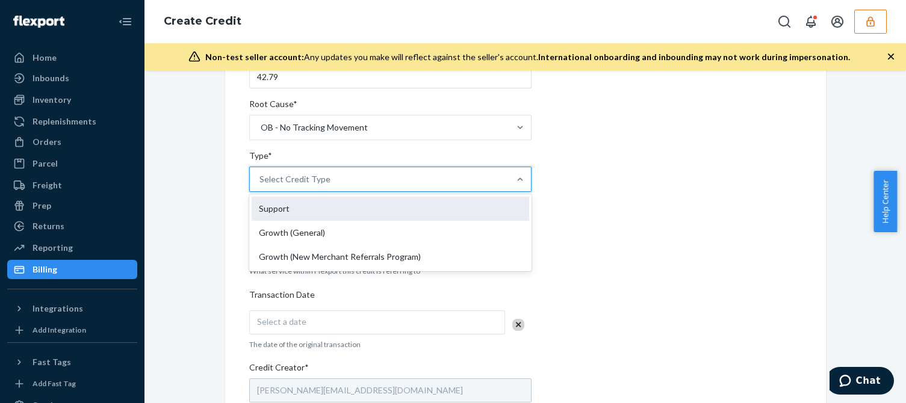
click at [288, 210] on div "Support" at bounding box center [391, 209] width 278 height 24
click at [261, 185] on input "Type* option Support focused, 1 of 3. 3 results available. Use Up and Down to c…" at bounding box center [259, 179] width 1 height 12
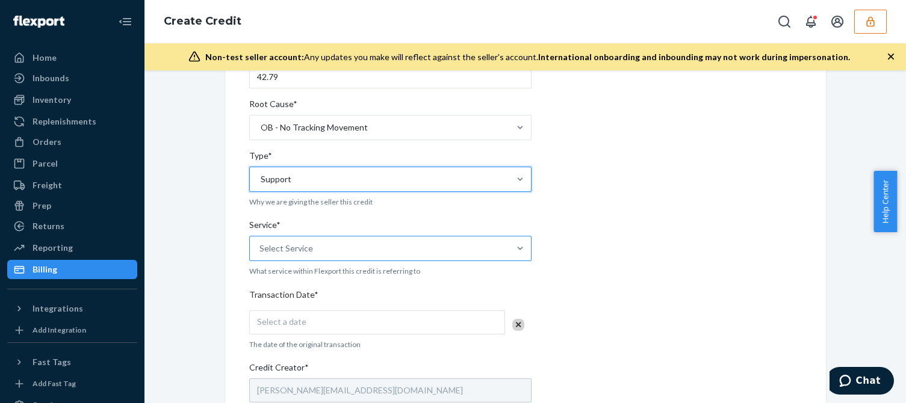
click at [255, 260] on div "Select Service" at bounding box center [379, 249] width 259 height 24
click at [259, 255] on input "Service* Select Service" at bounding box center [259, 249] width 1 height 12
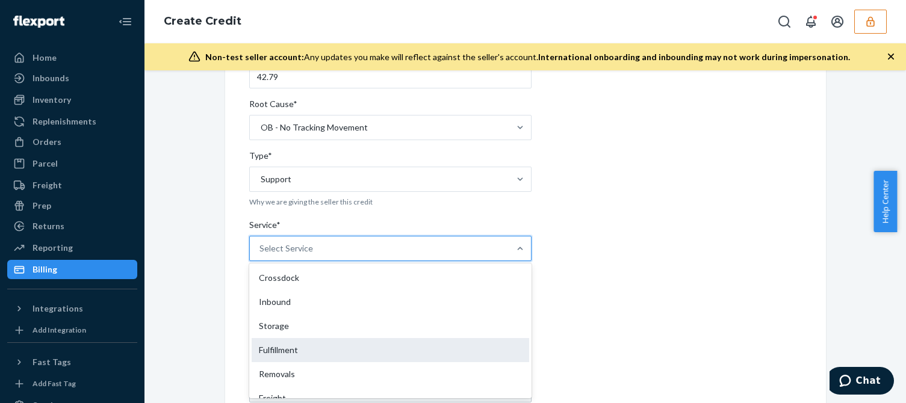
click at [256, 352] on div "Fulfillment" at bounding box center [391, 350] width 278 height 24
click at [259, 255] on input "Service* option Fulfillment focused, 4 of 10. 10 results available. Use Up and …" at bounding box center [259, 249] width 1 height 12
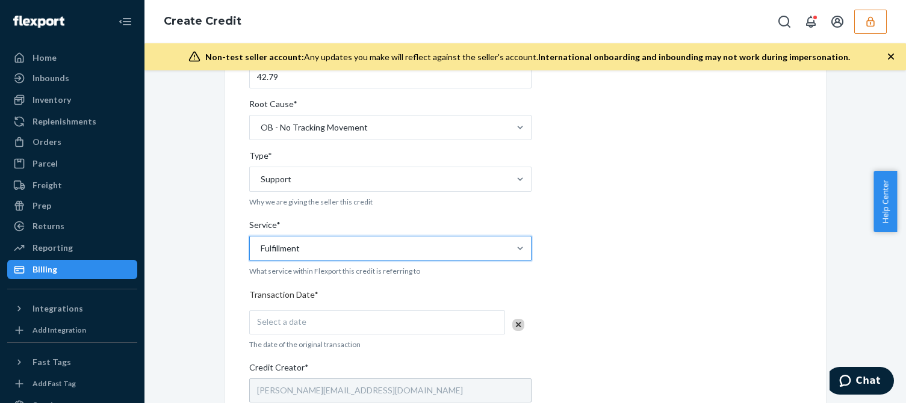
click at [226, 362] on div "Internal Credit Creation Form Use this form instead of going to Chargebee. Thes…" at bounding box center [525, 292] width 601 height 769
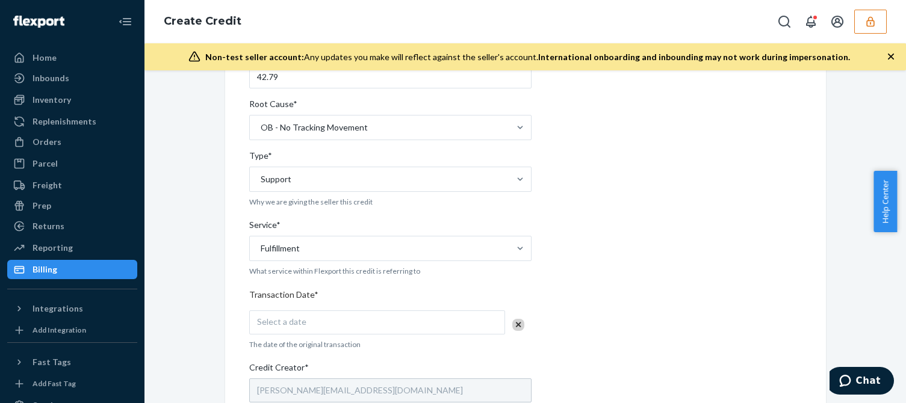
click at [350, 317] on div "Select a date" at bounding box center [377, 323] width 256 height 24
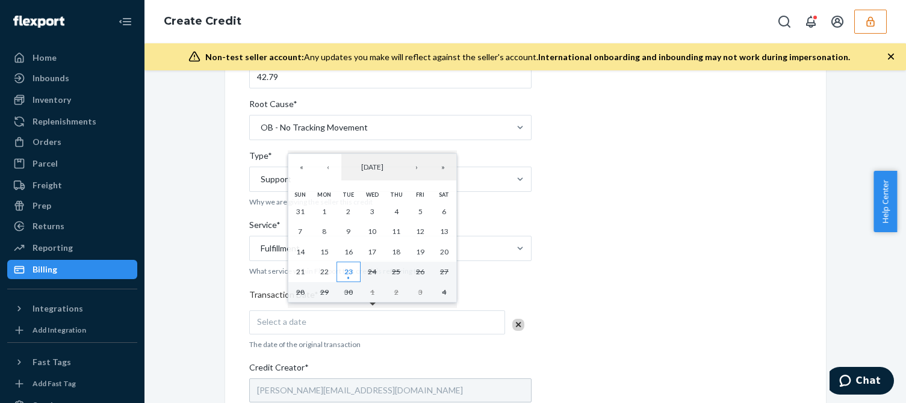
click at [353, 271] on button "23" at bounding box center [349, 272] width 24 height 20
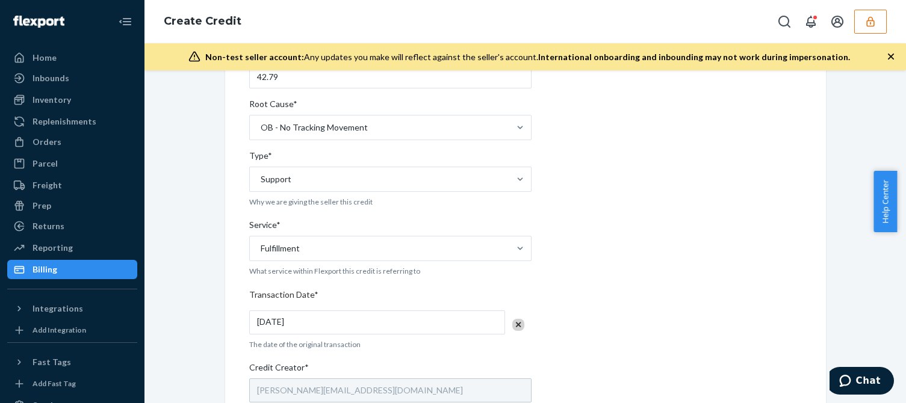
scroll to position [421, 0]
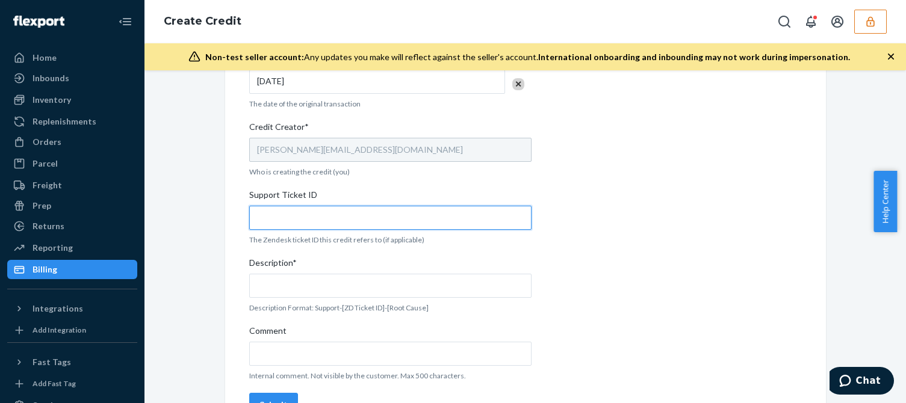
click at [269, 217] on input "Support Ticket ID" at bounding box center [390, 218] width 282 height 24
paste input "823620"
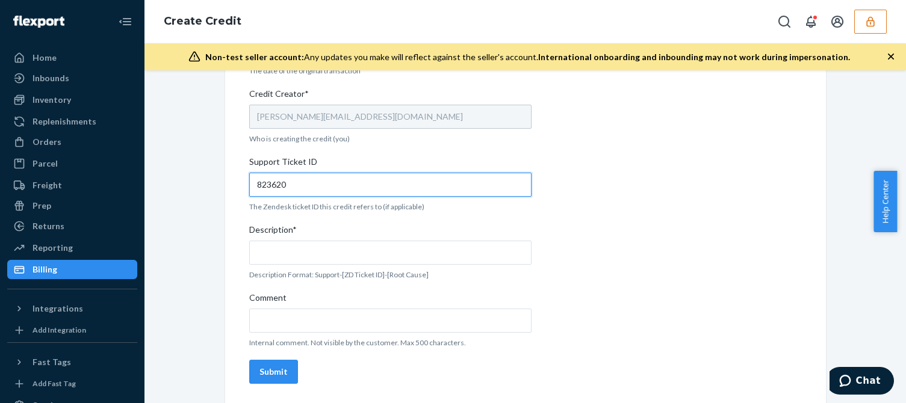
type input "823620"
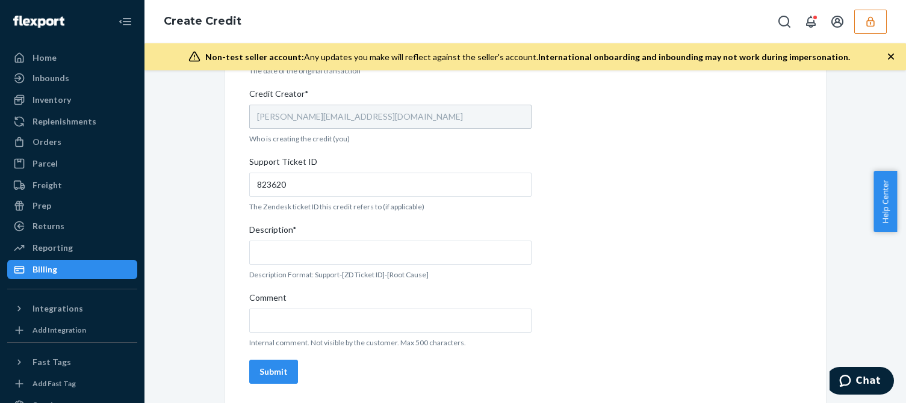
click at [304, 232] on div "Description*" at bounding box center [390, 232] width 282 height 17
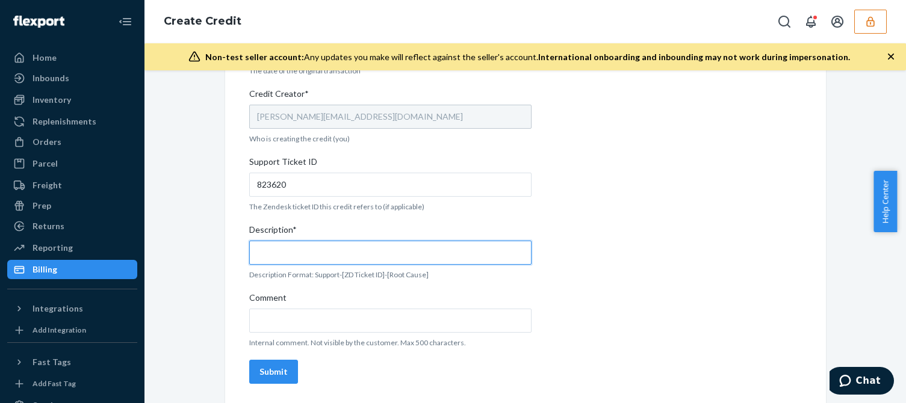
click at [304, 241] on input "Description*" at bounding box center [390, 253] width 282 height 24
paste input "823620"
type input "Support 823620 / OB - No tracking movement"
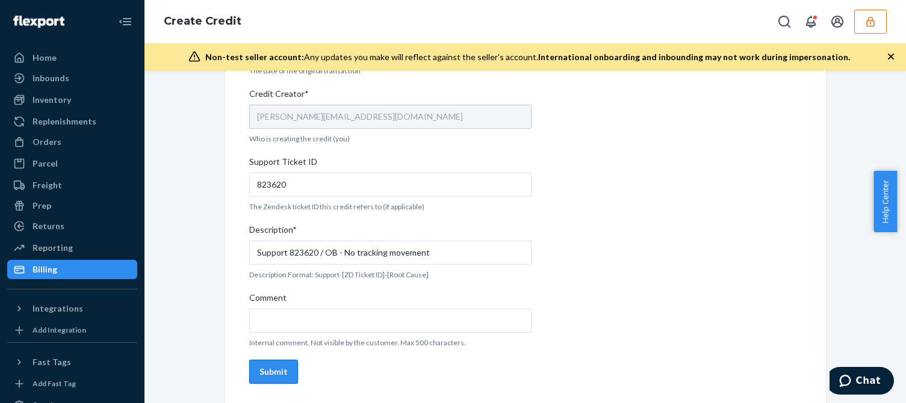
click at [270, 376] on div "Submit" at bounding box center [273, 372] width 28 height 12
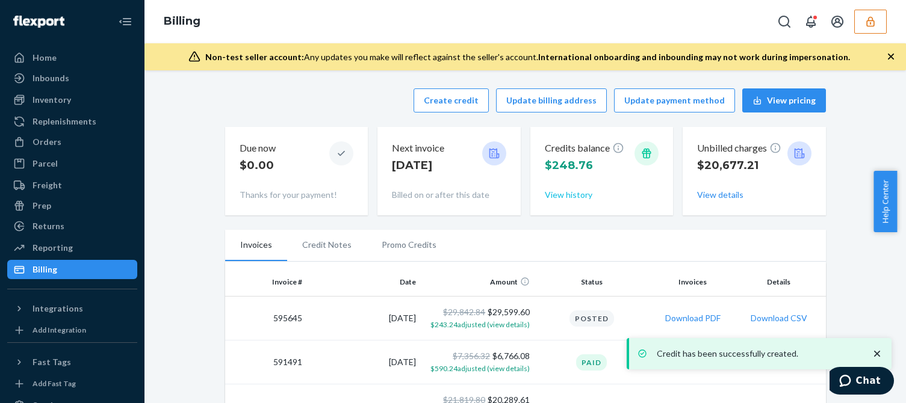
click at [568, 194] on button "View history" at bounding box center [569, 195] width 48 height 12
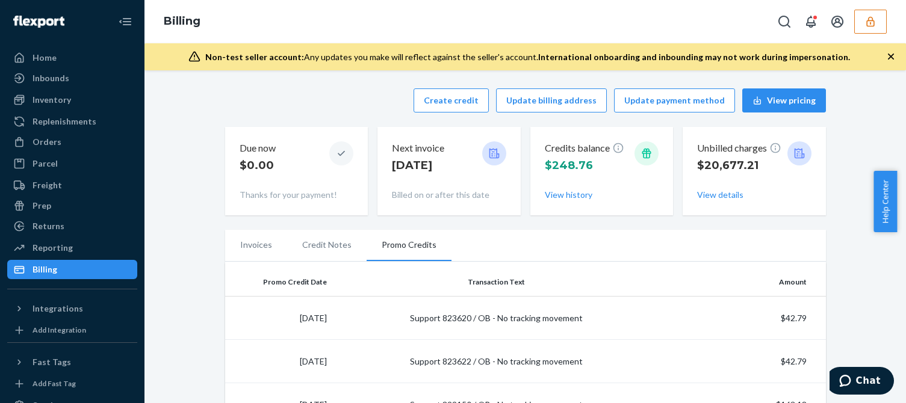
scroll to position [181, 0]
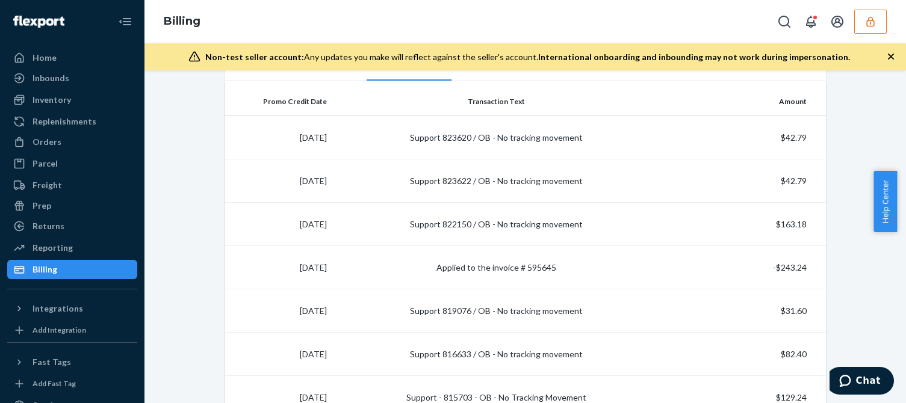
click at [864, 29] on button "button" at bounding box center [870, 22] width 33 height 24
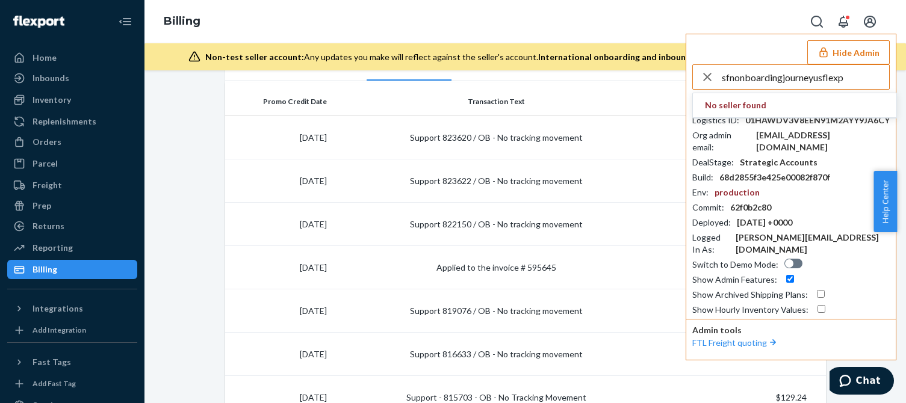
click at [855, 82] on input "sfnonboardingjourneyusflexp" at bounding box center [805, 77] width 167 height 24
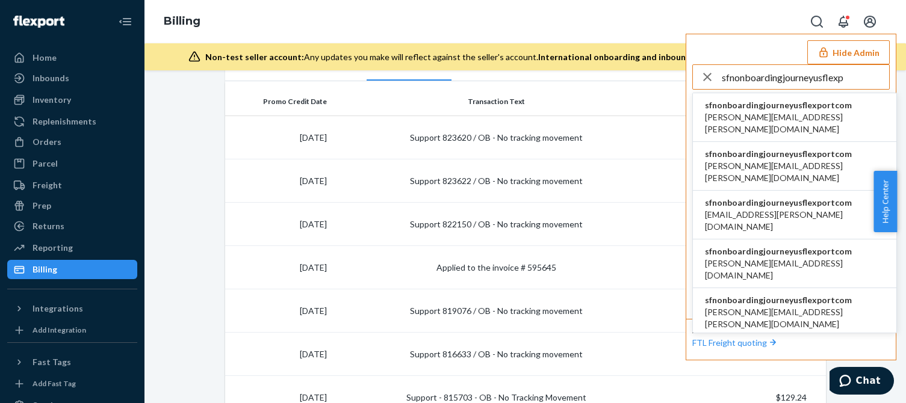
click at [859, 77] on input "sfnonboardingjourneyusflexp" at bounding box center [805, 77] width 167 height 24
type input "sfnonboardingjourneyusflexp"
click at [769, 111] on span "andrew.ahsen@alogic.co" at bounding box center [794, 123] width 179 height 24
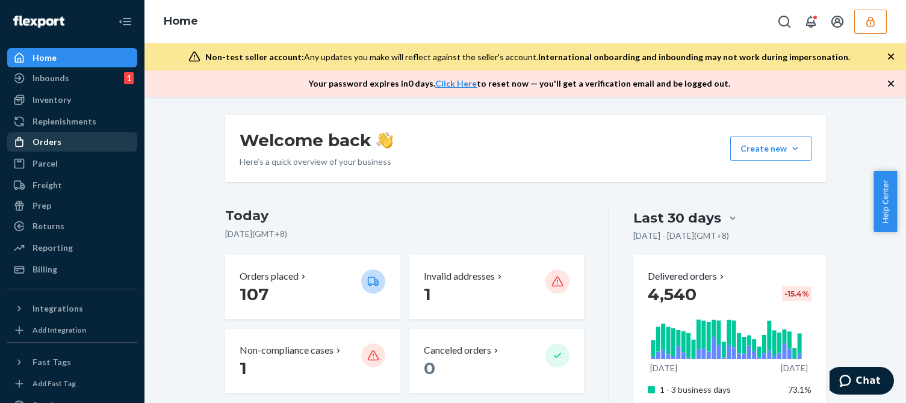
click at [64, 138] on div "Orders" at bounding box center [72, 142] width 128 height 17
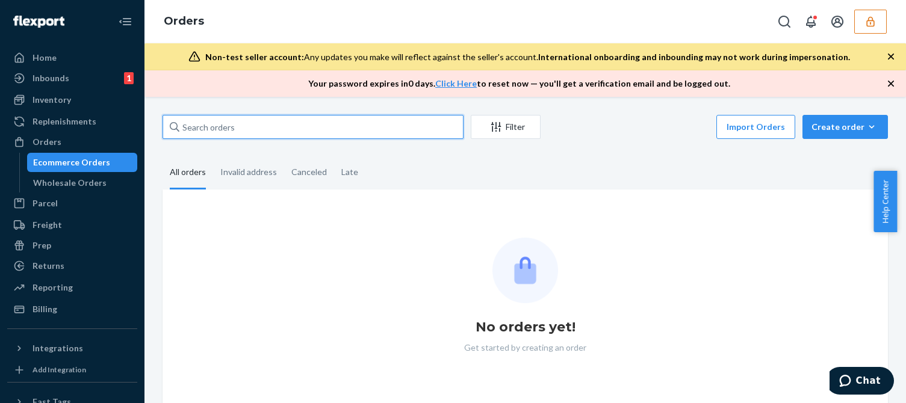
click at [252, 126] on input "text" at bounding box center [313, 127] width 301 height 24
paste input "7421318789"
type input "7421318789"
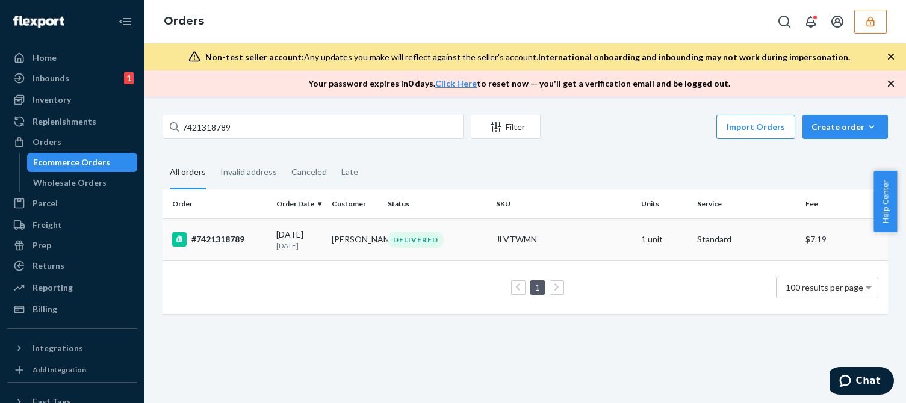
click at [278, 234] on div "09/09/2025 14 days ago" at bounding box center [299, 240] width 46 height 22
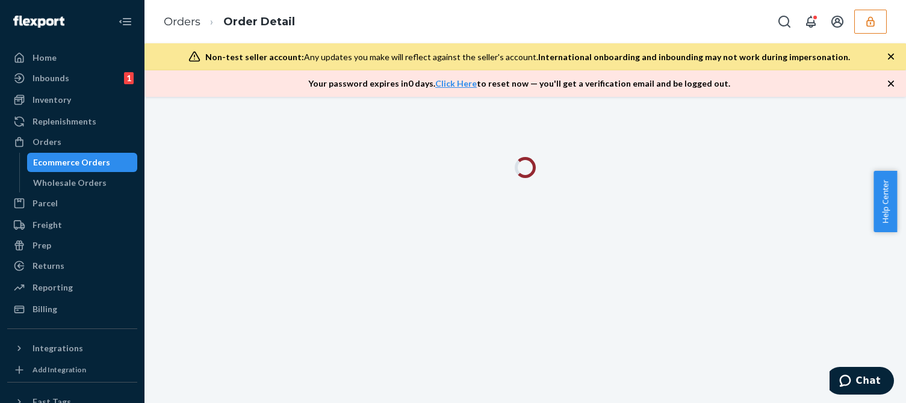
click at [893, 82] on icon "button" at bounding box center [891, 84] width 12 height 12
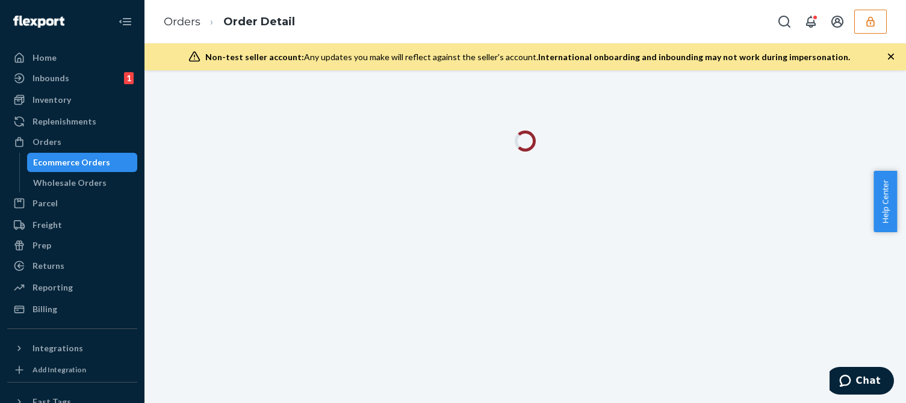
click at [890, 52] on icon "button" at bounding box center [891, 57] width 12 height 12
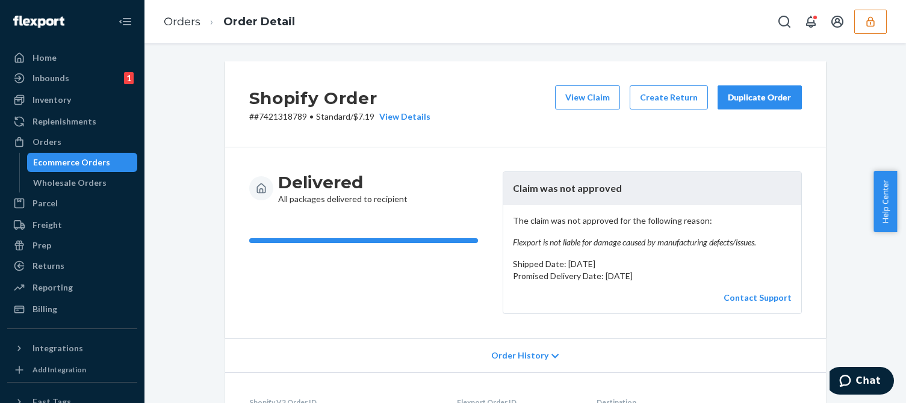
click at [554, 246] on em "Flexport is not liable for damage caused by manufacturing defects/issues." at bounding box center [652, 243] width 279 height 12
click at [555, 245] on em "Flexport is not liable for damage caused by manufacturing defects/issues." at bounding box center [652, 243] width 279 height 12
click at [609, 238] on em "Flexport is not liable for damage caused by manufacturing defects/issues." at bounding box center [652, 243] width 279 height 12
click at [586, 95] on button "View Claim" at bounding box center [587, 97] width 65 height 24
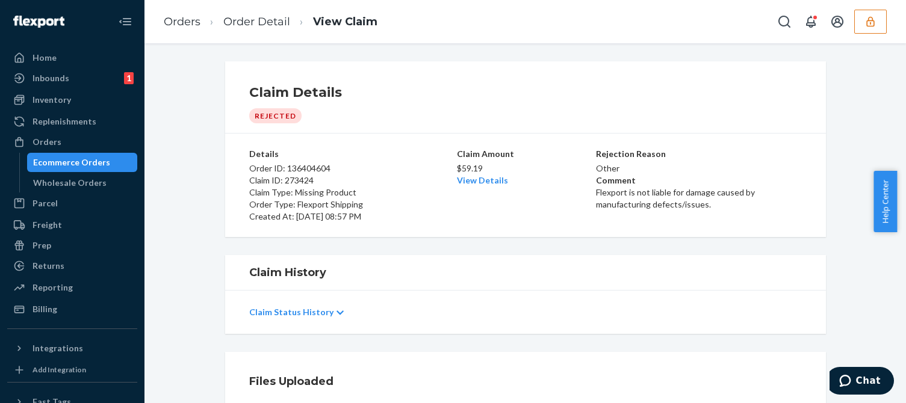
click at [463, 285] on div "Claim History" at bounding box center [525, 273] width 601 height 36
click at [273, 15] on link "Order Detail" at bounding box center [256, 21] width 67 height 13
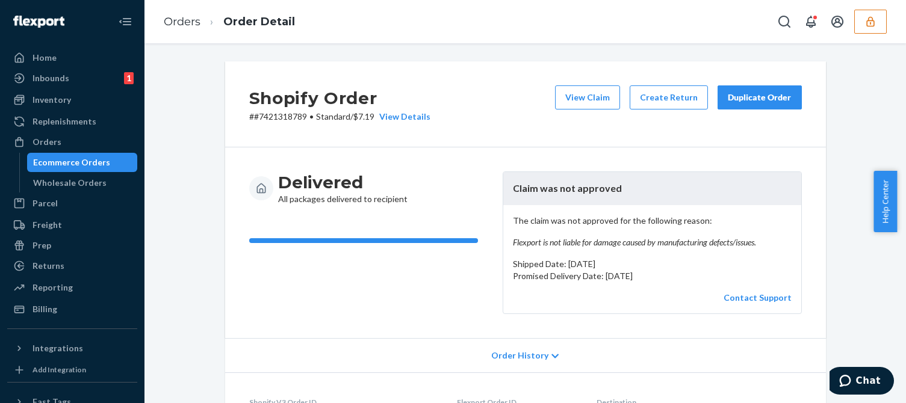
click at [573, 206] on div "The claim was not approved for the following reason: Flexport is not liable for…" at bounding box center [652, 259] width 298 height 108
click at [580, 99] on button "View Claim" at bounding box center [587, 97] width 65 height 24
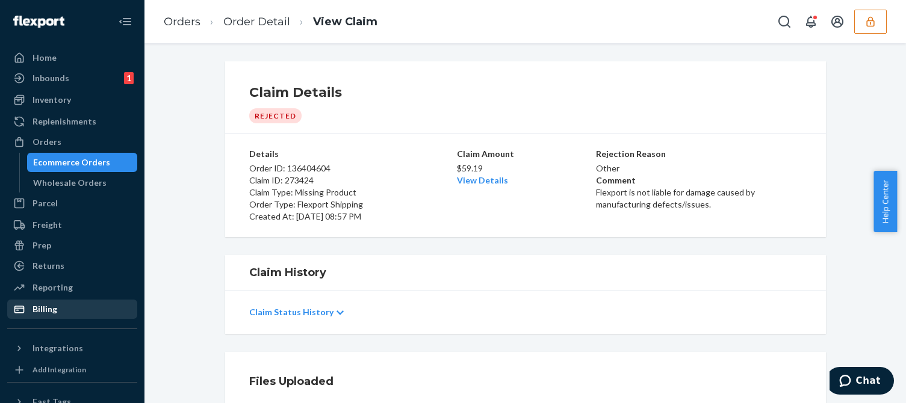
drag, startPoint x: 53, startPoint y: 306, endPoint x: 82, endPoint y: 296, distance: 30.9
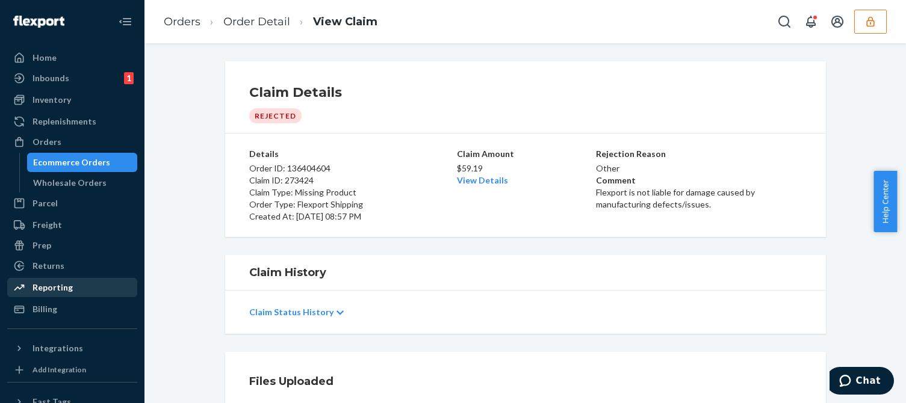
click at [52, 306] on div "Billing" at bounding box center [45, 309] width 25 height 12
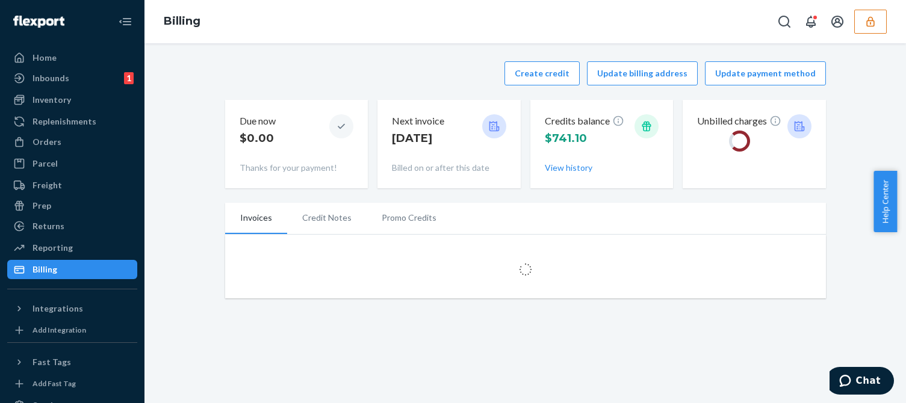
click at [382, 84] on div "Create credit Update billing address Update payment method" at bounding box center [525, 73] width 601 height 24
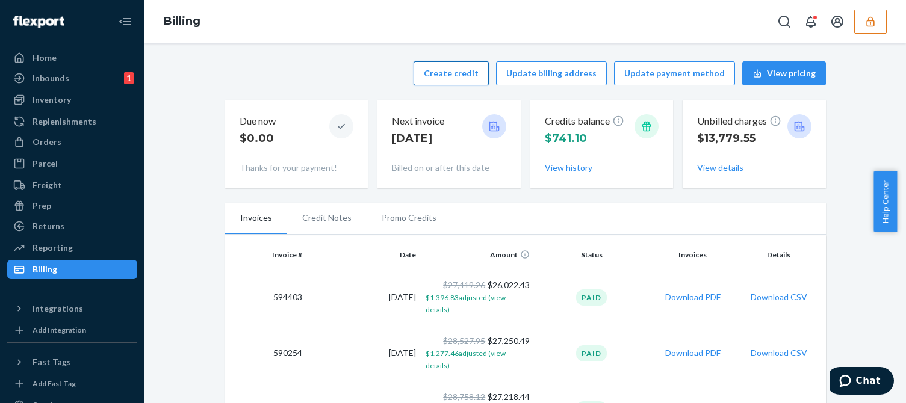
click at [440, 76] on button "Create credit" at bounding box center [451, 73] width 75 height 24
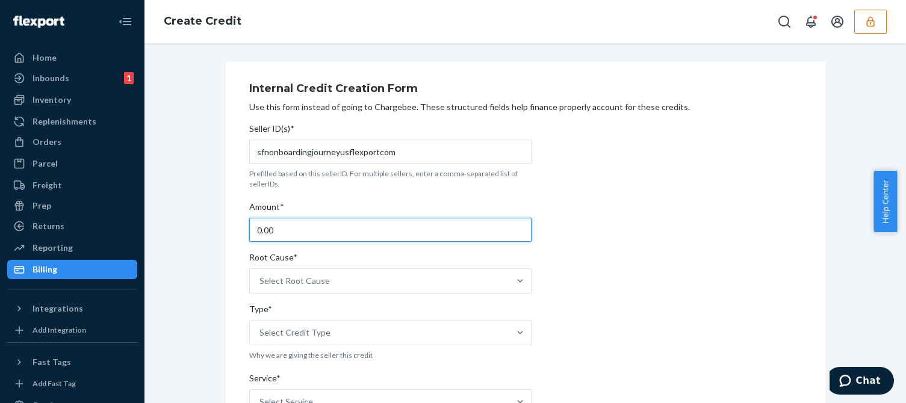
click at [286, 230] on input "0.00" at bounding box center [390, 230] width 282 height 24
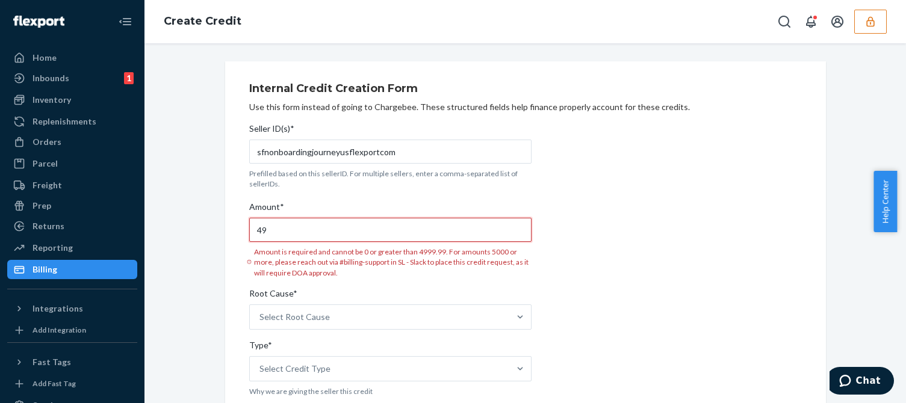
type input "4"
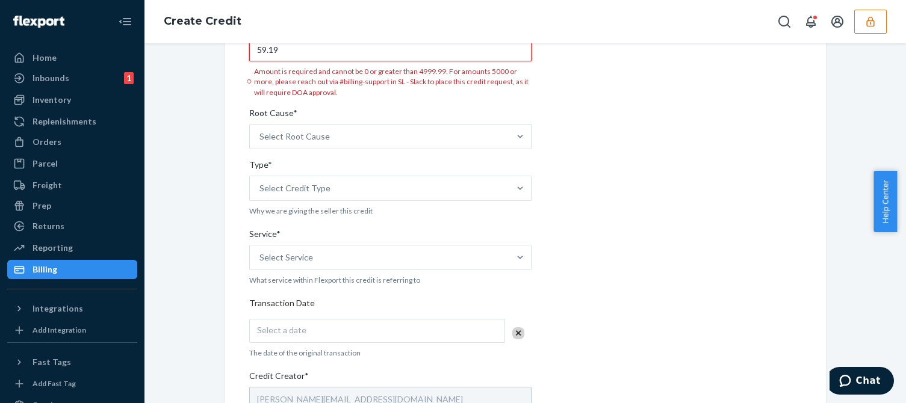
scroll to position [241, 0]
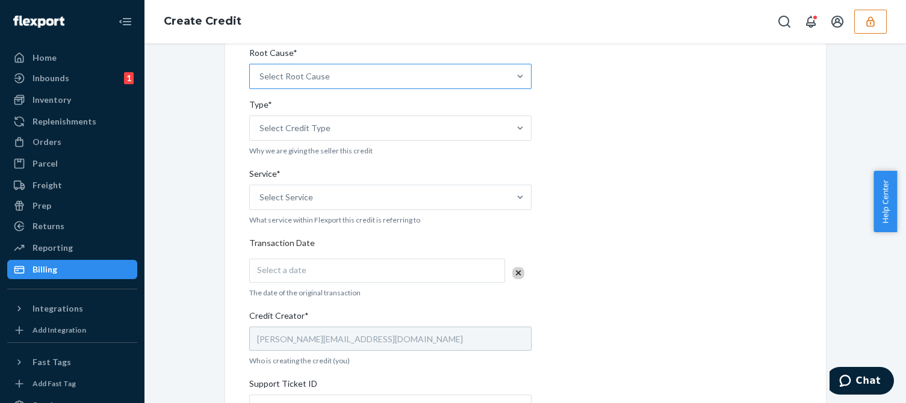
type input "59.19"
click at [335, 81] on div "Select Root Cause" at bounding box center [379, 76] width 259 height 24
click at [261, 81] on input "Root Cause* Select Root Cause" at bounding box center [259, 76] width 1 height 12
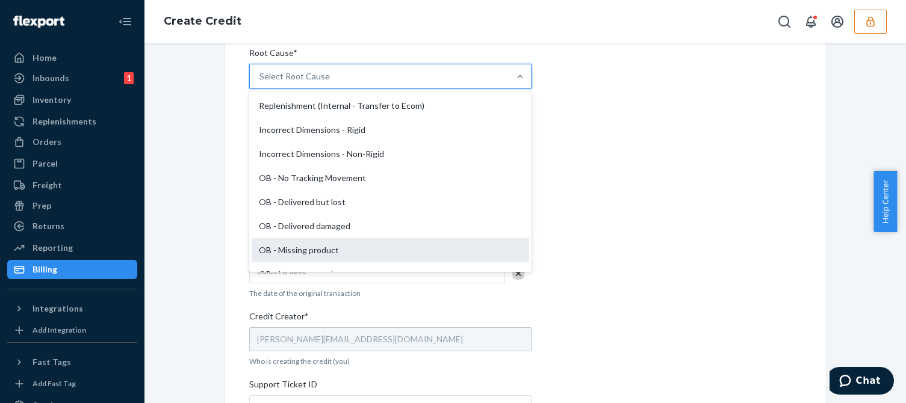
click at [281, 250] on div "OB - Missing product" at bounding box center [391, 250] width 278 height 24
click at [261, 82] on input "Root Cause* option OB - Missing product focused, 17 of 29. 29 results available…" at bounding box center [259, 76] width 1 height 12
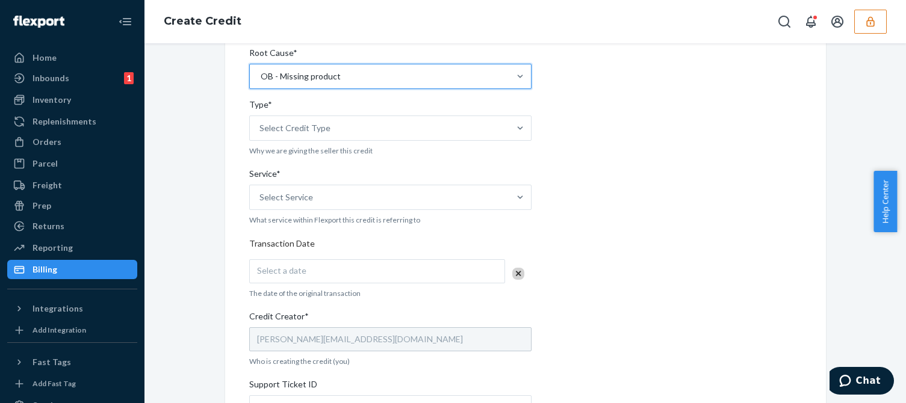
click at [716, 207] on div "Internal Credit Creation Form Use this form instead of going to Chargebee. Thes…" at bounding box center [525, 241] width 553 height 740
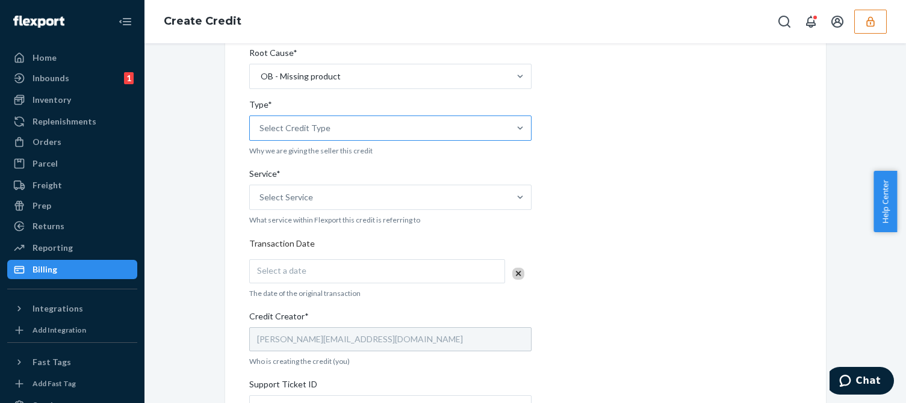
click at [386, 133] on div "Select Credit Type" at bounding box center [379, 128] width 259 height 24
click at [261, 133] on input "Type* Select Credit Type" at bounding box center [259, 128] width 1 height 12
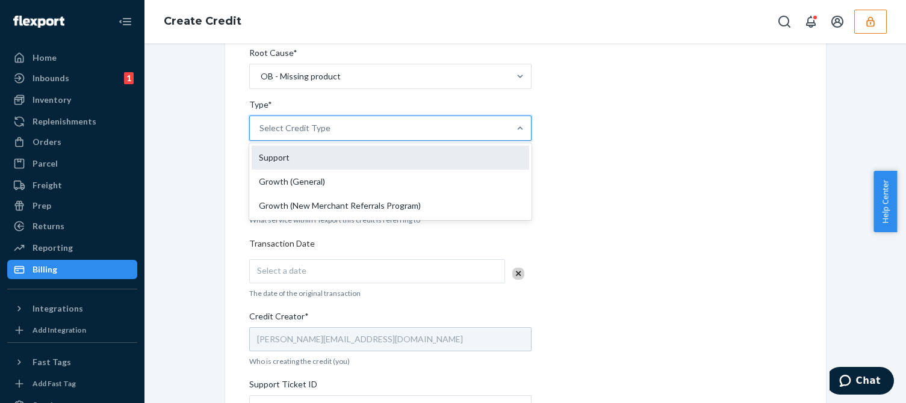
click at [291, 158] on div "Support" at bounding box center [391, 158] width 278 height 24
click at [261, 134] on input "Type* option Support focused, 1 of 3. 3 results available. Use Up and Down to c…" at bounding box center [259, 128] width 1 height 12
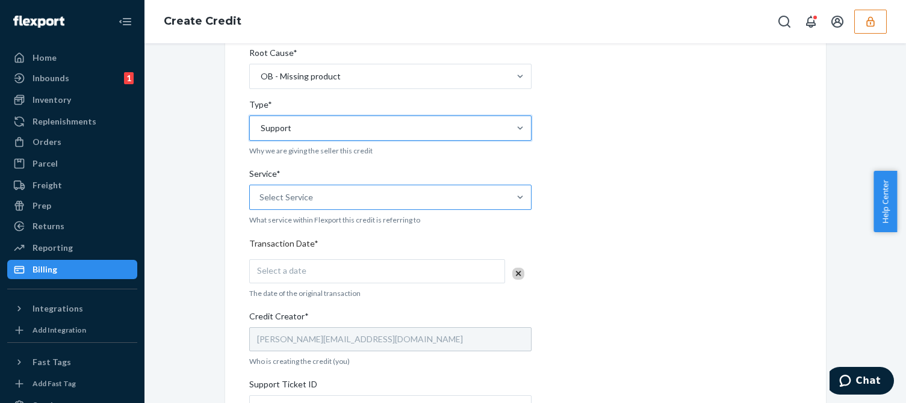
click at [284, 194] on div "Select Service" at bounding box center [286, 197] width 54 height 12
click at [261, 194] on input "Service* Select Service" at bounding box center [259, 197] width 1 height 12
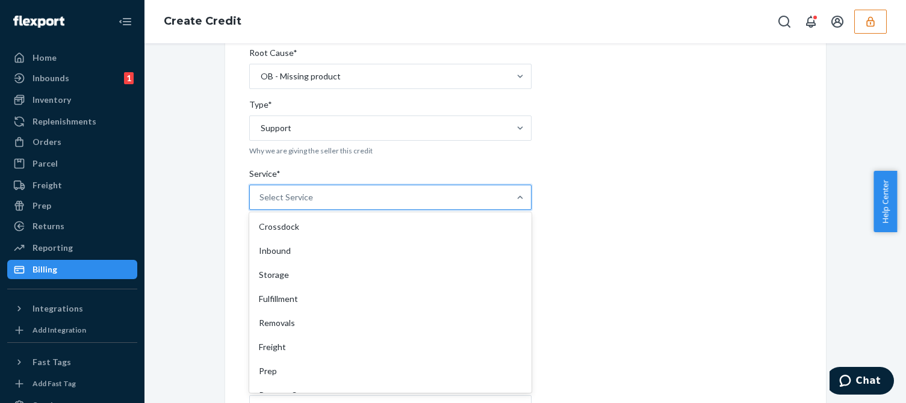
click at [287, 301] on div "Fulfillment" at bounding box center [391, 299] width 278 height 24
click at [261, 203] on input "Service* option Fulfillment focused, 4 of 10. 10 results available. Use Up and …" at bounding box center [259, 197] width 1 height 12
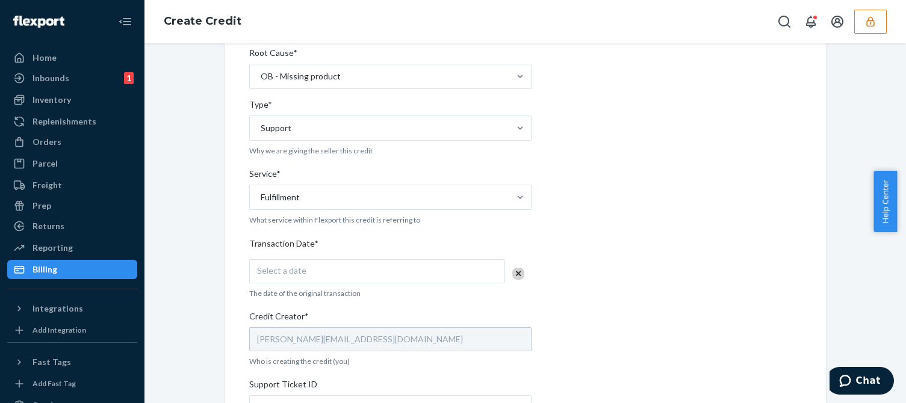
click at [225, 344] on div "Internal Credit Creation Form Use this form instead of going to Chargebee. Thes…" at bounding box center [525, 241] width 601 height 769
click at [336, 277] on div "Select a date" at bounding box center [377, 271] width 256 height 24
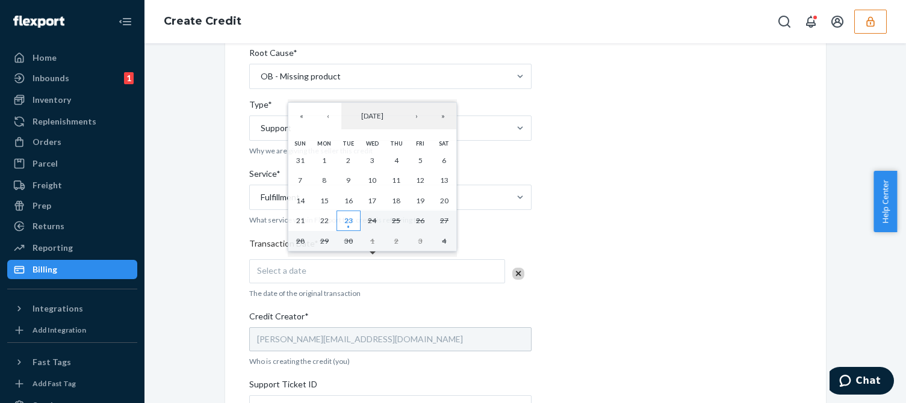
click at [354, 218] on button "23" at bounding box center [349, 221] width 24 height 20
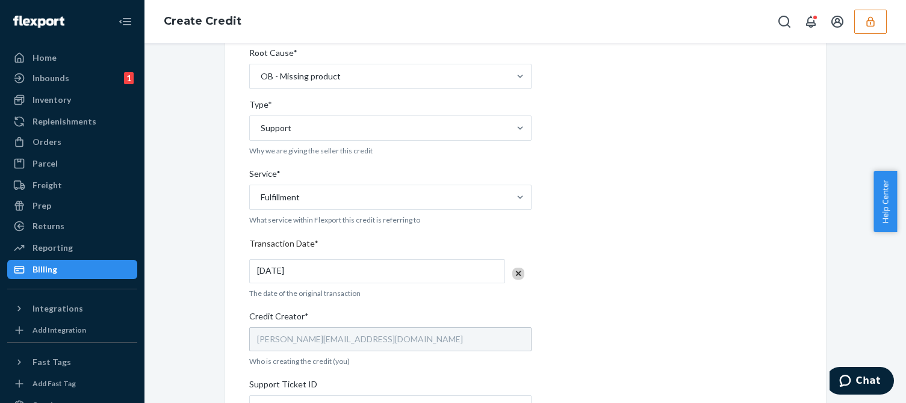
scroll to position [427, 0]
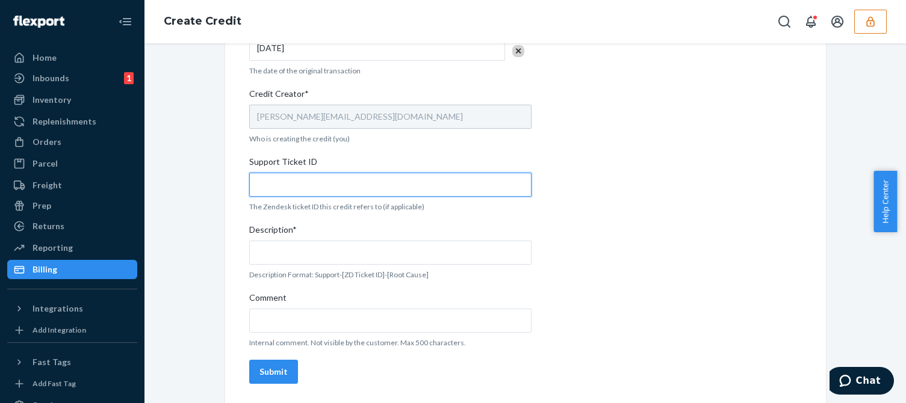
click at [303, 184] on input "Support Ticket ID" at bounding box center [390, 185] width 282 height 24
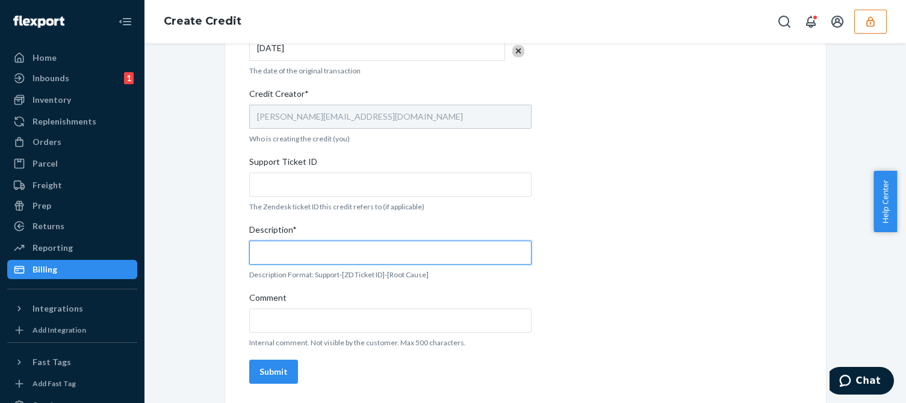
click at [281, 243] on input "Description*" at bounding box center [390, 253] width 282 height 24
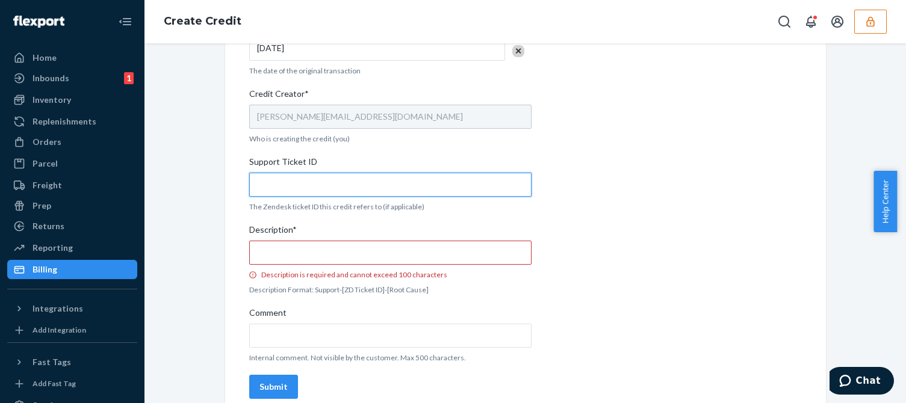
click at [344, 191] on input "Support Ticket ID" at bounding box center [390, 185] width 282 height 24
paste input "823912"
type input "823912"
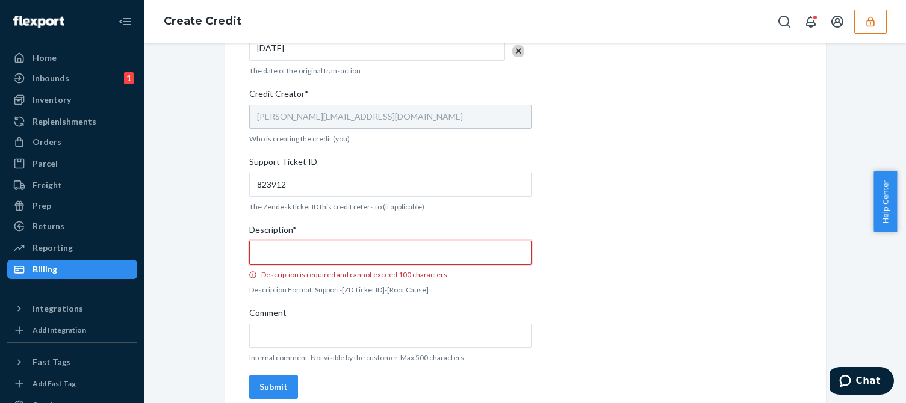
click at [302, 253] on input "Description* Description is required and cannot exceed 100 characters" at bounding box center [390, 253] width 282 height 24
paste input "823912"
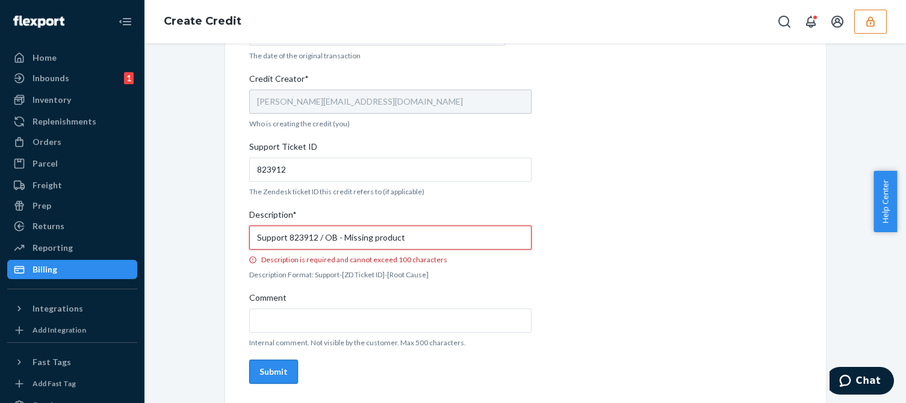
type input "Support 823912 / OB - Missing product"
click at [281, 379] on button "Submit" at bounding box center [273, 372] width 49 height 24
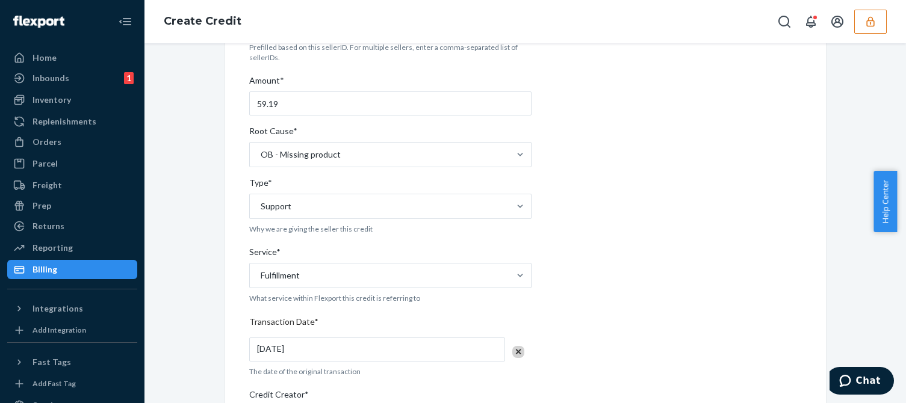
scroll to position [0, 0]
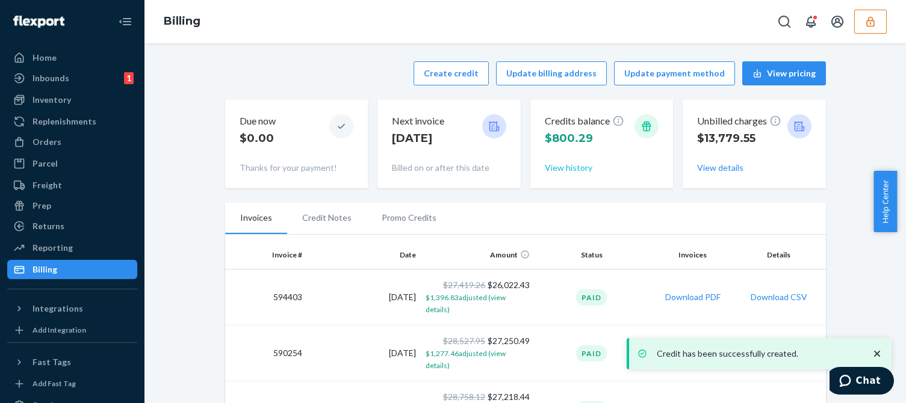
click at [568, 166] on button "View history" at bounding box center [569, 168] width 48 height 12
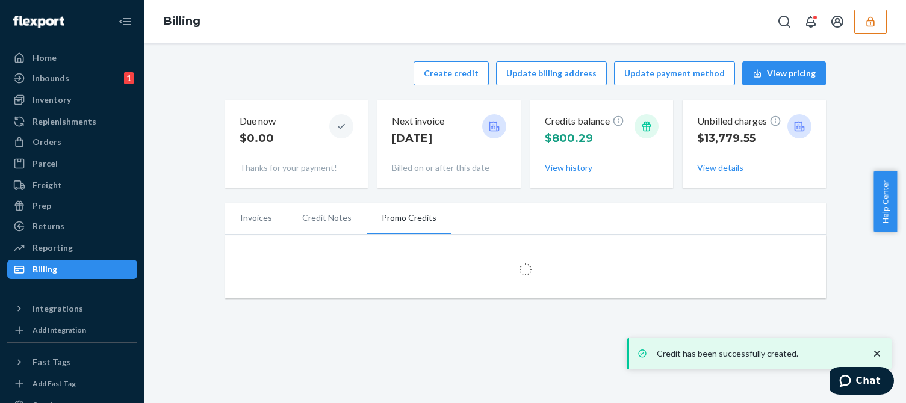
click at [878, 352] on icon "close toast" at bounding box center [877, 354] width 12 height 12
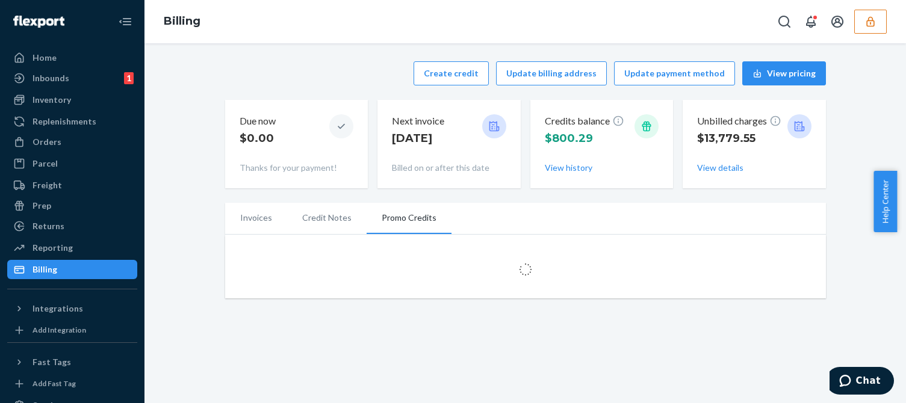
click at [178, 184] on div "Create credit Update billing address Update payment method View pricing Due now…" at bounding box center [525, 180] width 743 height 252
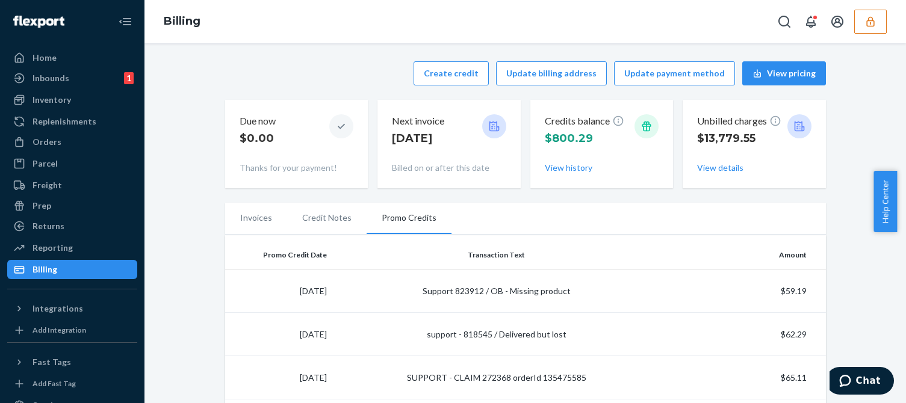
scroll to position [181, 0]
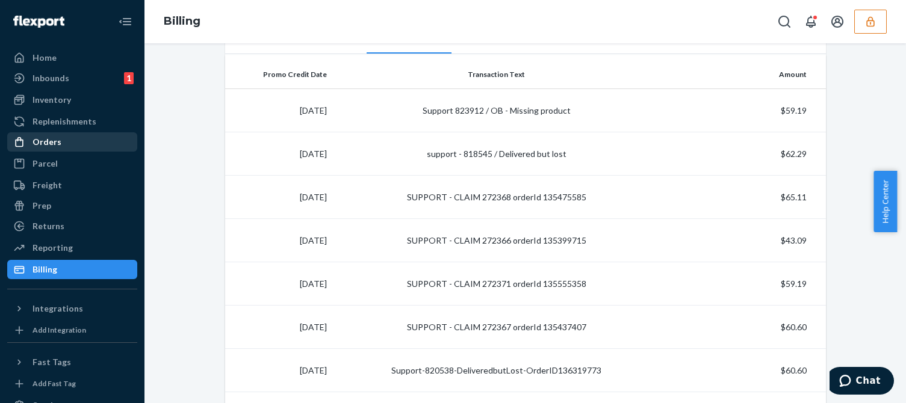
click at [42, 138] on div "Orders" at bounding box center [47, 142] width 29 height 12
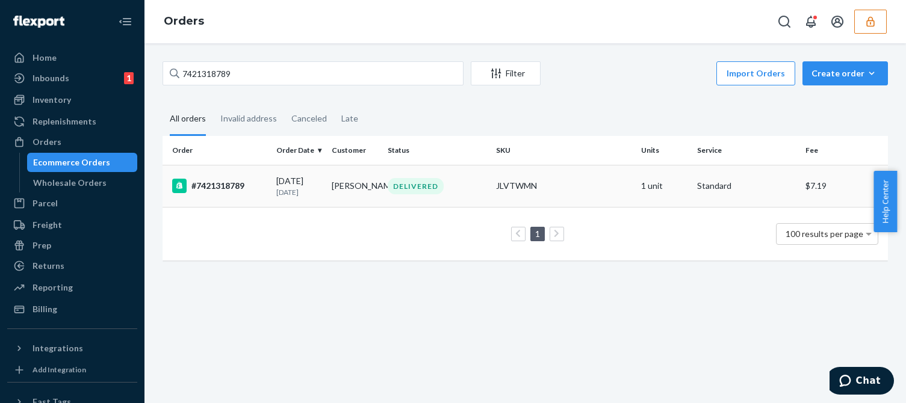
click at [314, 181] on div "09/09/2025 14 days ago" at bounding box center [299, 186] width 46 height 22
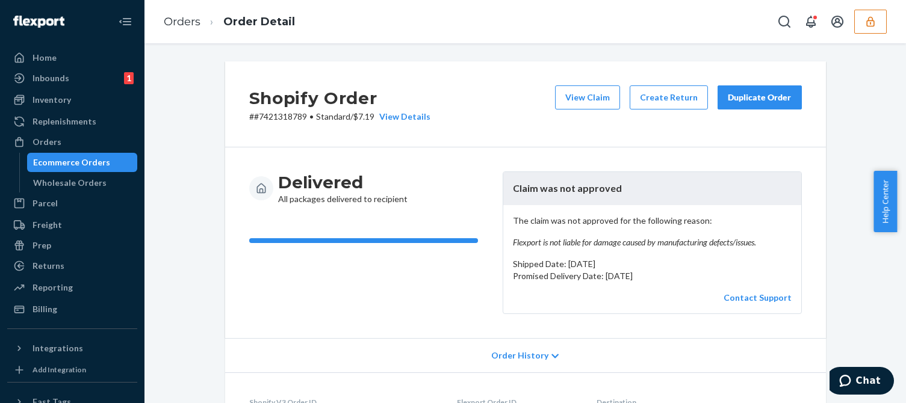
click at [442, 24] on div "Orders Order Detail" at bounding box center [525, 21] width 762 height 43
click at [579, 98] on button "View Claim" at bounding box center [587, 97] width 65 height 24
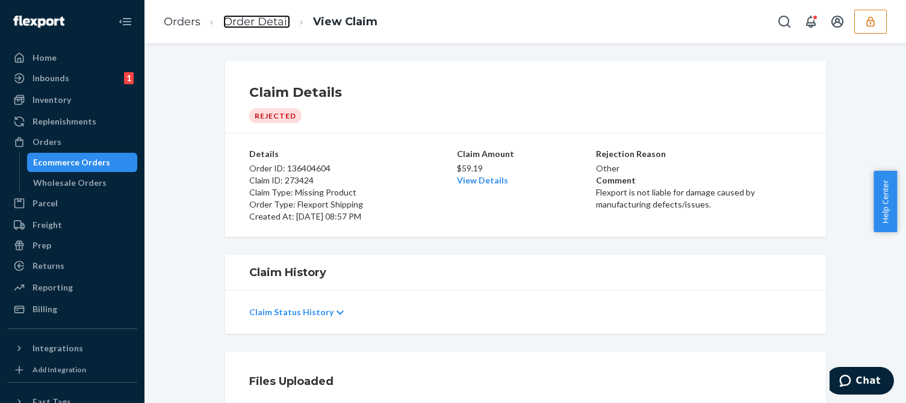
click at [270, 21] on link "Order Detail" at bounding box center [256, 21] width 67 height 13
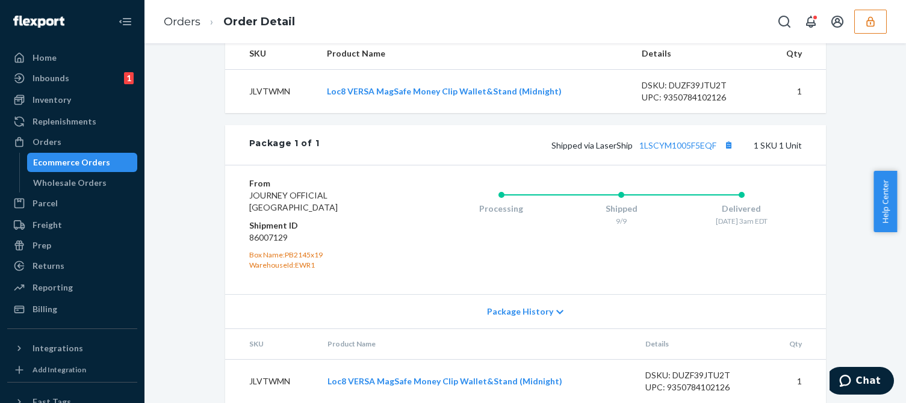
scroll to position [520, 0]
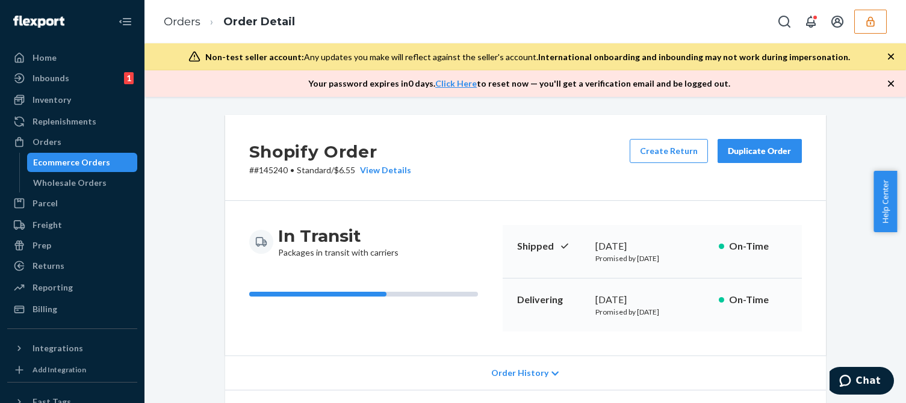
click at [894, 84] on icon "button" at bounding box center [891, 84] width 12 height 12
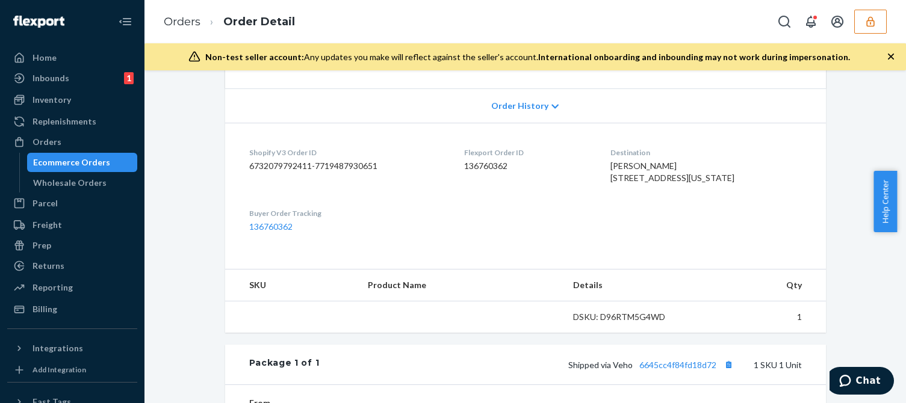
scroll to position [421, 0]
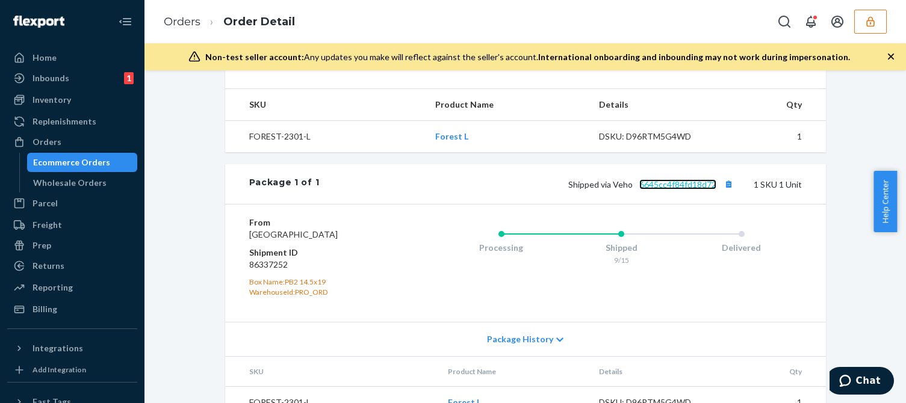
click at [659, 190] on link "6645cc4f84fd18d72" at bounding box center [677, 184] width 77 height 10
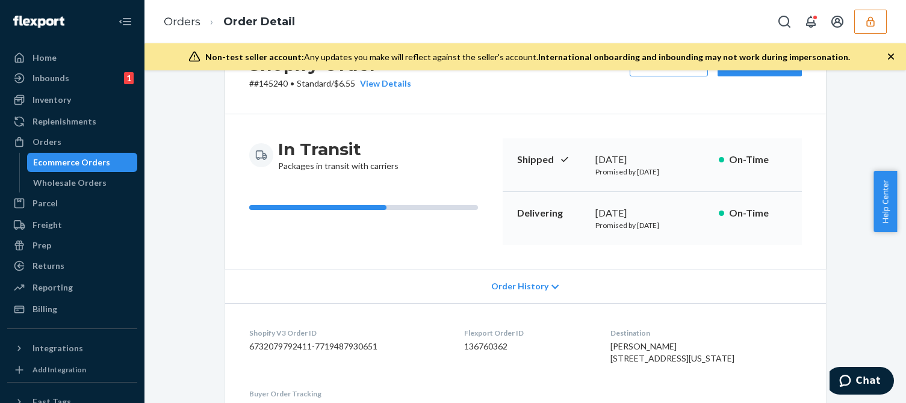
scroll to position [120, 0]
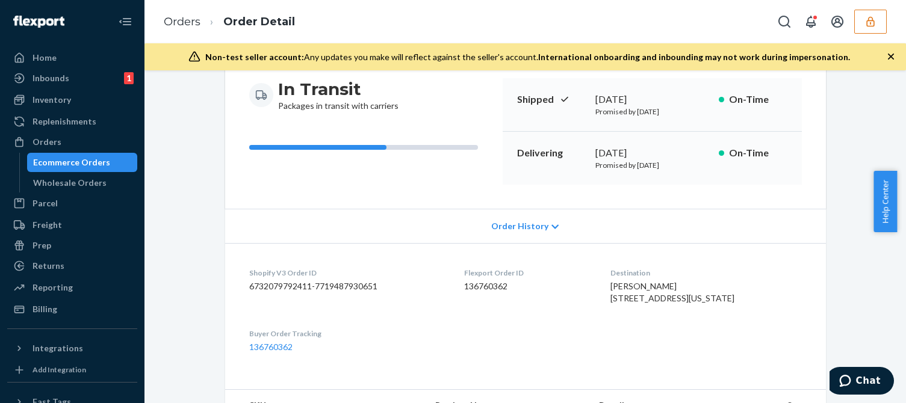
click at [868, 8] on div "Orders Order Detail" at bounding box center [525, 21] width 762 height 43
click at [869, 27] on icon "button" at bounding box center [871, 22] width 12 height 12
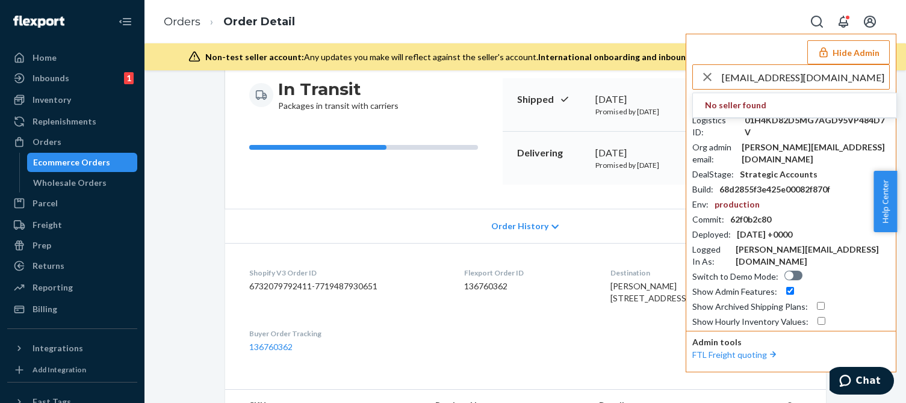
click at [811, 78] on input "[EMAIL_ADDRESS][DOMAIN_NAME]" at bounding box center [805, 77] width 167 height 24
click at [818, 81] on input "[EMAIL_ADDRESS][DOMAIN_NAME]" at bounding box center [805, 77] width 167 height 24
drag, startPoint x: 748, startPoint y: 77, endPoint x: 671, endPoint y: 73, distance: 77.2
click at [671, 73] on div "Orders Order Detail Hide Admin [EMAIL_ADDRESS][DOMAIN_NAME] No seller found Sel…" at bounding box center [525, 201] width 762 height 403
click at [824, 79] on input "@[DOMAIN_NAME]" at bounding box center [805, 77] width 167 height 24
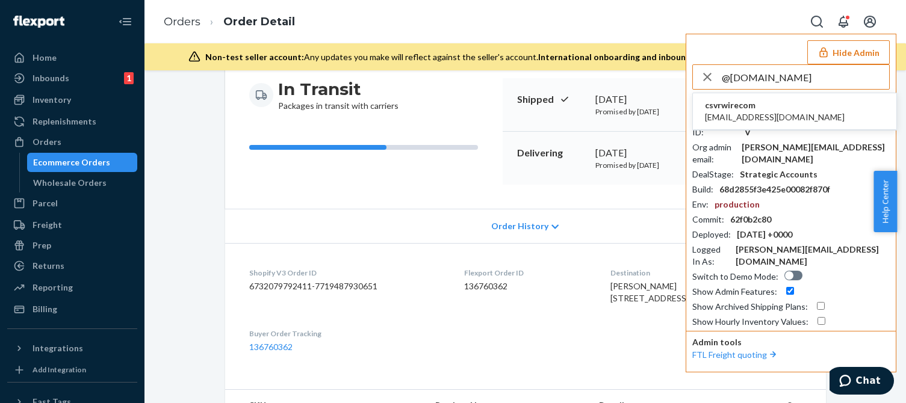
type input "@[DOMAIN_NAME]"
click at [734, 122] on span "[EMAIL_ADDRESS][DOMAIN_NAME]" at bounding box center [775, 117] width 140 height 12
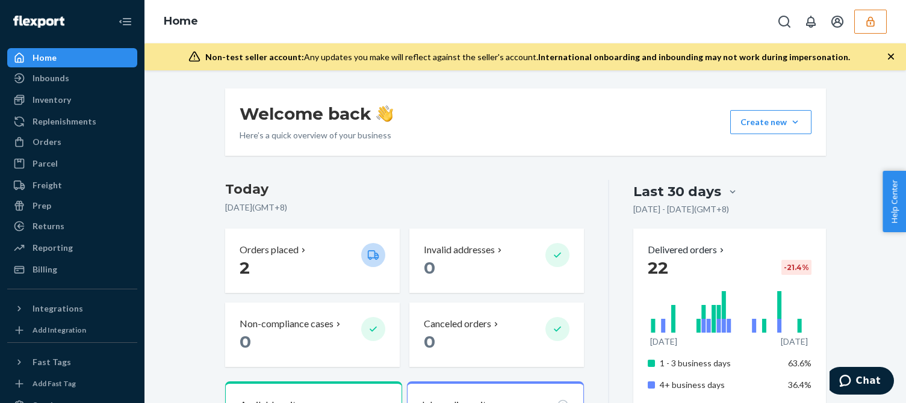
click at [862, 19] on button "button" at bounding box center [870, 22] width 33 height 24
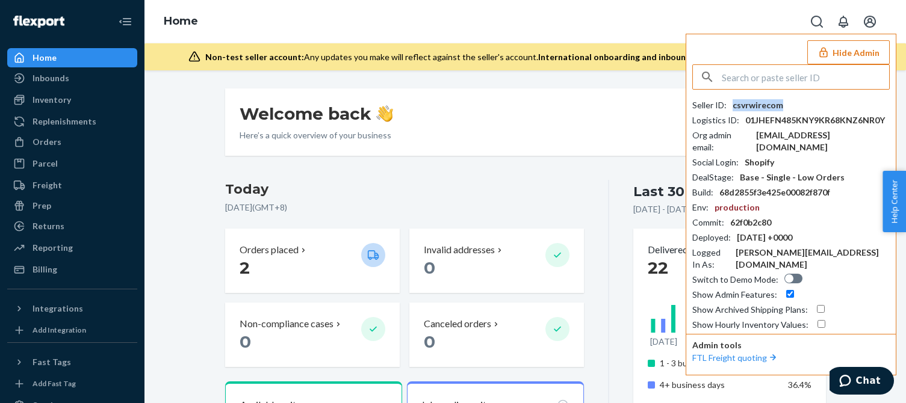
click at [762, 102] on div "csvrwirecom" at bounding box center [758, 105] width 51 height 12
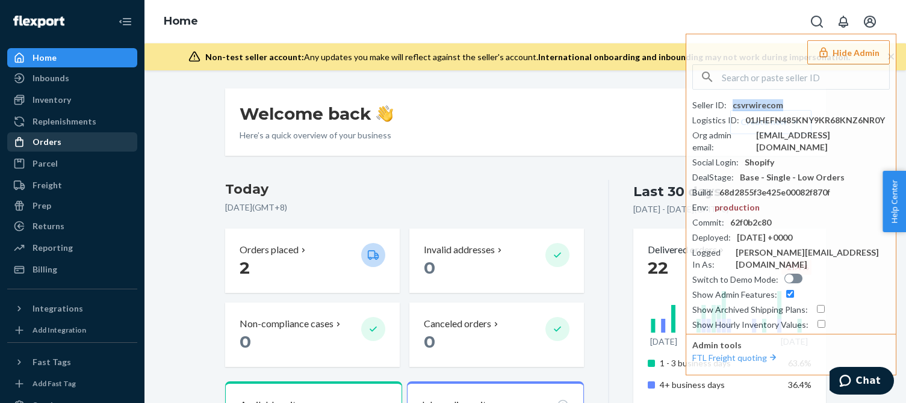
click at [50, 149] on div "Orders" at bounding box center [72, 142] width 128 height 17
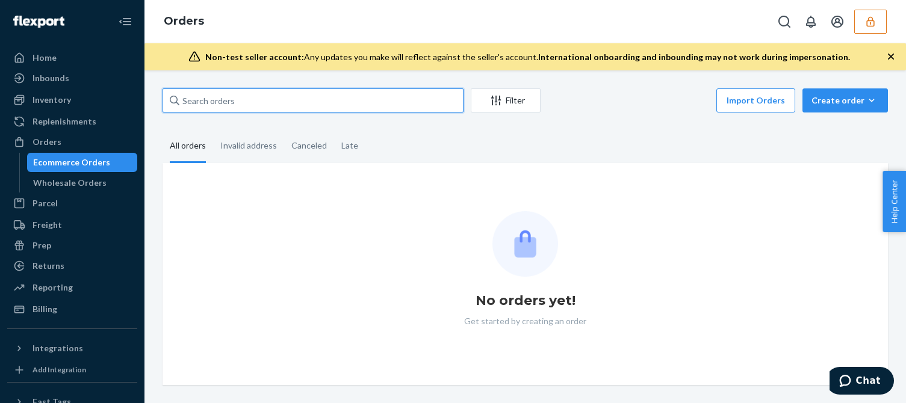
click at [261, 99] on input "text" at bounding box center [313, 100] width 301 height 24
paste input "136370057"
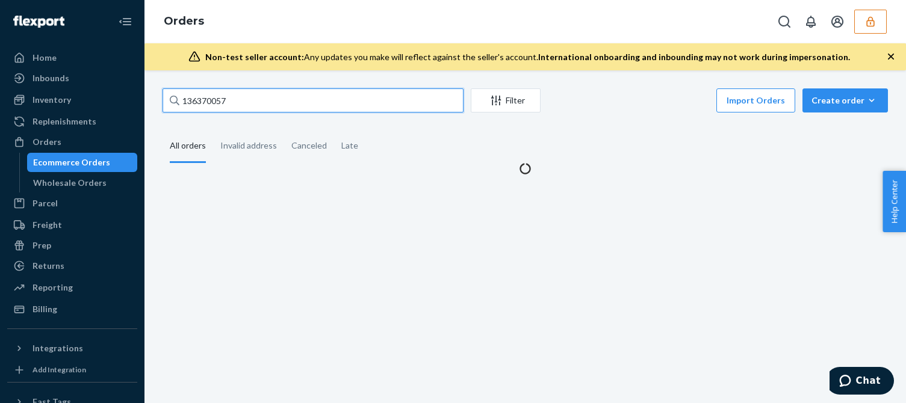
type input "136370057"
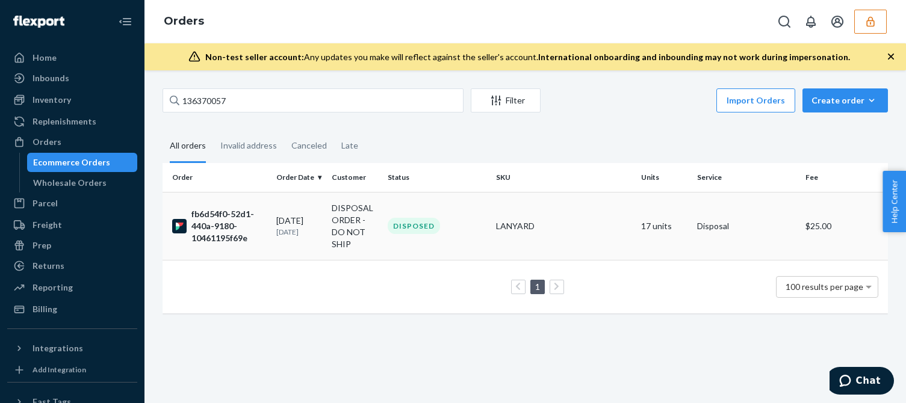
click at [297, 230] on p "[DATE]" at bounding box center [299, 232] width 46 height 10
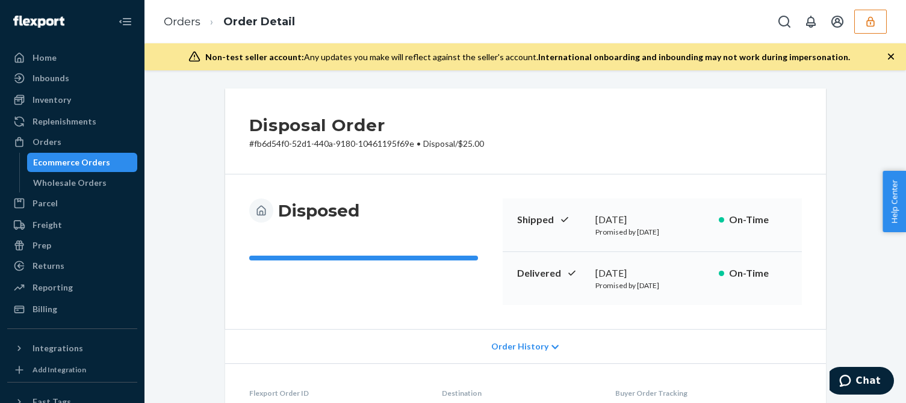
scroll to position [241, 0]
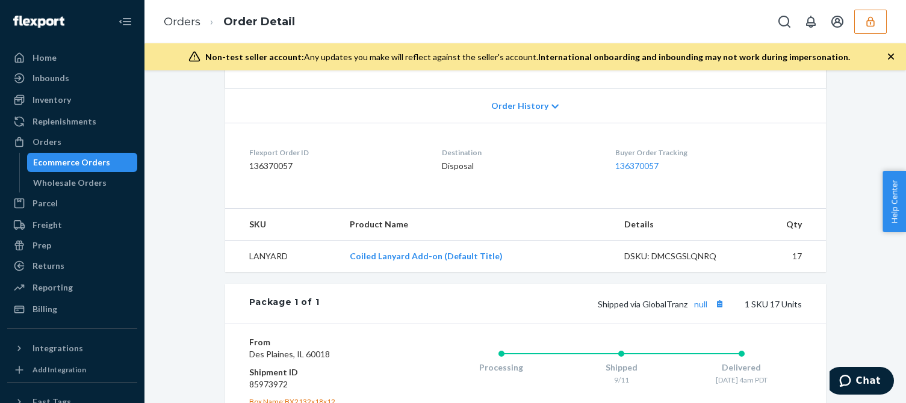
click at [683, 258] on div "DSKU: DMCSGSLQNRQ" at bounding box center [680, 256] width 113 height 12
copy div "DSKU: DMCSGSLQNRQ"
click at [689, 259] on div "DSKU: DMCSGSLQNRQ" at bounding box center [680, 256] width 113 height 12
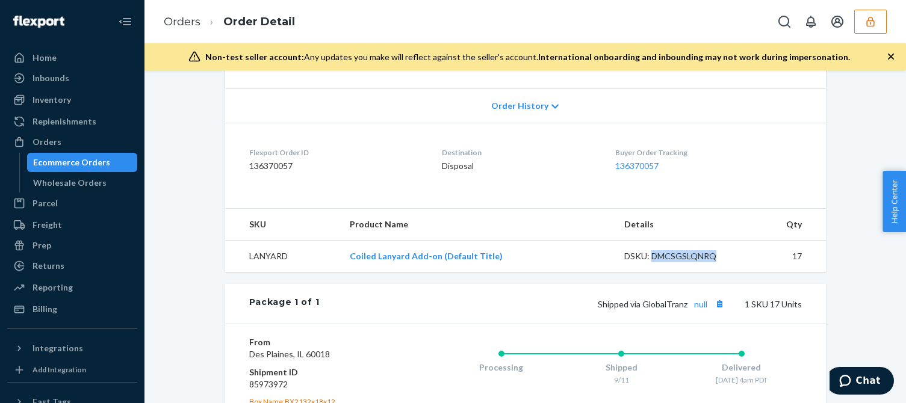
click at [689, 259] on div "DSKU: DMCSGSLQNRQ" at bounding box center [680, 256] width 113 height 12
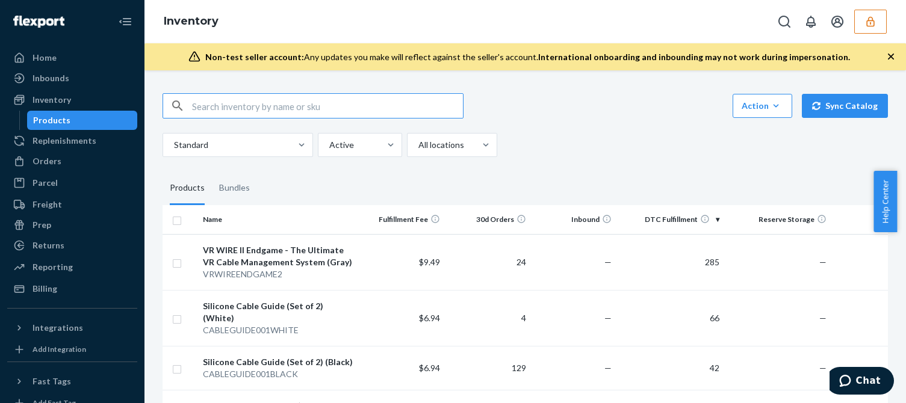
click at [609, 169] on div "Action Create product Create bundle Bulk create products Bulk update products B…" at bounding box center [525, 397] width 743 height 637
click at [297, 110] on input "text" at bounding box center [327, 106] width 271 height 24
paste input "DMCSGSLQNRQ"
click at [309, 107] on input "DMCSGSLQNRQ" at bounding box center [327, 106] width 271 height 24
type input "DMCSGSLQNRQ"
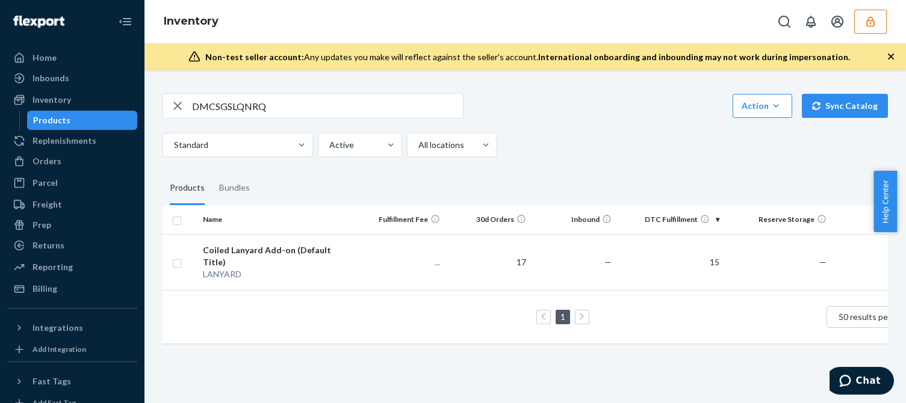
click at [602, 140] on div "Standard Active All locations" at bounding box center [521, 145] width 716 height 24
click at [335, 247] on div "Coiled Lanyard Add-on (Default Title)" at bounding box center [278, 256] width 151 height 24
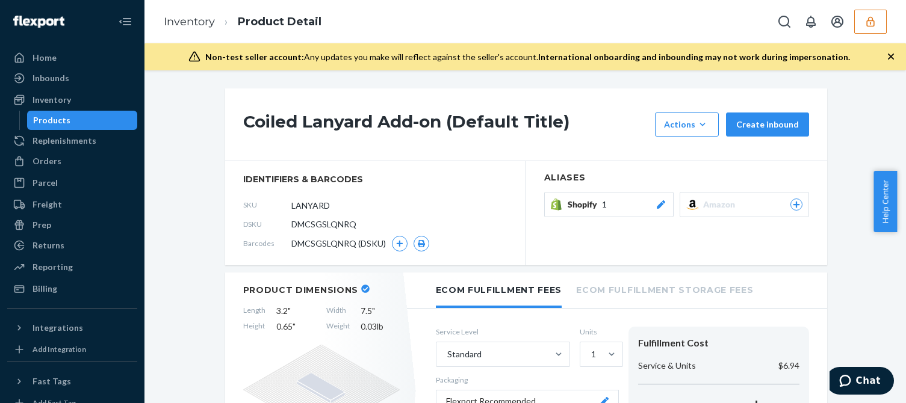
click at [704, 84] on div "Coiled Lanyard Add-on (Default Title) Actions Hide Request removal Create inbou…" at bounding box center [525, 236] width 762 height 333
drag, startPoint x: 57, startPoint y: 166, endPoint x: 110, endPoint y: 18, distance: 156.9
click at [57, 166] on div "Orders" at bounding box center [47, 161] width 29 height 12
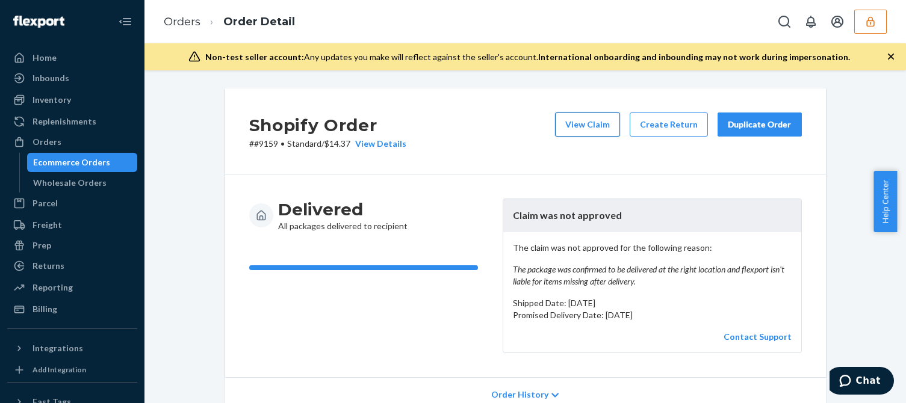
click at [582, 121] on button "View Claim" at bounding box center [587, 125] width 65 height 24
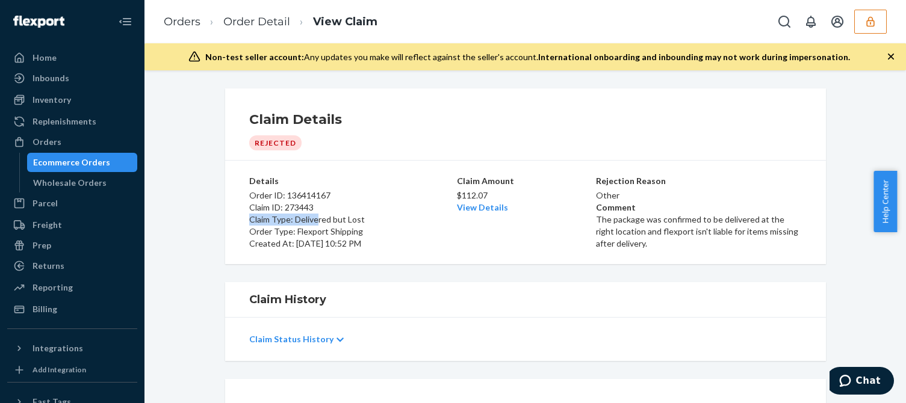
drag, startPoint x: 356, startPoint y: 219, endPoint x: 311, endPoint y: 225, distance: 46.1
click at [311, 225] on div "Order ID: 136414167 Claim ID: 273443 Claim Type: Delivered but Lost Order Type:…" at bounding box center [351, 218] width 205 height 63
click at [305, 226] on p "Order Type: Flexport Shipping" at bounding box center [351, 232] width 205 height 12
drag, startPoint x: 290, startPoint y: 224, endPoint x: 361, endPoint y: 221, distance: 70.5
click at [361, 221] on p "Claim Type: Delivered but Lost" at bounding box center [351, 220] width 205 height 12
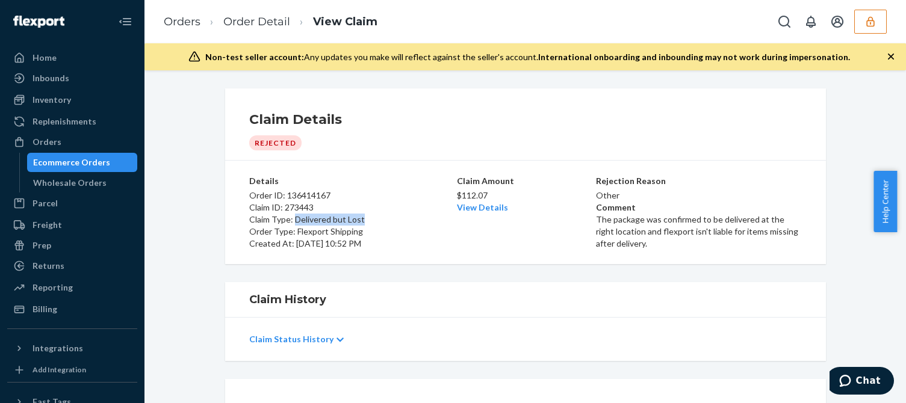
copy p "Delivered but Lost"
click at [259, 34] on ol "Orders Order Detail View Claim" at bounding box center [270, 22] width 233 height 36
click at [255, 26] on link "Order Detail" at bounding box center [256, 21] width 67 height 13
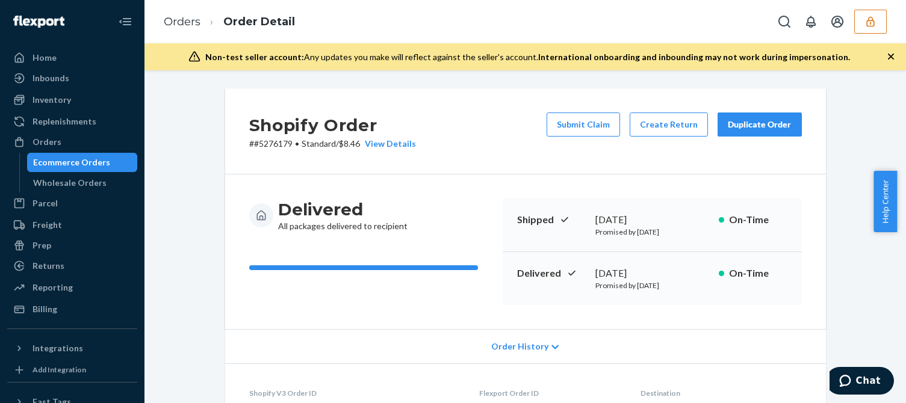
click at [613, 229] on p "Promised by [DATE]" at bounding box center [652, 232] width 114 height 10
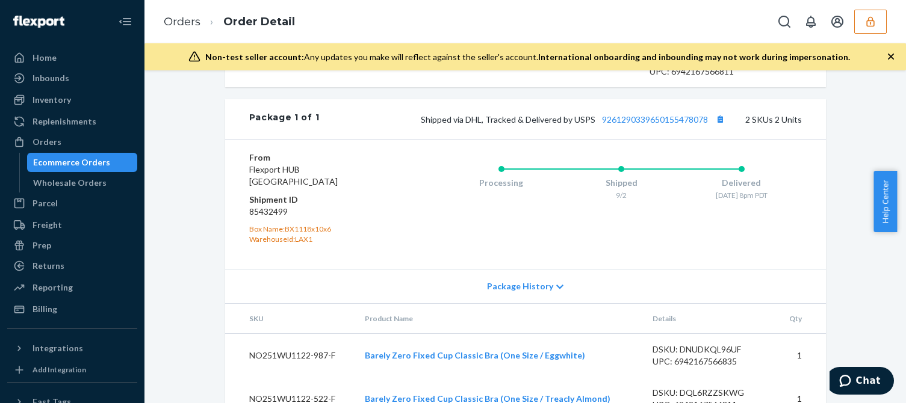
scroll to position [598, 0]
